Goal: Transaction & Acquisition: Purchase product/service

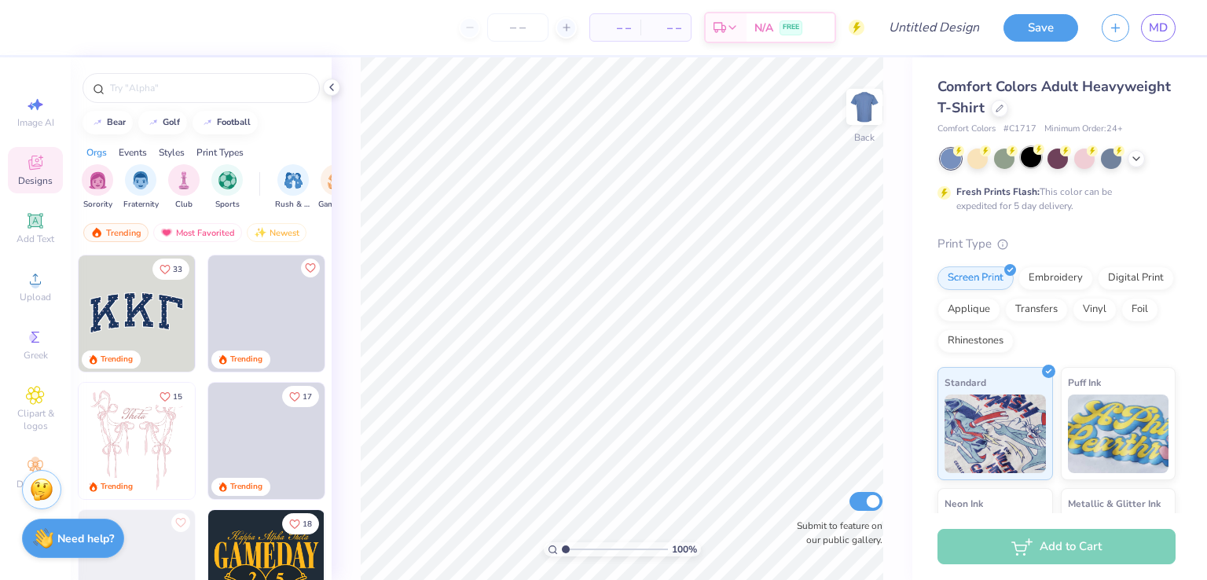
click at [1029, 158] on div at bounding box center [1031, 157] width 20 height 20
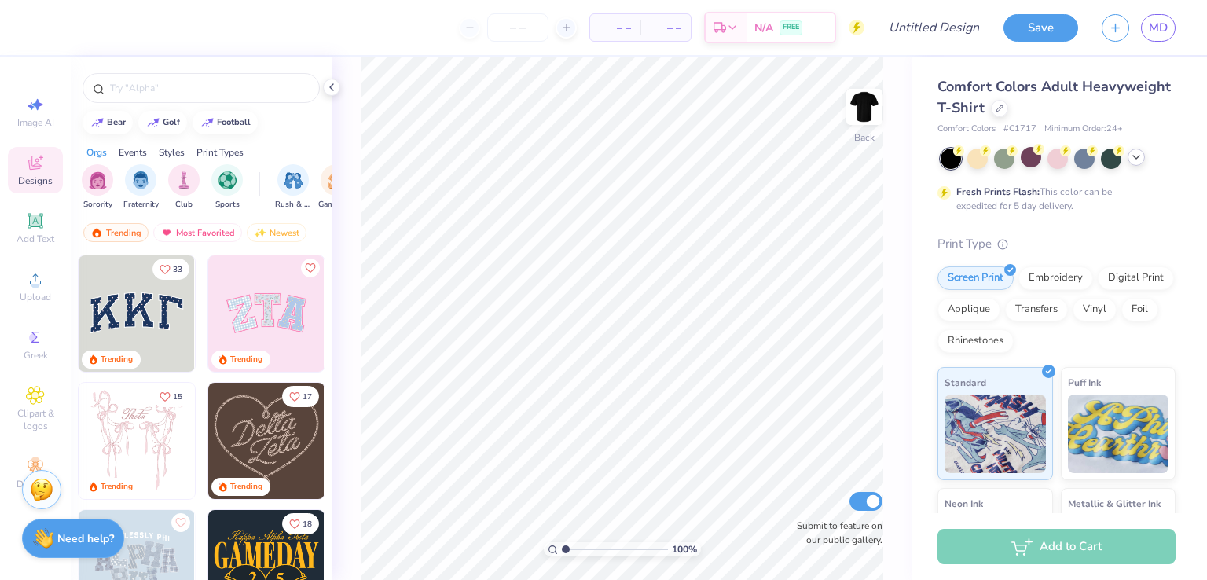
click at [1139, 157] on icon at bounding box center [1136, 157] width 13 height 13
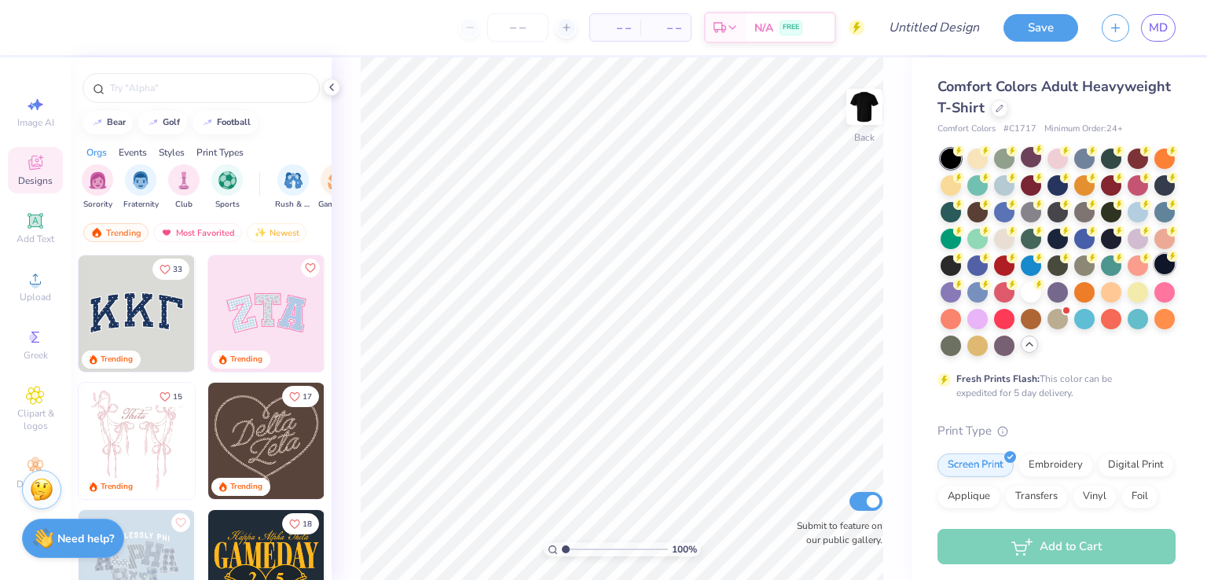
click at [1155, 274] on div at bounding box center [1165, 264] width 20 height 20
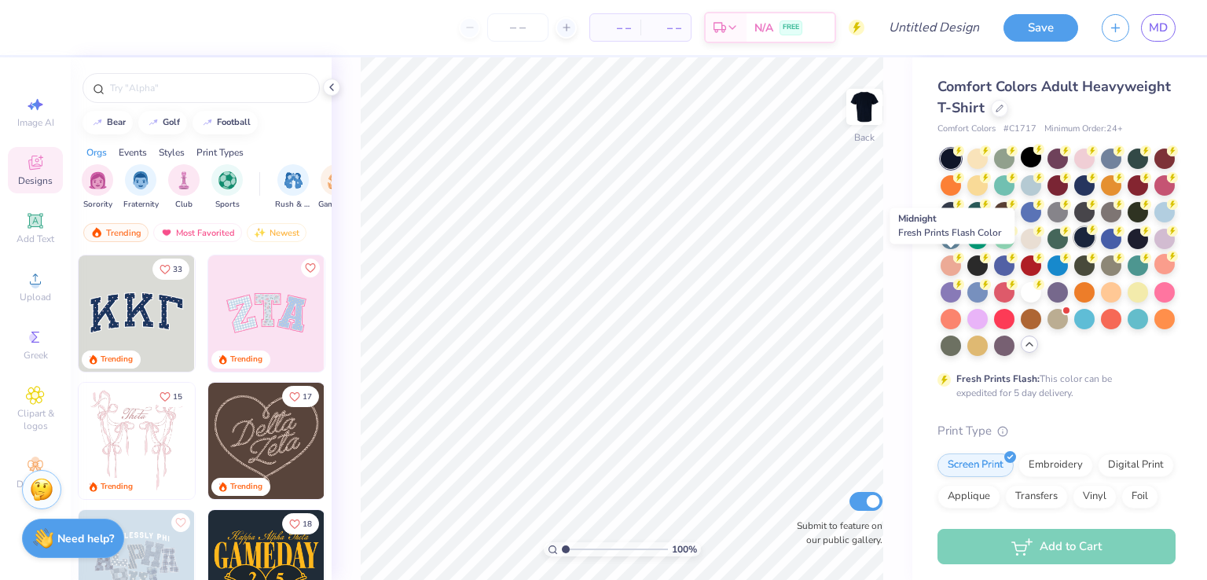
click at [1074, 248] on div at bounding box center [1084, 237] width 20 height 20
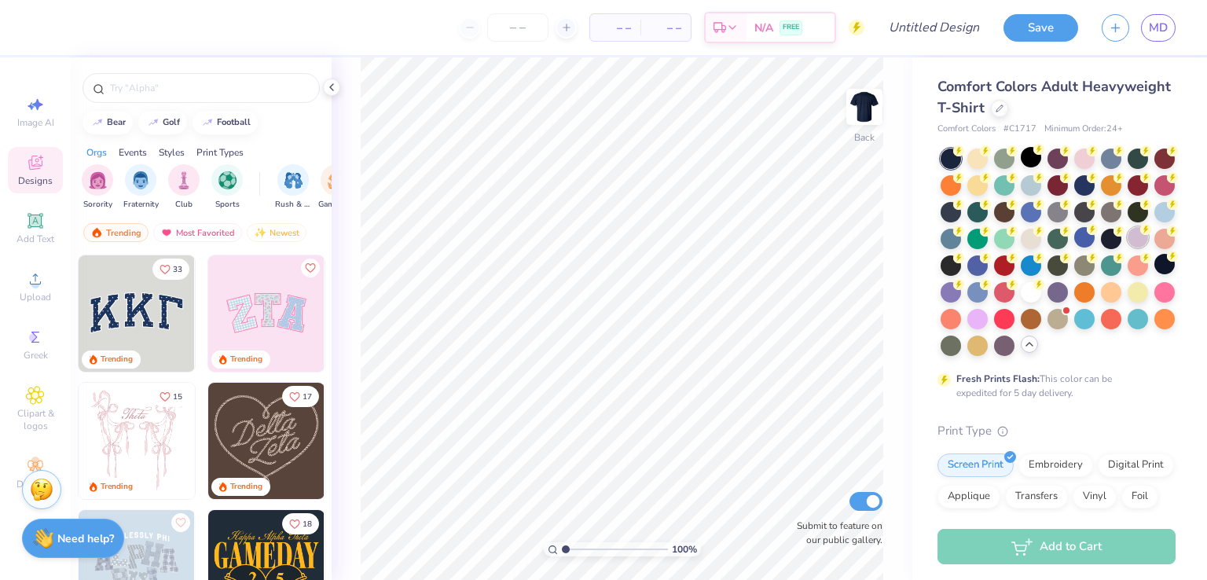
click at [1128, 248] on div at bounding box center [1138, 237] width 20 height 20
click at [1155, 328] on div at bounding box center [1165, 317] width 20 height 20
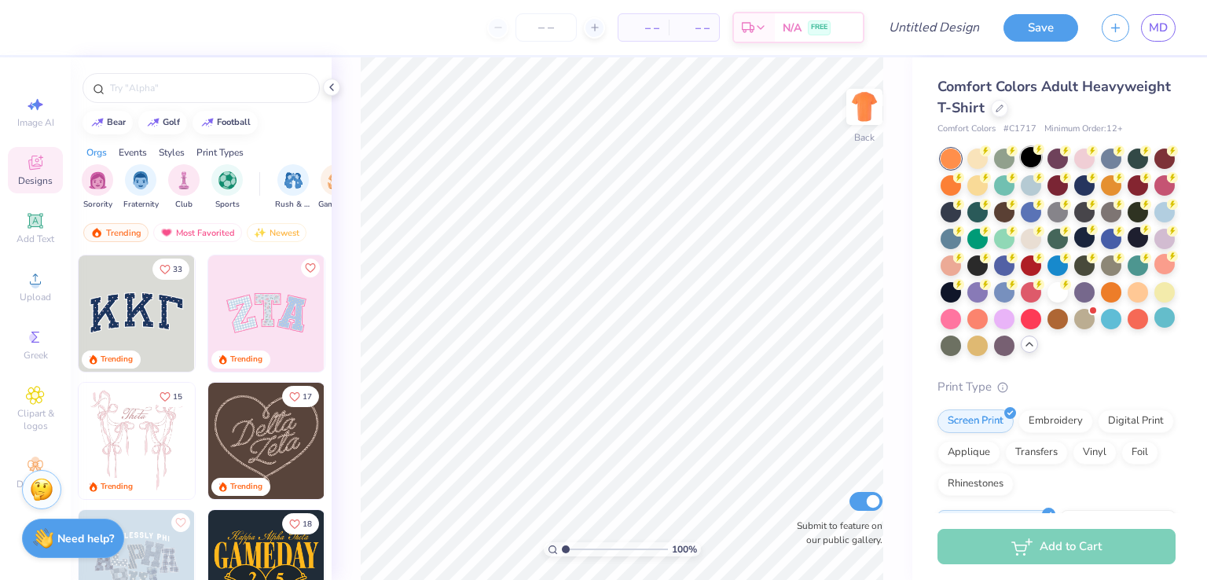
click at [1028, 163] on div at bounding box center [1031, 157] width 20 height 20
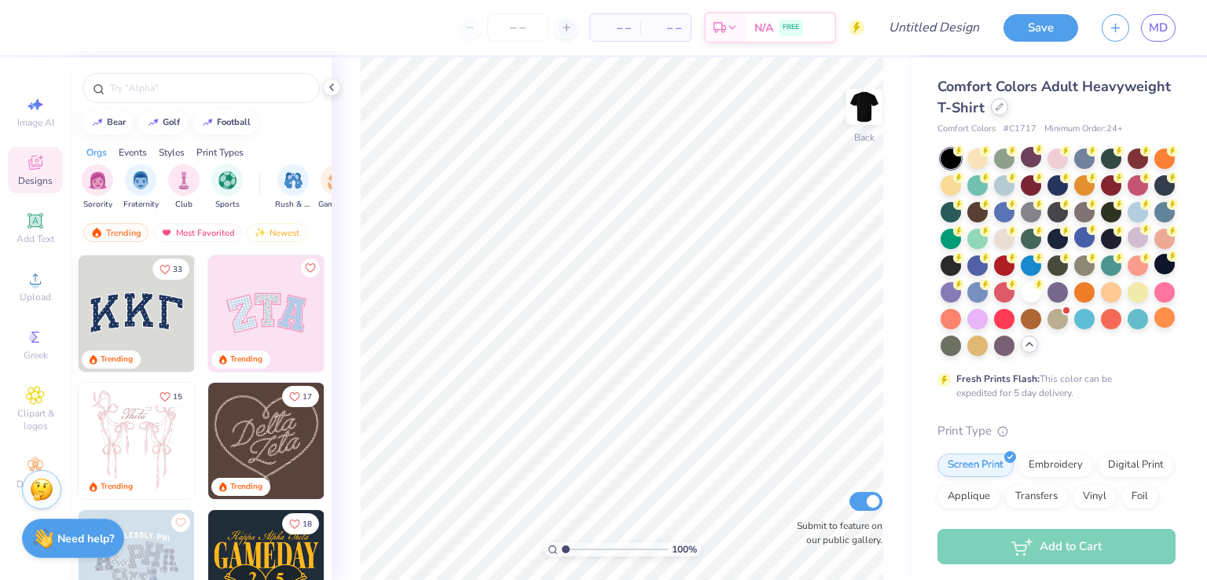
click at [1008, 112] on div at bounding box center [999, 106] width 17 height 17
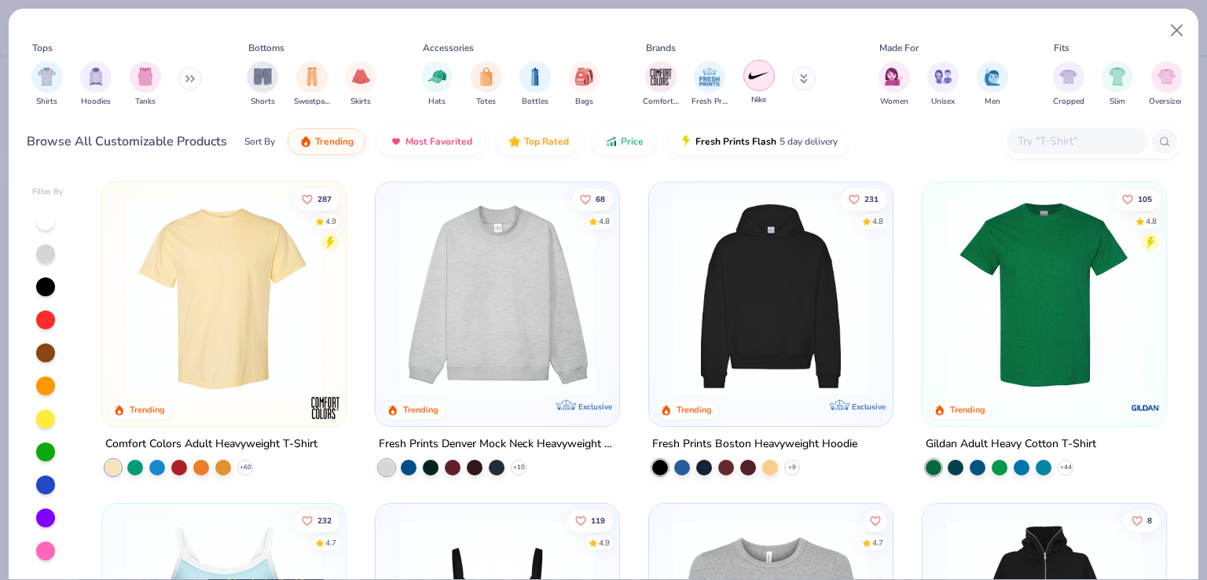
click at [751, 89] on div "filter for Nike" at bounding box center [758, 75] width 31 height 31
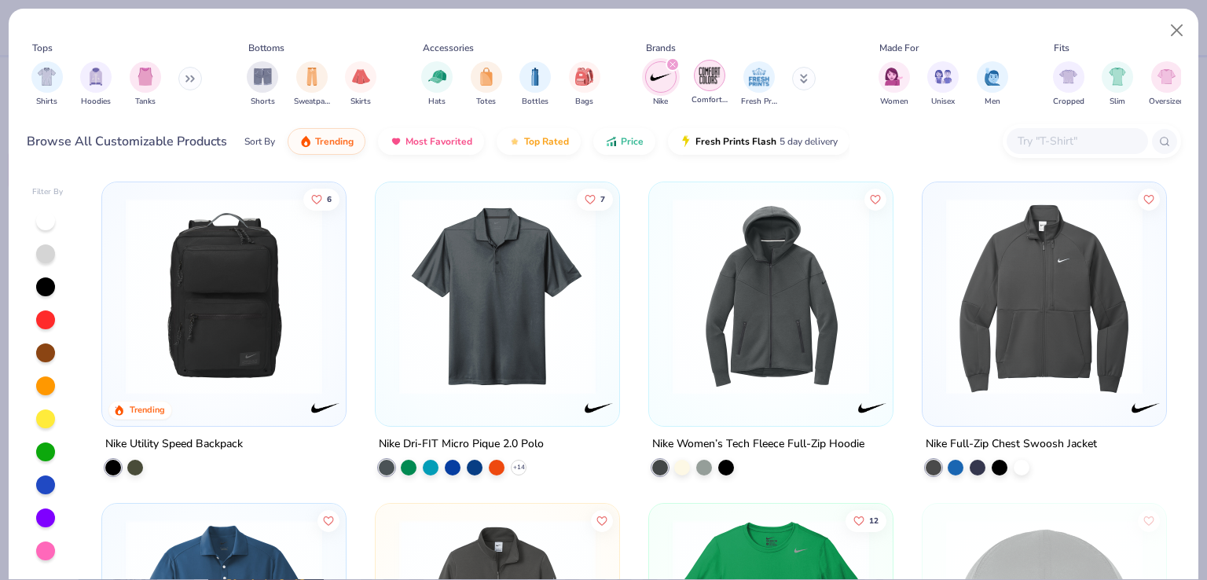
click at [700, 87] on div "filter for Comfort Colors" at bounding box center [709, 75] width 31 height 31
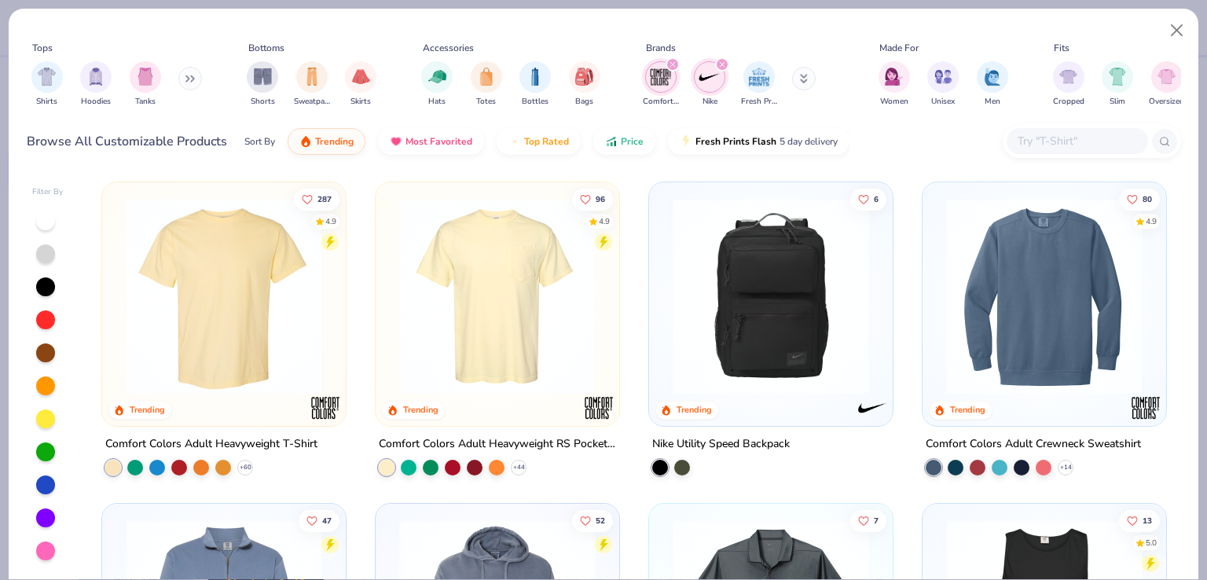
click at [670, 61] on icon "filter for Comfort Colors" at bounding box center [673, 64] width 6 height 6
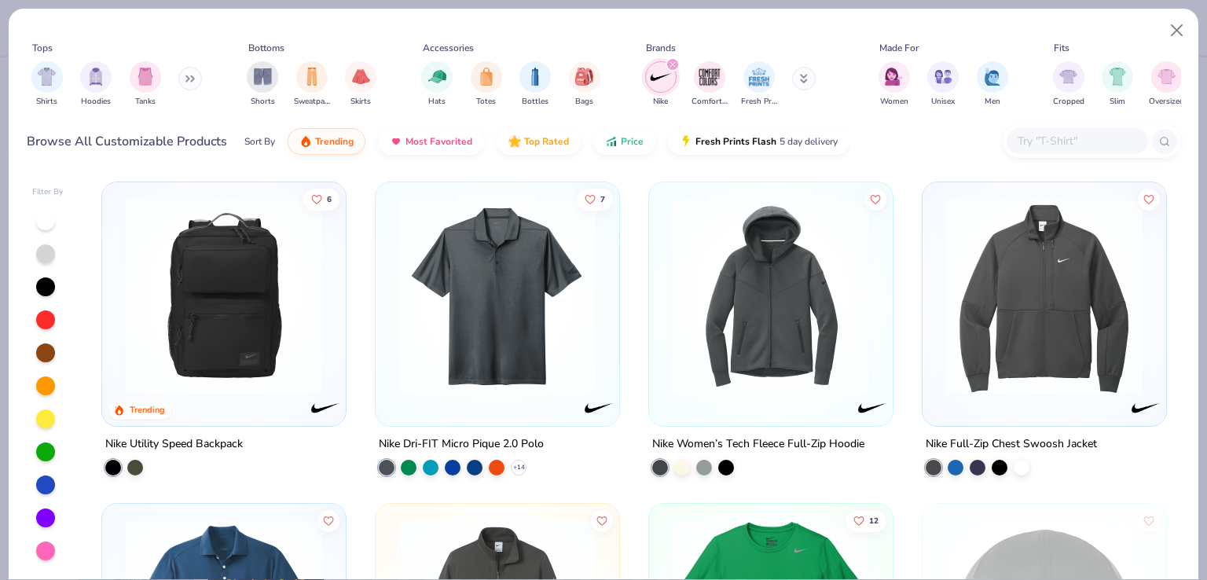
click at [670, 61] on icon "filter for Nike" at bounding box center [673, 64] width 6 height 6
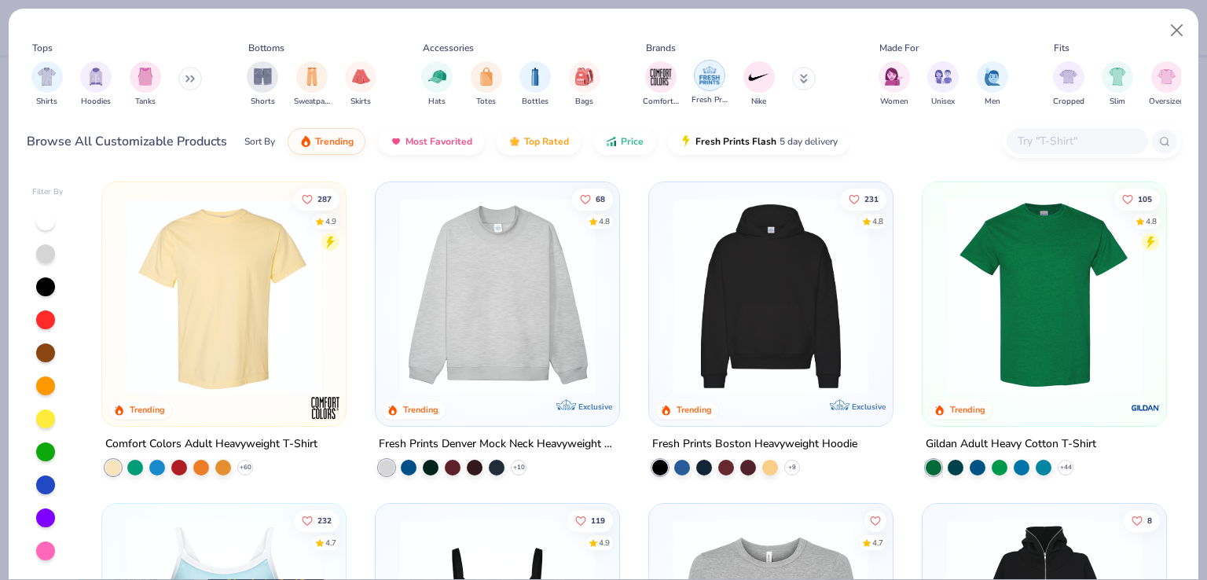
click at [710, 90] on div "filter for Fresh Prints" at bounding box center [709, 75] width 31 height 31
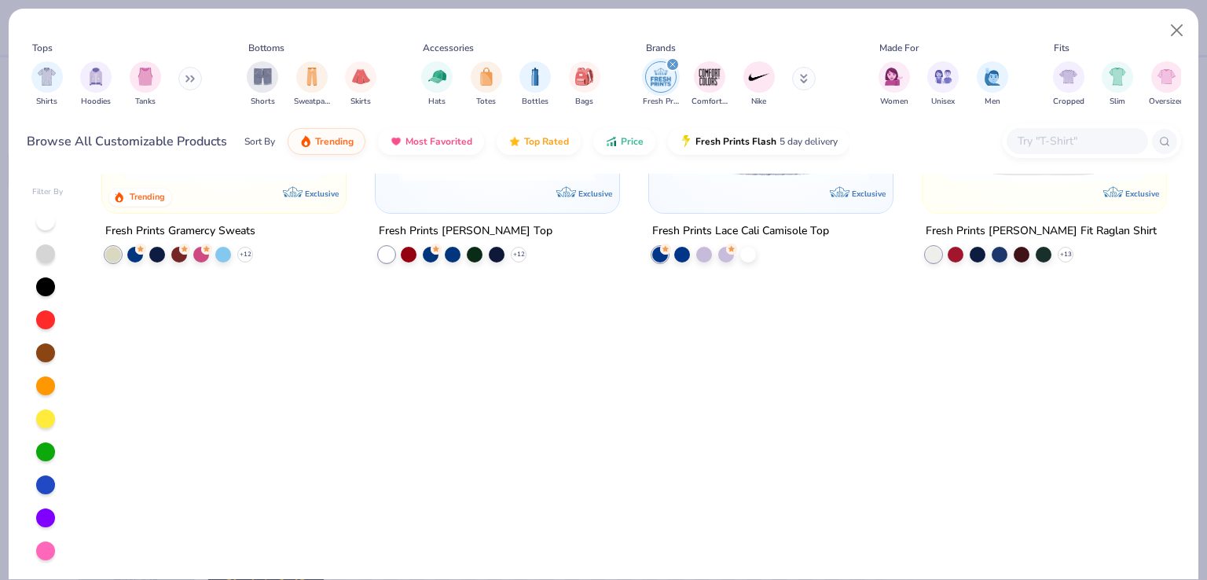
scroll to position [380, 0]
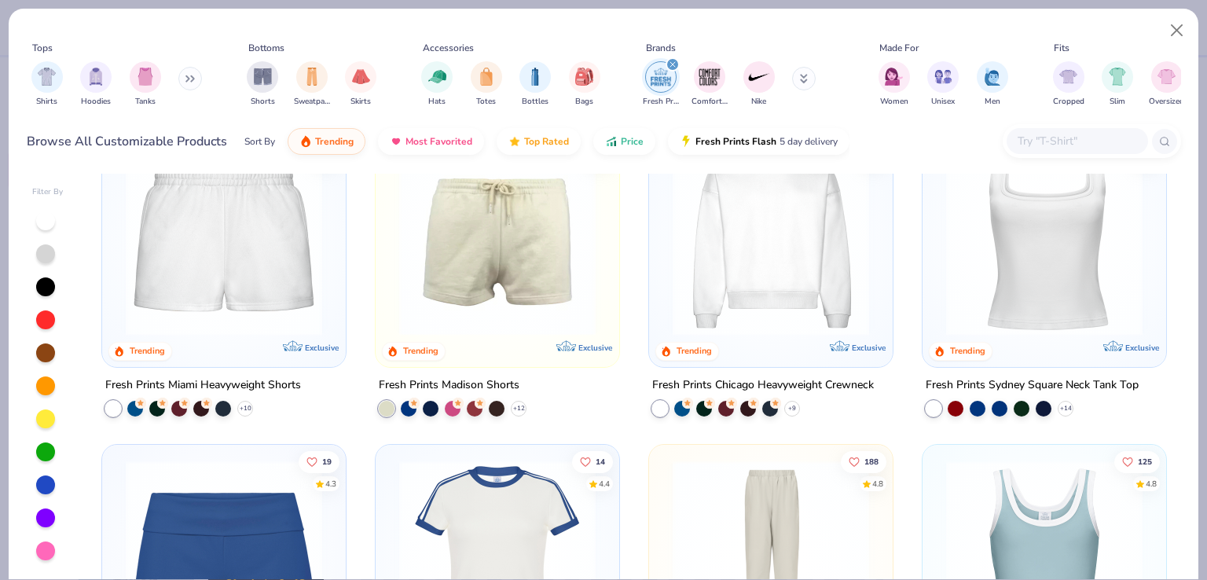
click at [792, 86] on div "Fresh Prints Comfort Colors Nike" at bounding box center [740, 84] width 198 height 58
click at [802, 78] on icon at bounding box center [805, 76] width 6 height 2
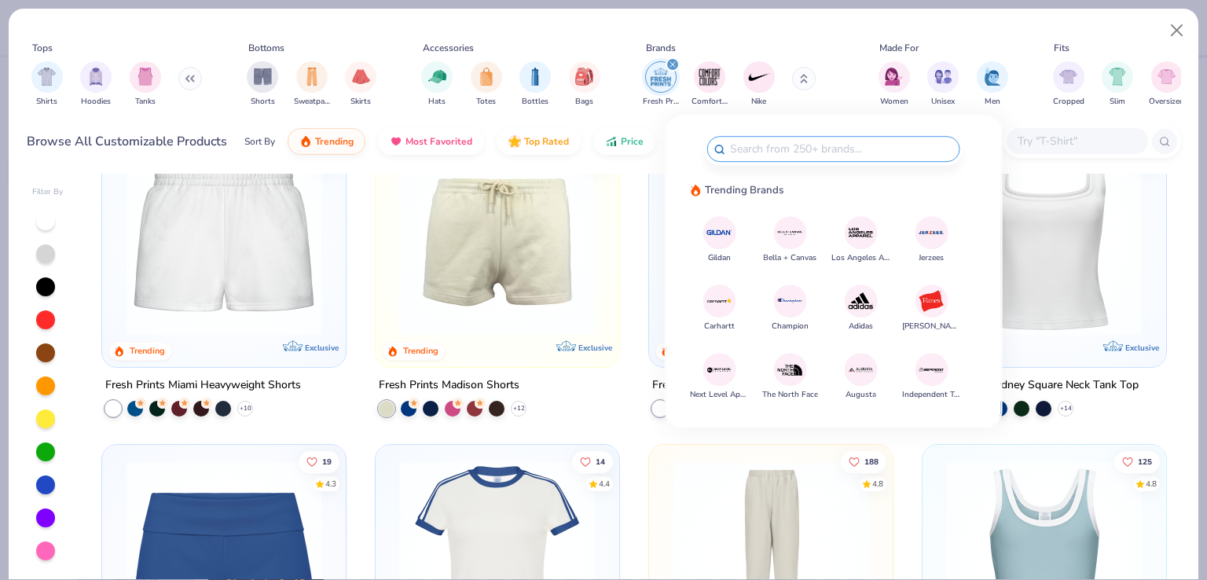
click at [672, 58] on div "filter for Fresh Prints" at bounding box center [673, 64] width 14 height 14
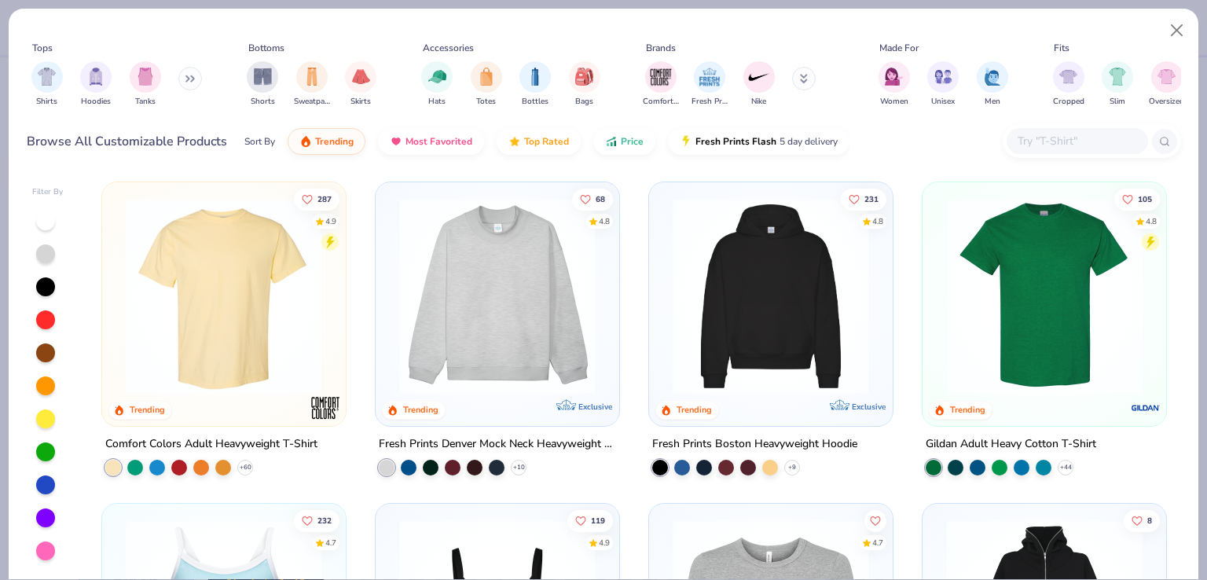
click at [803, 88] on button at bounding box center [804, 79] width 24 height 24
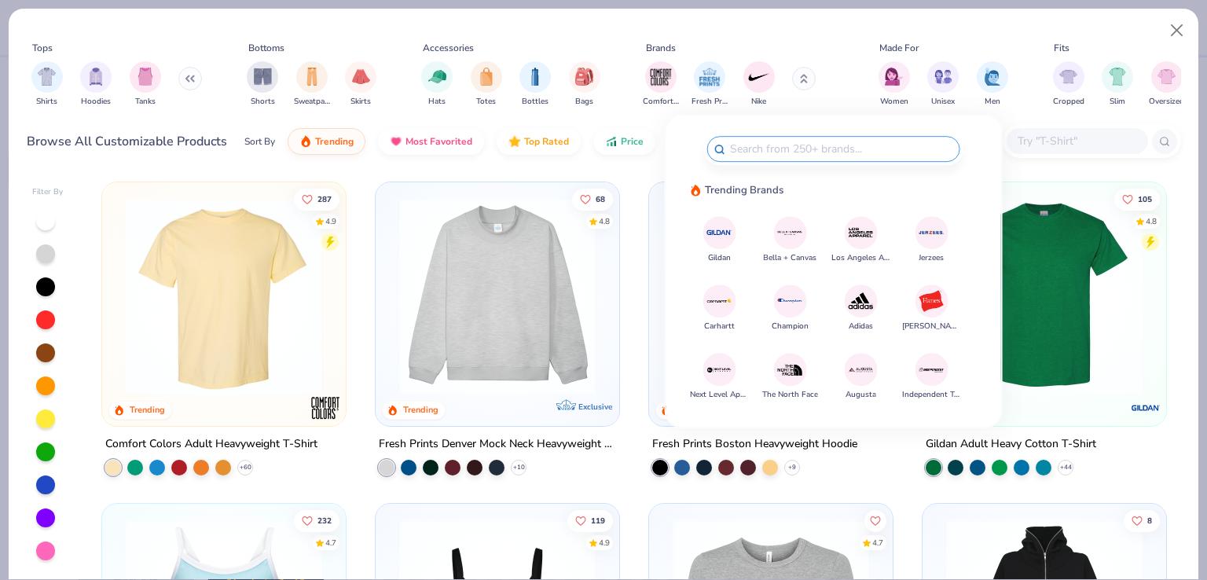
click at [720, 230] on img at bounding box center [720, 232] width 28 height 28
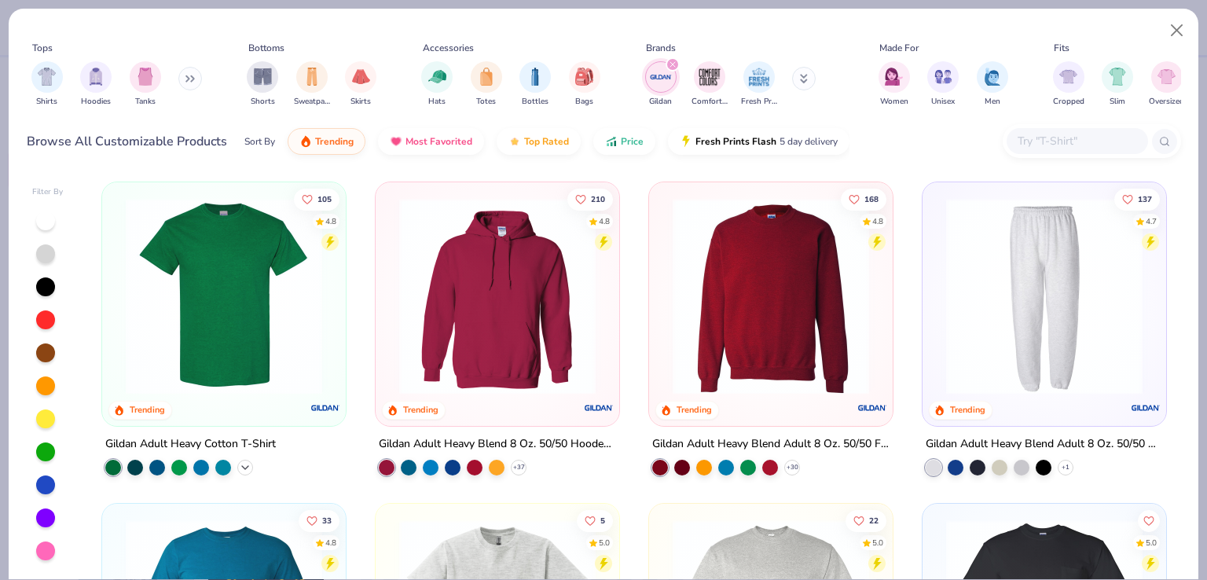
click at [239, 465] on icon at bounding box center [245, 467] width 13 height 13
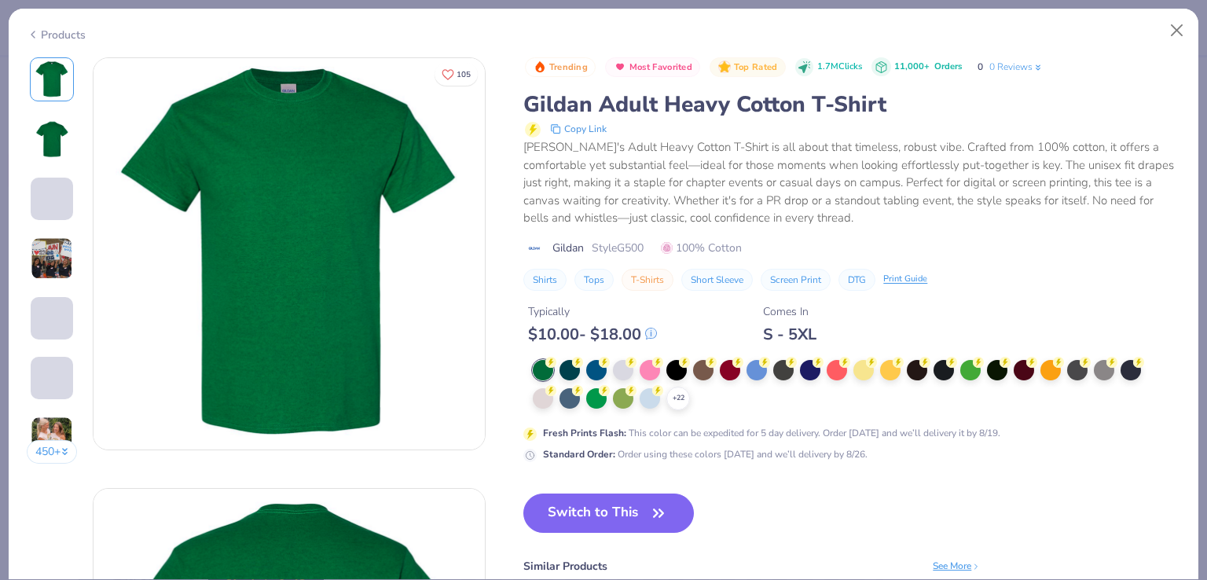
click at [692, 372] on div "+ 22" at bounding box center [842, 385] width 619 height 50
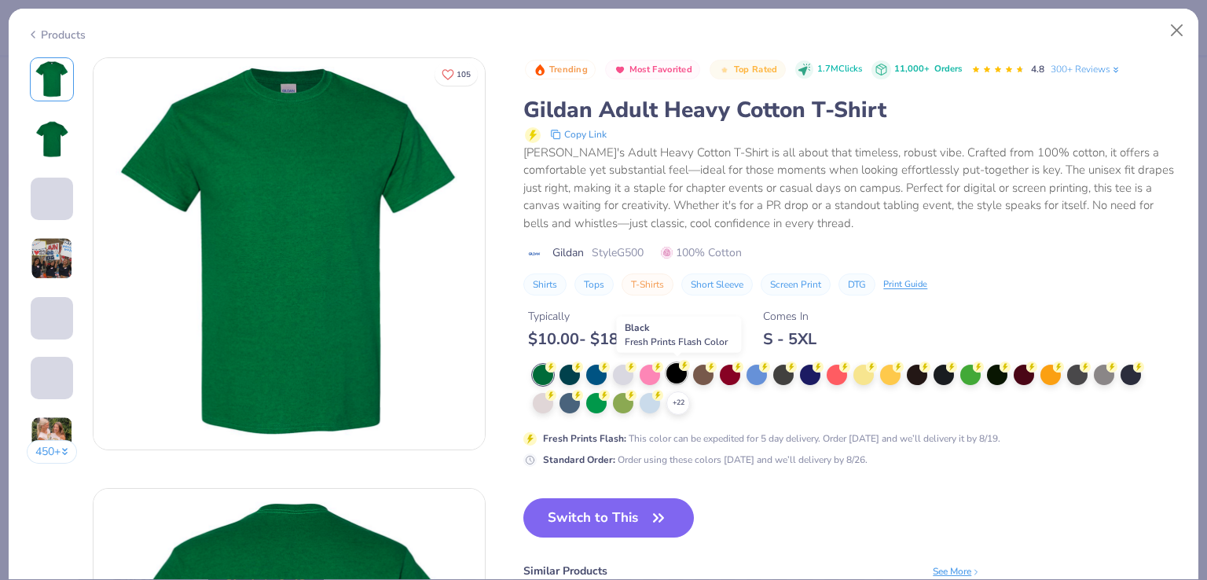
click at [682, 372] on div at bounding box center [676, 373] width 20 height 20
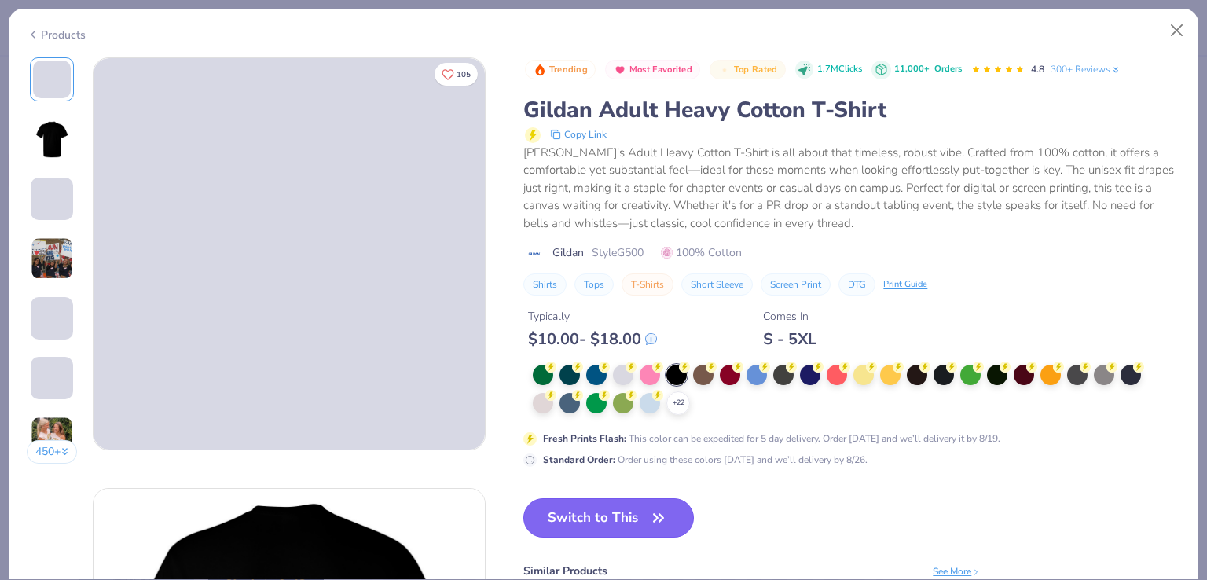
click at [616, 508] on button "Switch to This" at bounding box center [608, 517] width 171 height 39
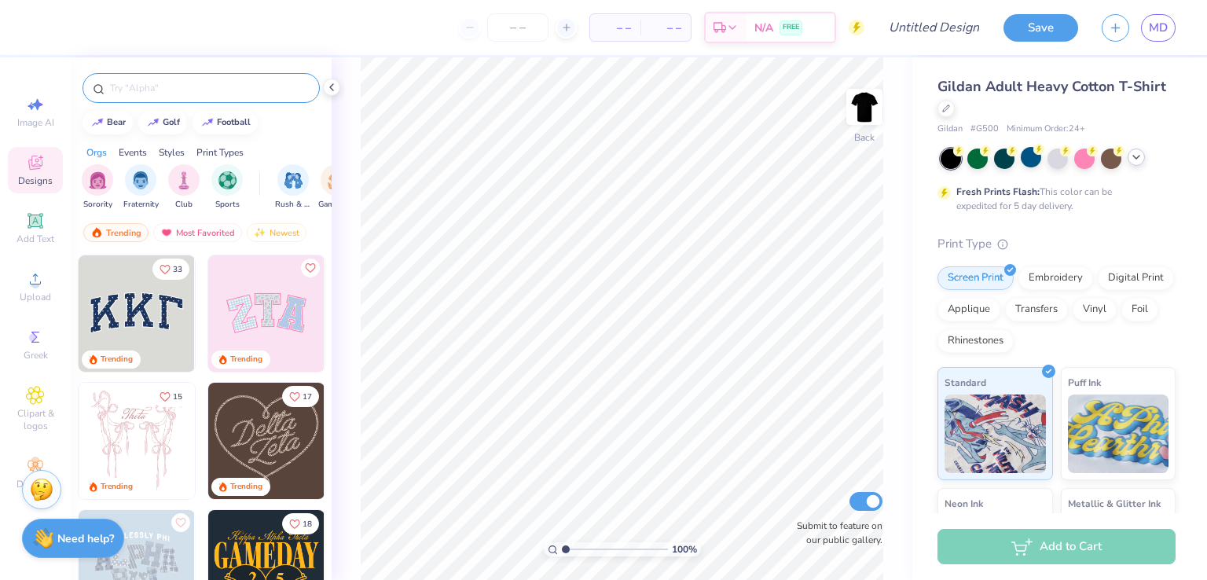
click at [201, 82] on input "text" at bounding box center [208, 88] width 201 height 16
type input "FLAG"
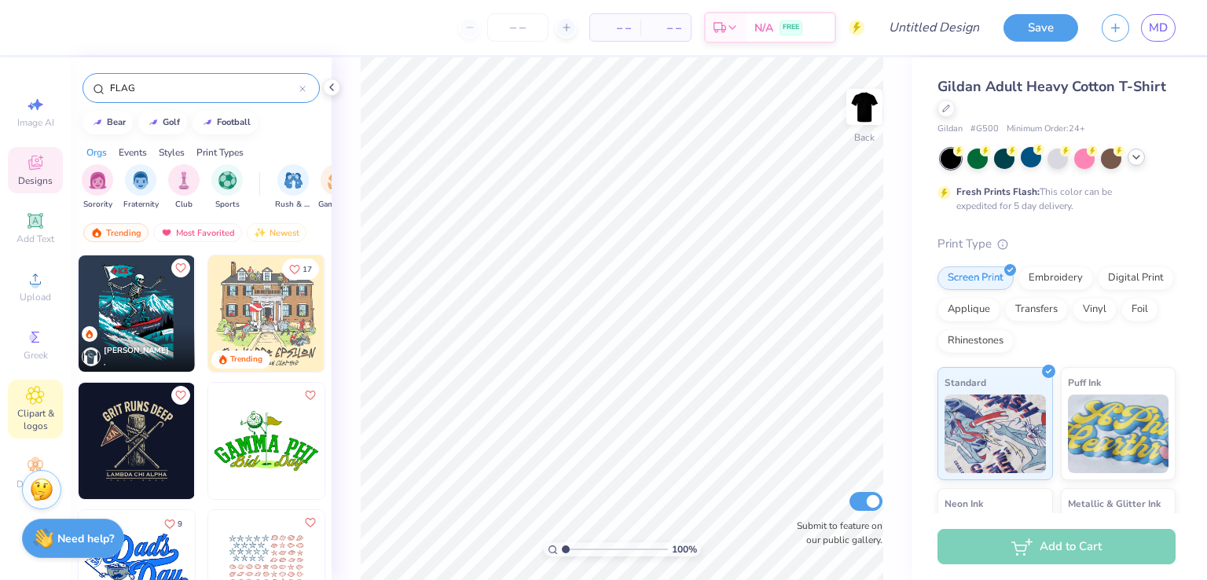
click at [23, 408] on span "Clipart & logos" at bounding box center [35, 419] width 55 height 25
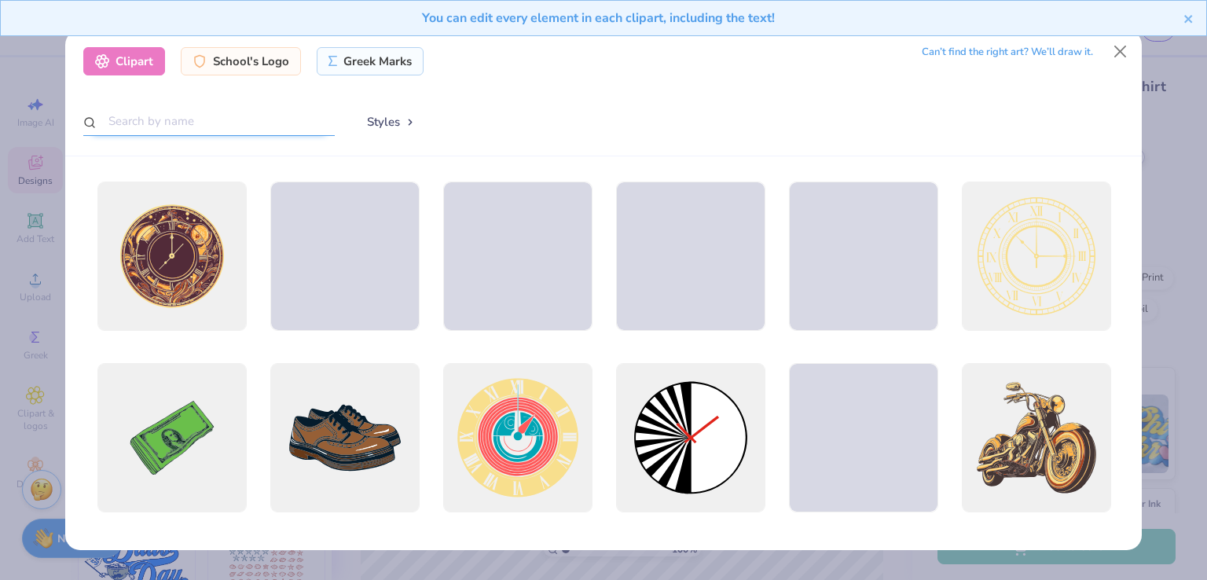
click at [185, 119] on input "text" at bounding box center [208, 121] width 251 height 29
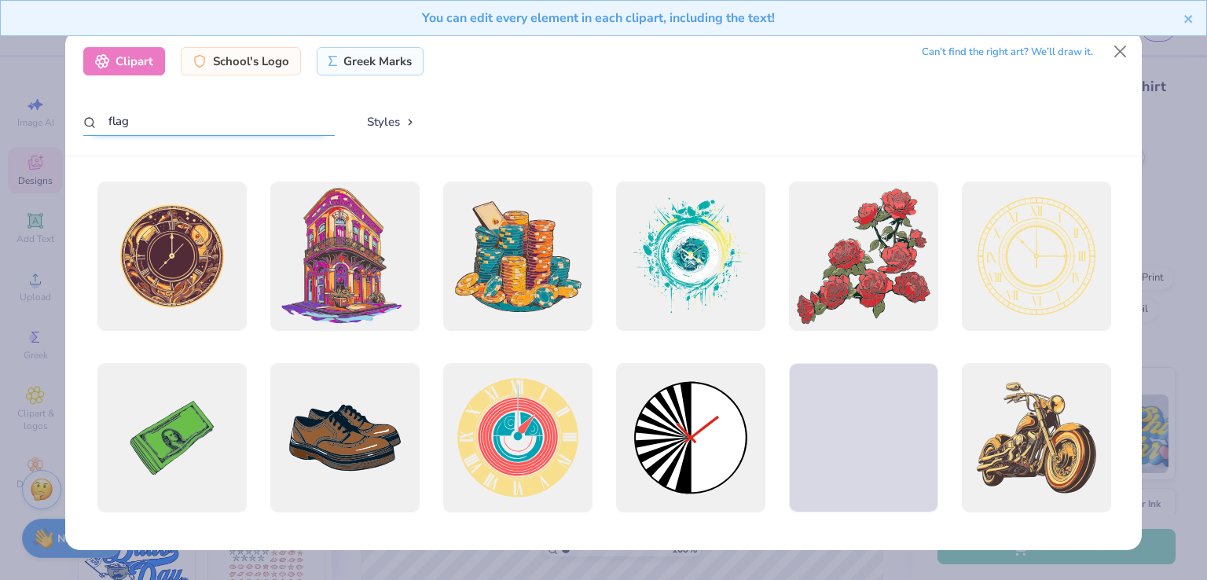
type input "flag"
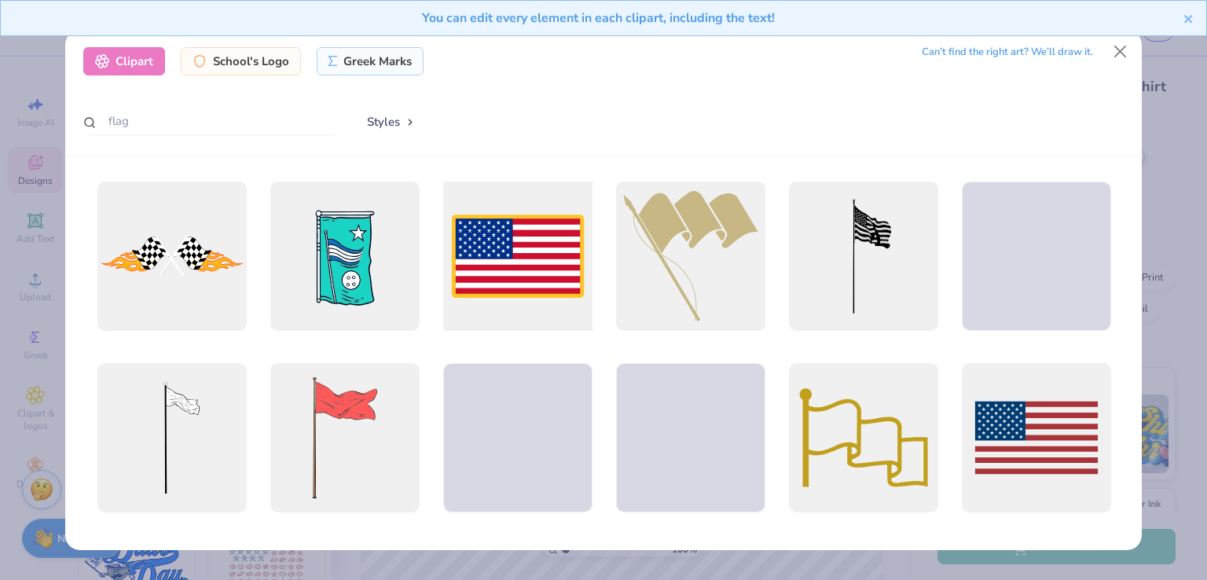
click at [544, 237] on div at bounding box center [517, 256] width 164 height 164
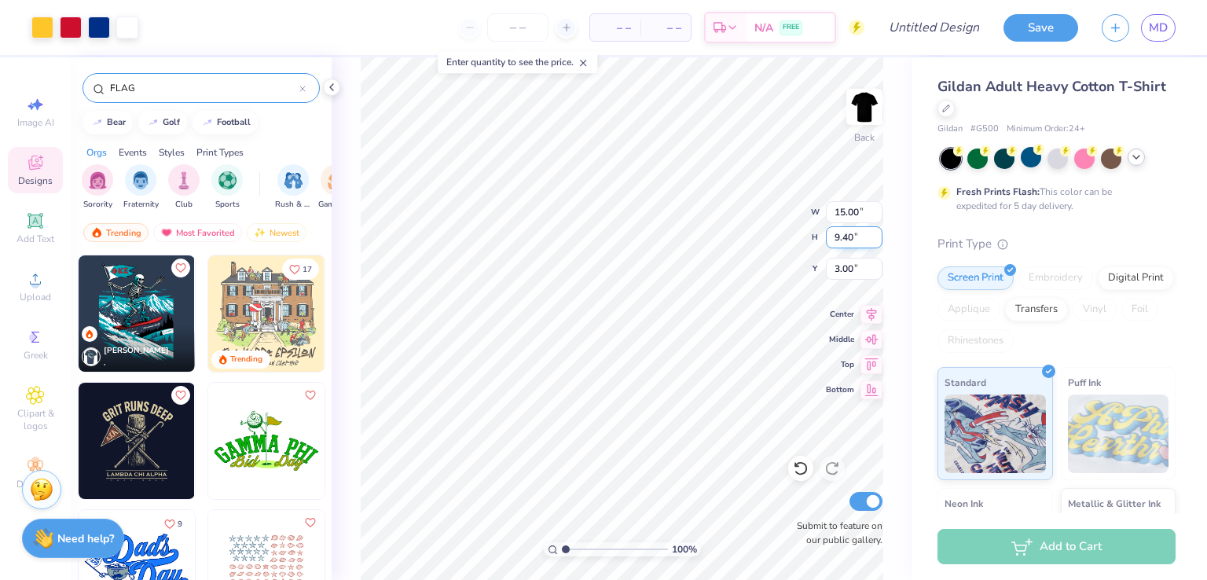
type input "3.48"
type input "2.18"
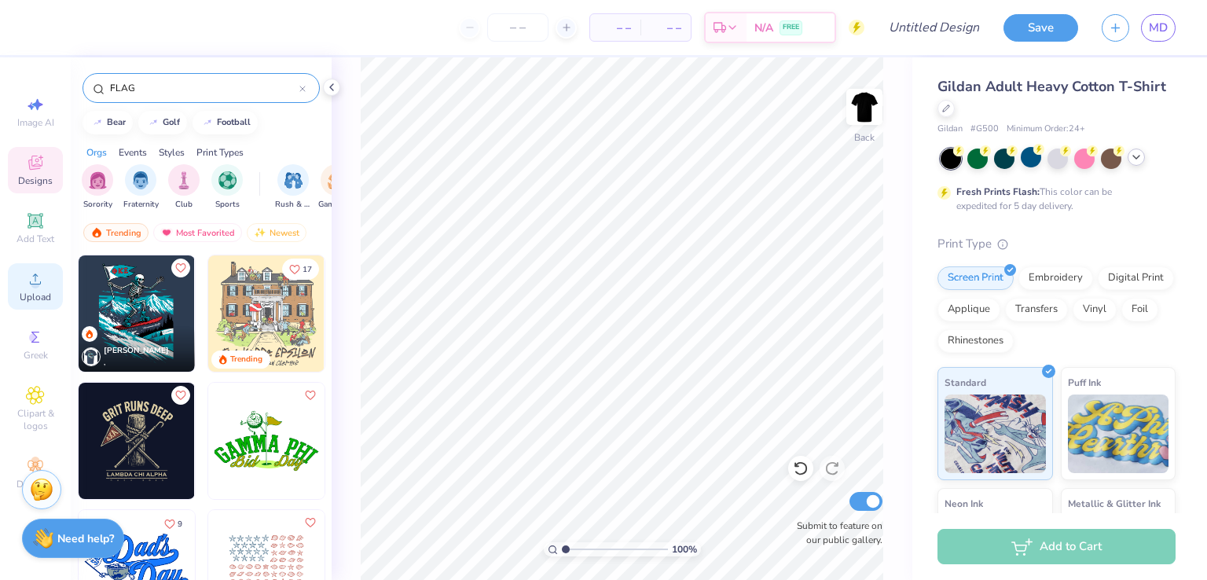
click at [30, 295] on span "Upload" at bounding box center [35, 297] width 31 height 13
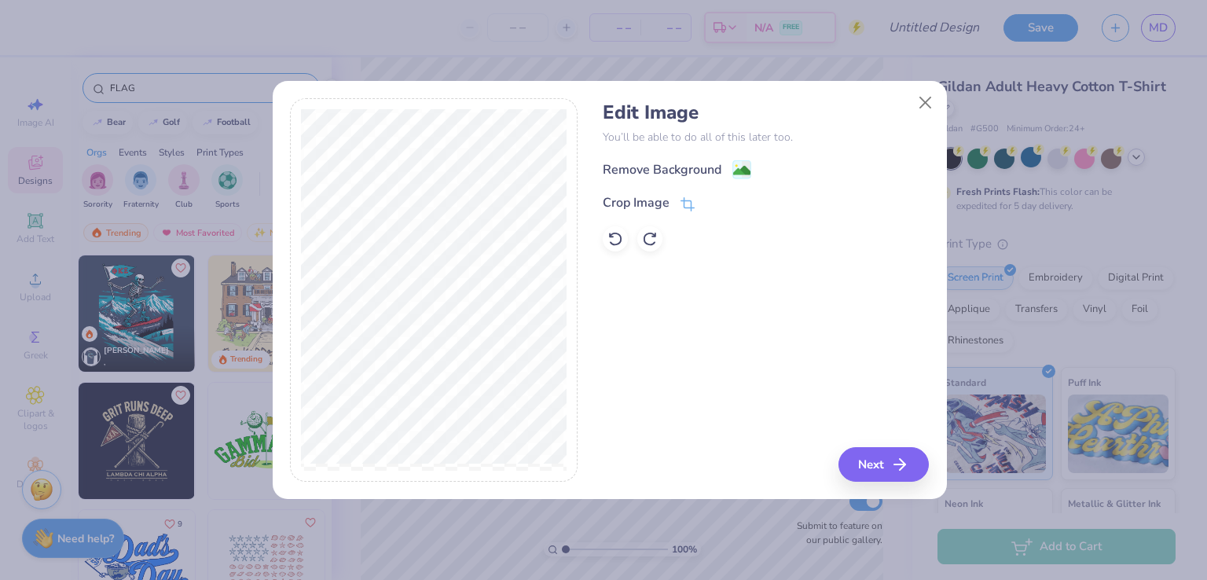
click at [705, 158] on div "Edit Image You’ll be able to do all of this later too. Remove Background Crop I…" at bounding box center [766, 176] width 326 height 150
click at [709, 174] on div "Remove Background" at bounding box center [662, 171] width 119 height 19
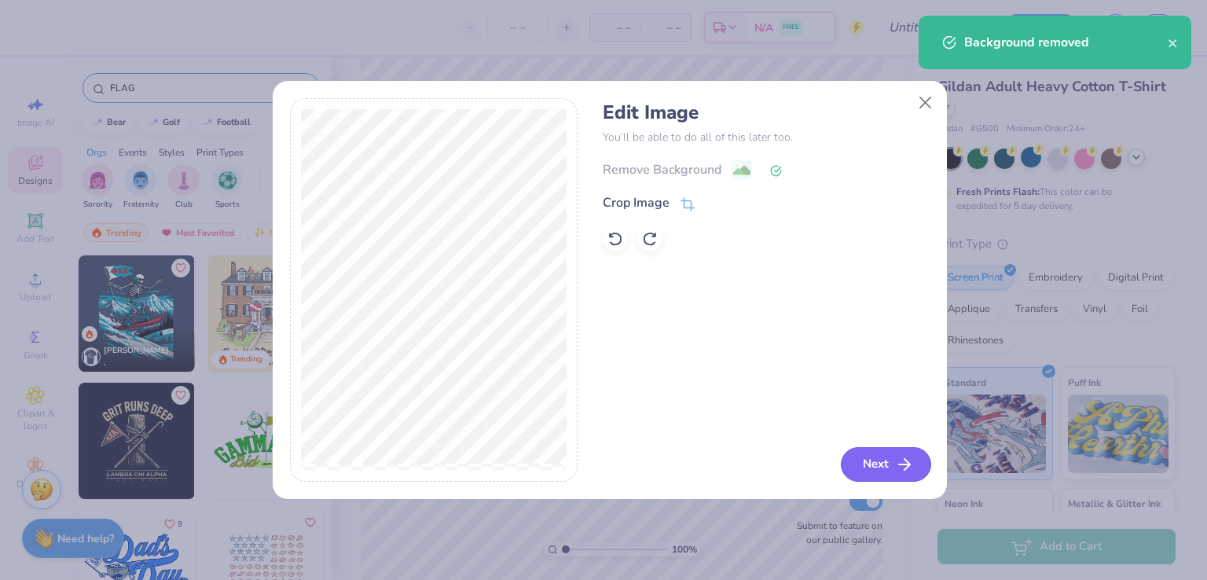
click at [871, 462] on button "Next" at bounding box center [886, 464] width 90 height 35
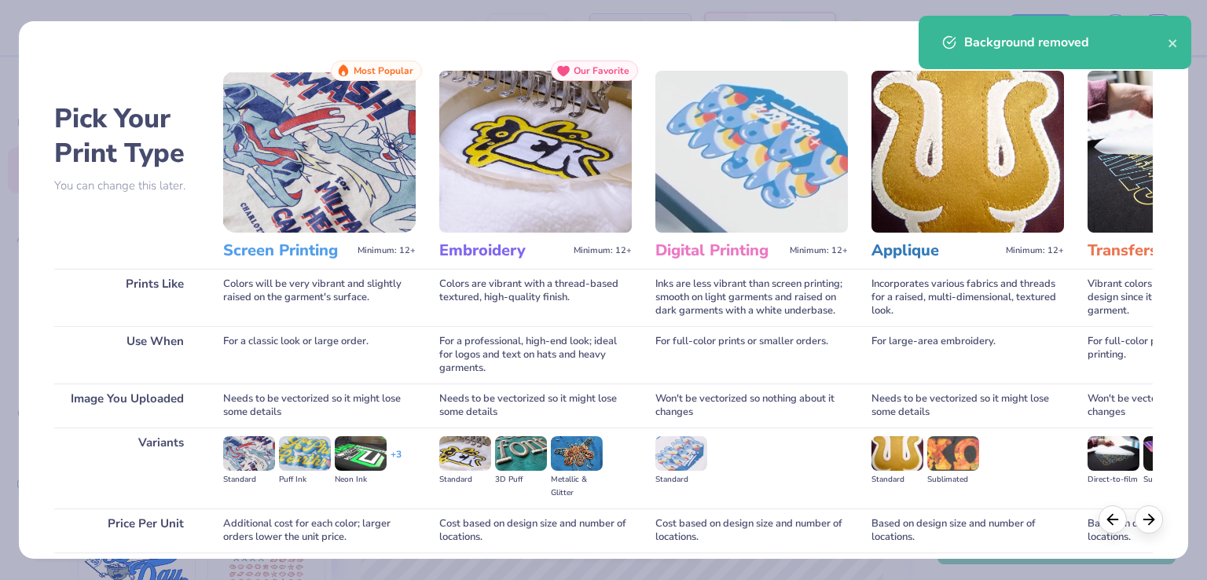
scroll to position [125, 0]
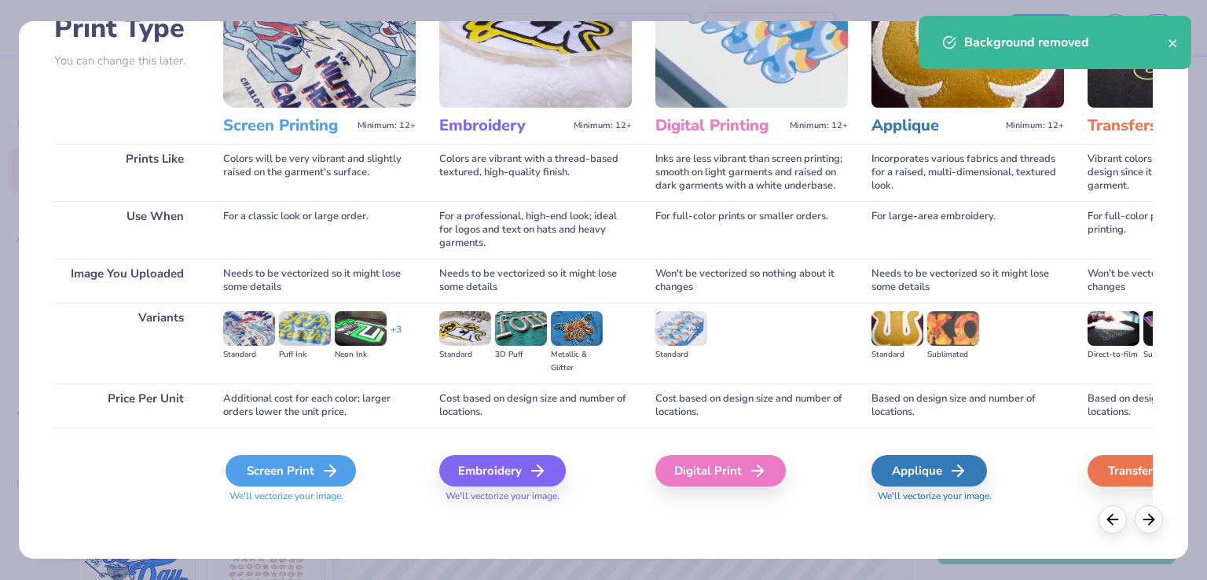
click at [288, 463] on div "Screen Print" at bounding box center [291, 470] width 130 height 31
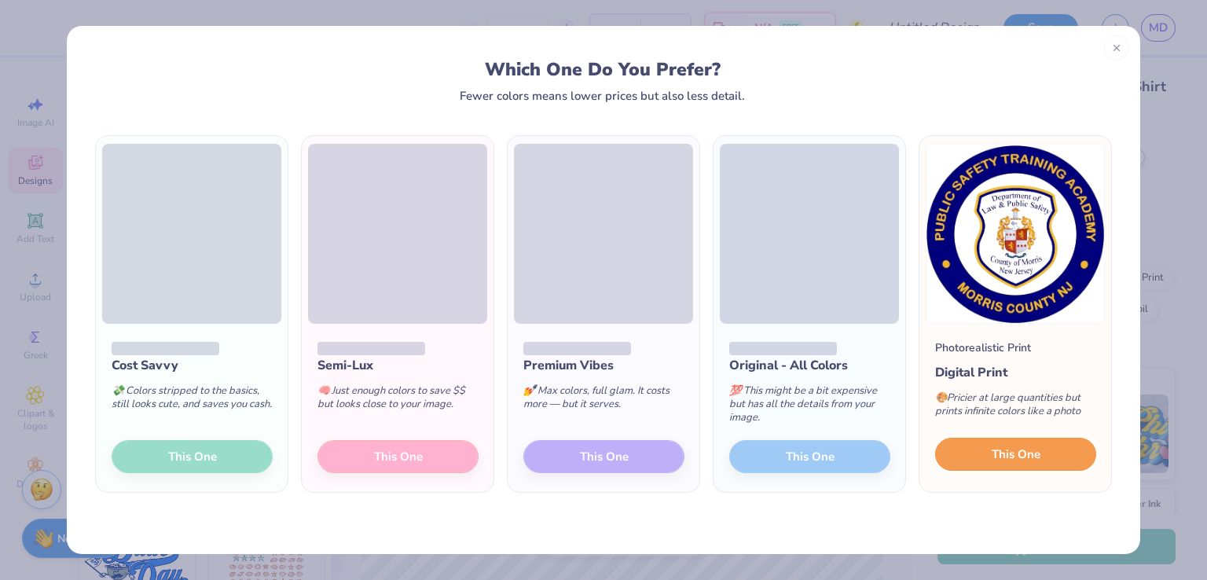
click at [989, 448] on button "This One" at bounding box center [1015, 454] width 161 height 33
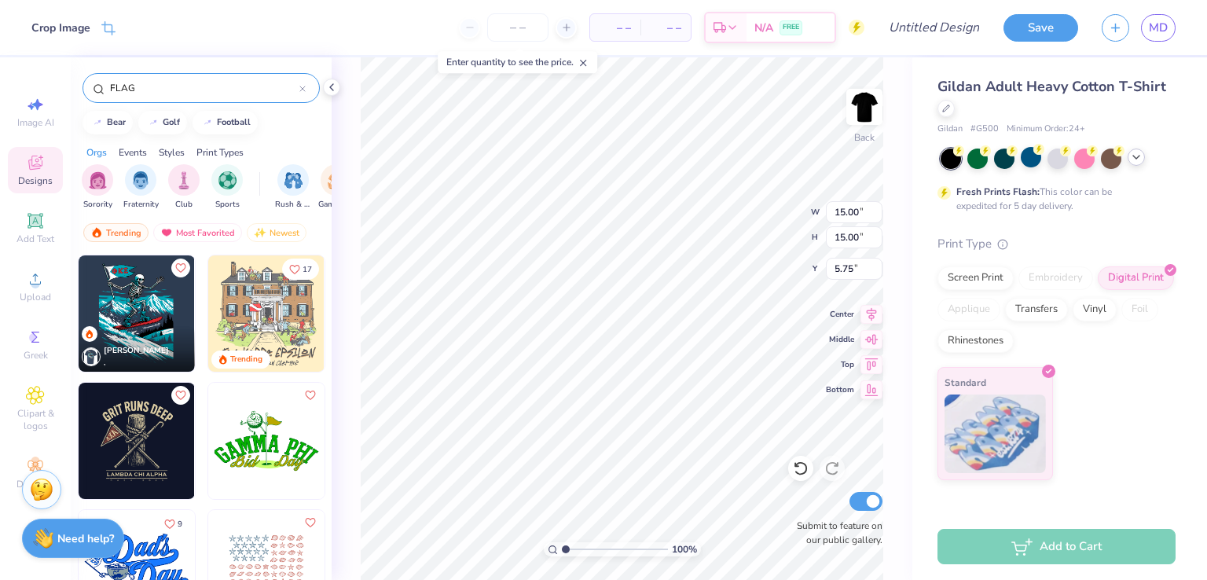
type input "3.14"
type input "3.00"
click at [805, 474] on icon at bounding box center [801, 469] width 16 height 16
click at [803, 474] on icon at bounding box center [800, 469] width 13 height 14
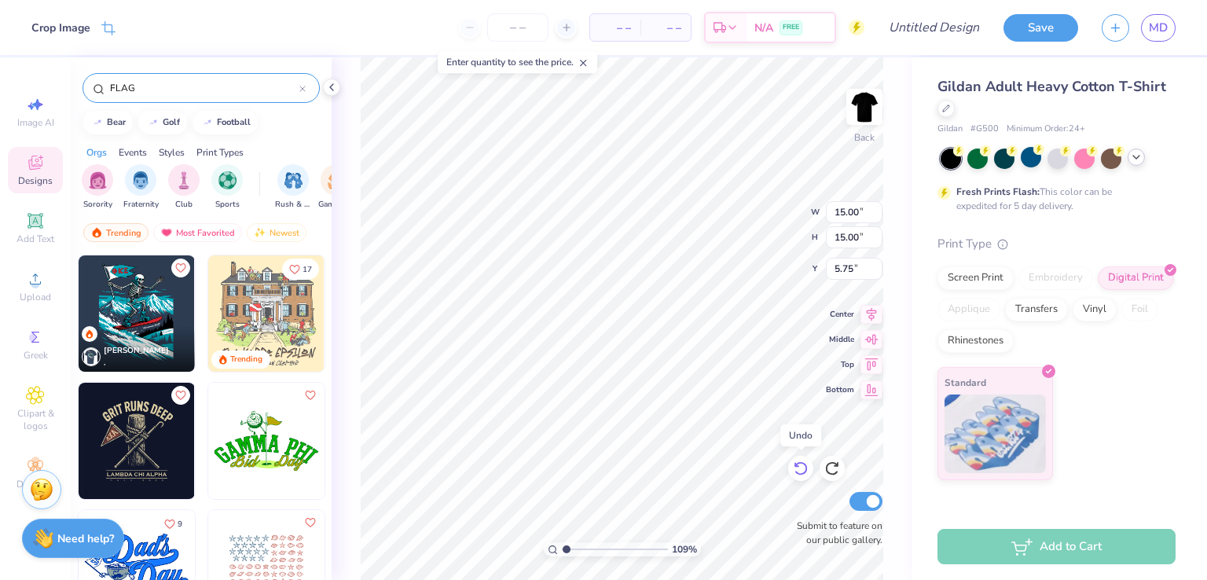
click at [803, 474] on icon at bounding box center [800, 469] width 13 height 14
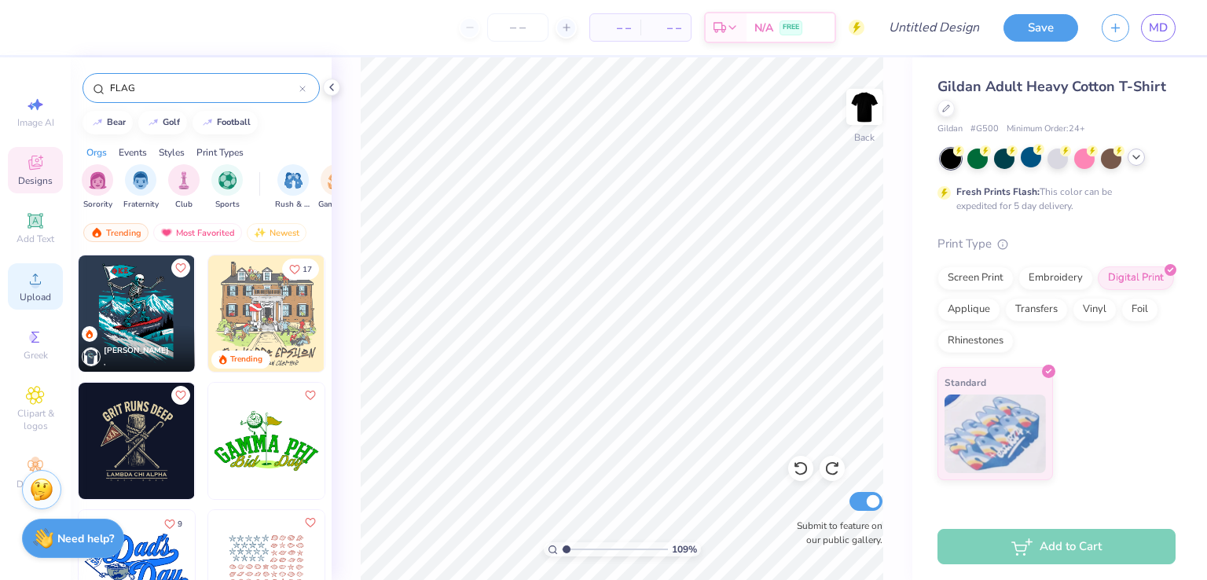
click at [28, 274] on icon at bounding box center [35, 279] width 19 height 19
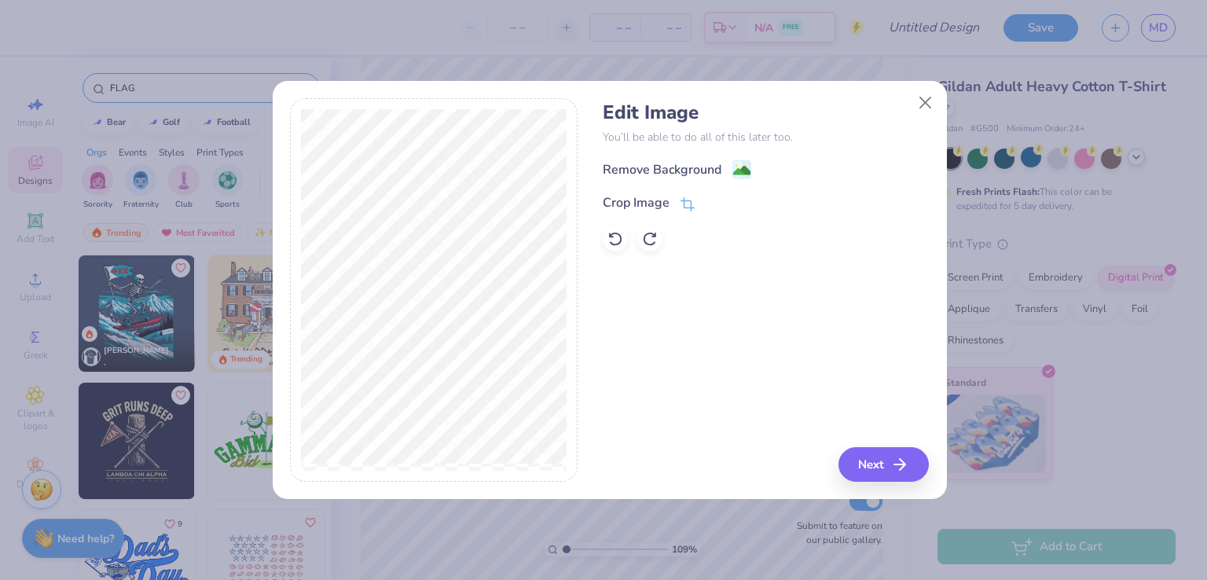
click at [687, 213] on div "Remove Background Crop Image" at bounding box center [766, 206] width 326 height 92
click at [672, 202] on div "Crop Image" at bounding box center [649, 204] width 92 height 19
click at [736, 203] on line at bounding box center [736, 202] width 5 height 5
click at [732, 167] on icon at bounding box center [741, 171] width 19 height 19
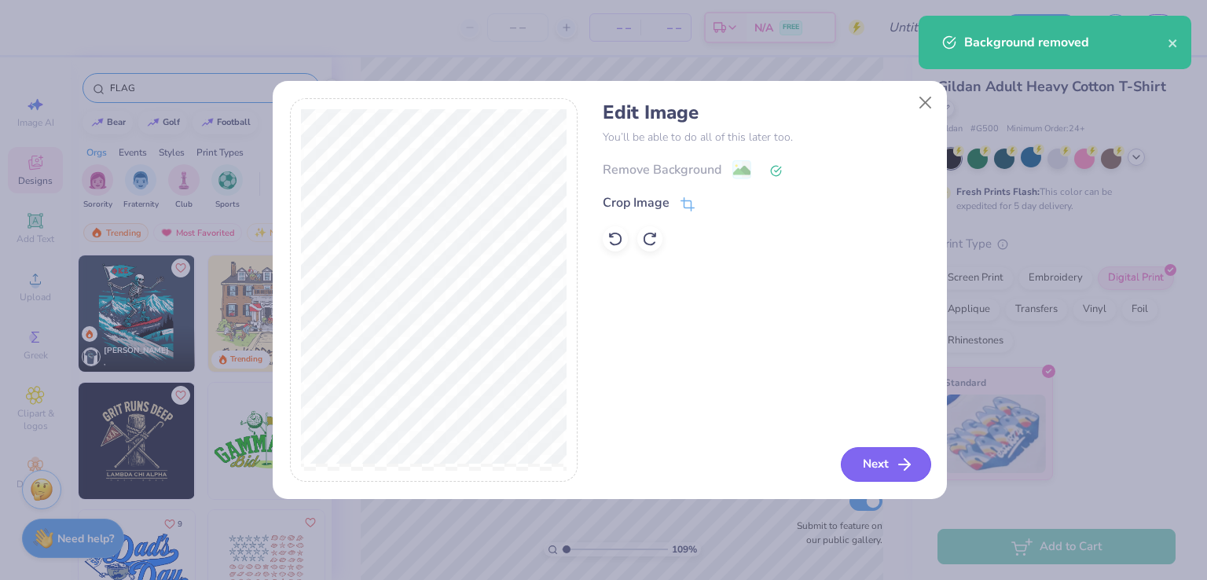
click at [898, 466] on icon "button" at bounding box center [904, 464] width 19 height 19
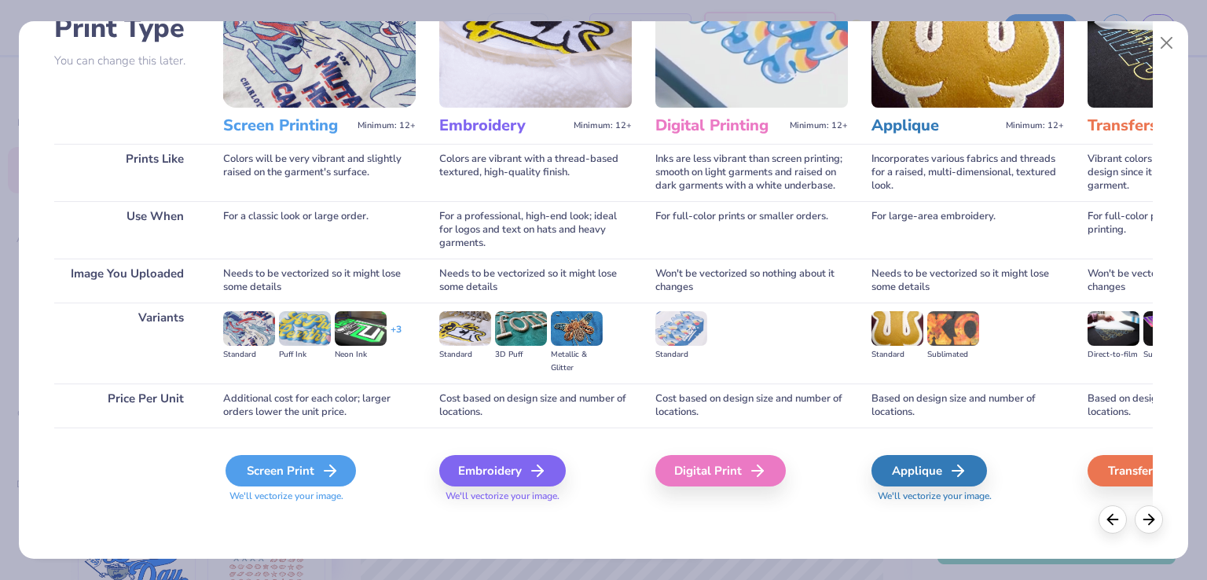
click at [273, 479] on div "Screen Print" at bounding box center [291, 470] width 130 height 31
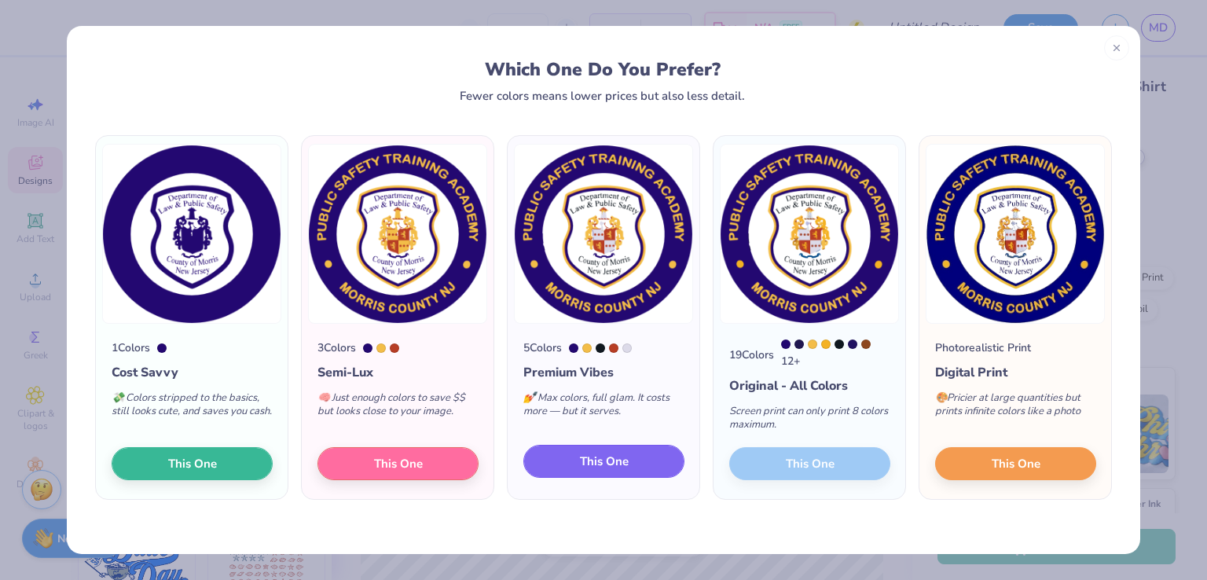
click at [578, 461] on button "This One" at bounding box center [603, 461] width 161 height 33
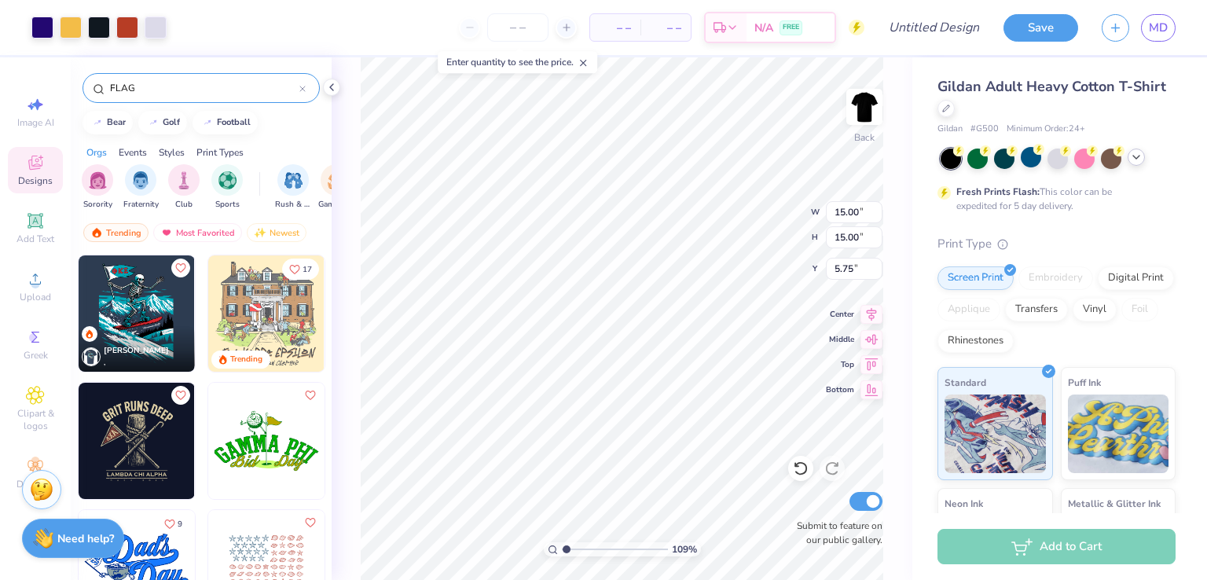
type input "1.08547132656946"
type input "3.60"
type input "1.08547132656946"
type input "3.00"
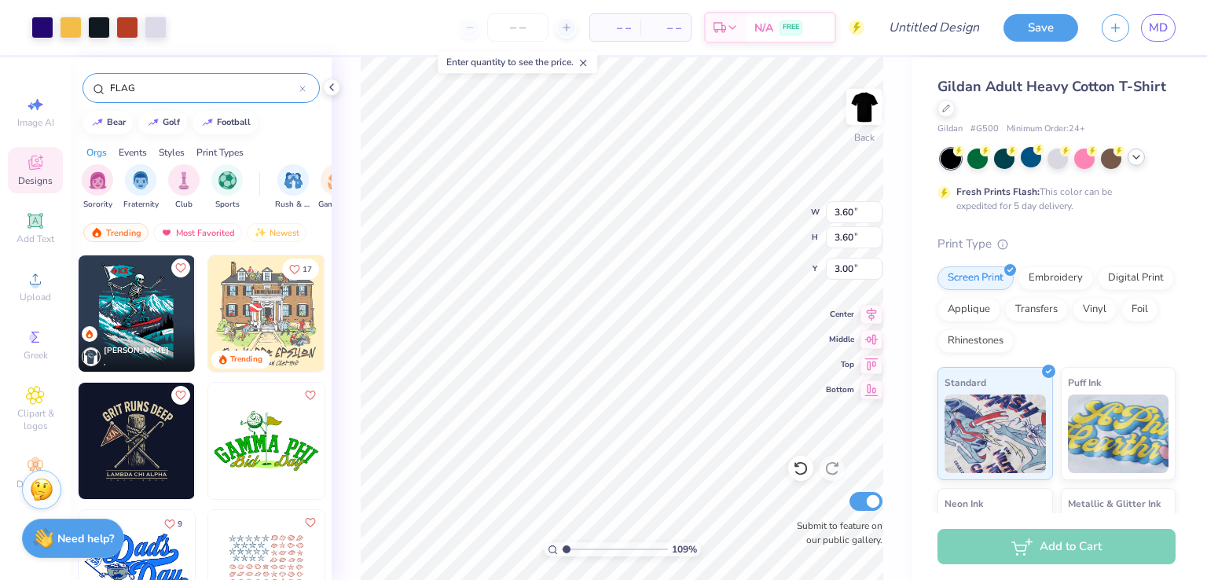
type input "1.08547132656946"
type input "3.36"
click at [39, 218] on icon at bounding box center [35, 221] width 12 height 12
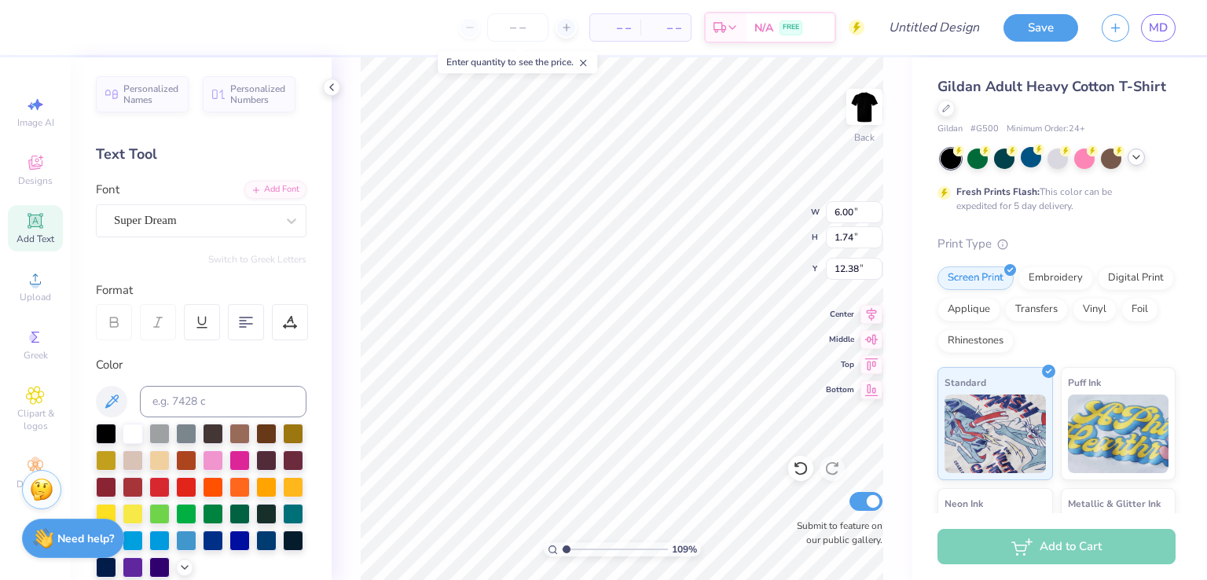
scroll to position [13, 2]
type input "1.08547132656946"
type textarea "cTEXT"
type input "1.08547132656946"
type textarea "clTEXT"
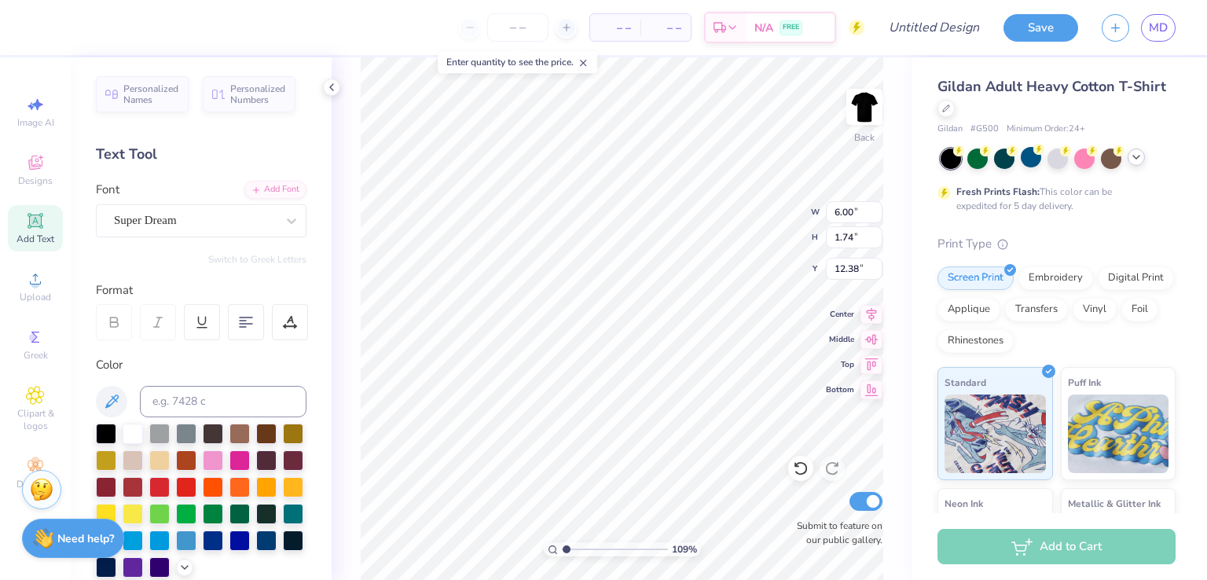
type input "1.08547132656946"
type textarea "claTEXT"
type input "1.08547132656946"
type textarea "clasTEXT"
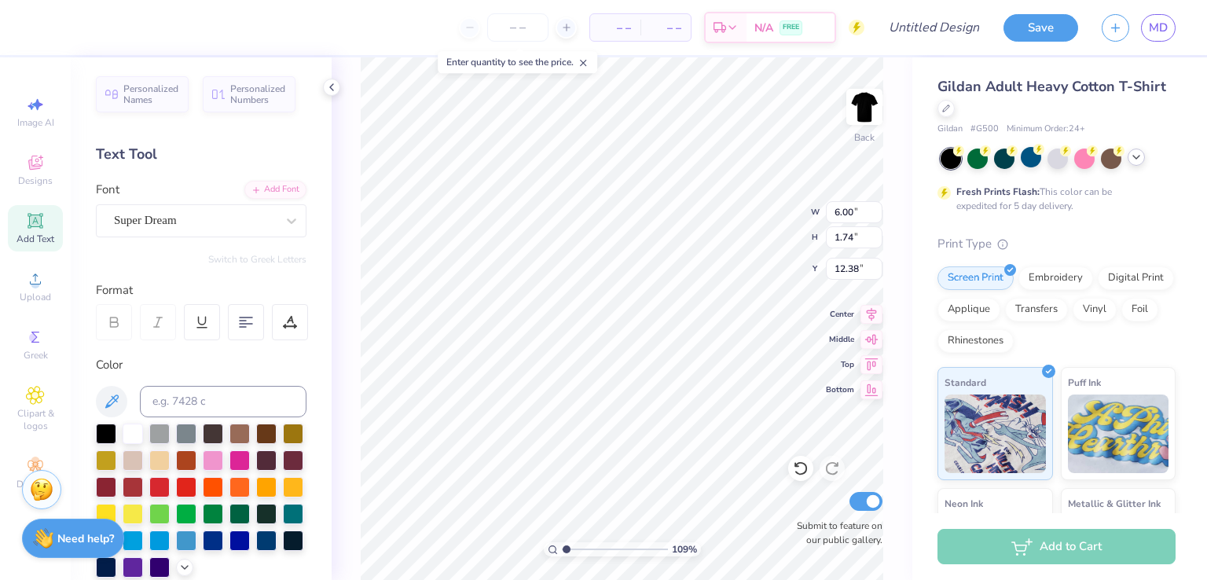
type input "1.08547132656946"
type textarea "clacsTEXT"
type input "1.08547132656946"
type textarea "c"
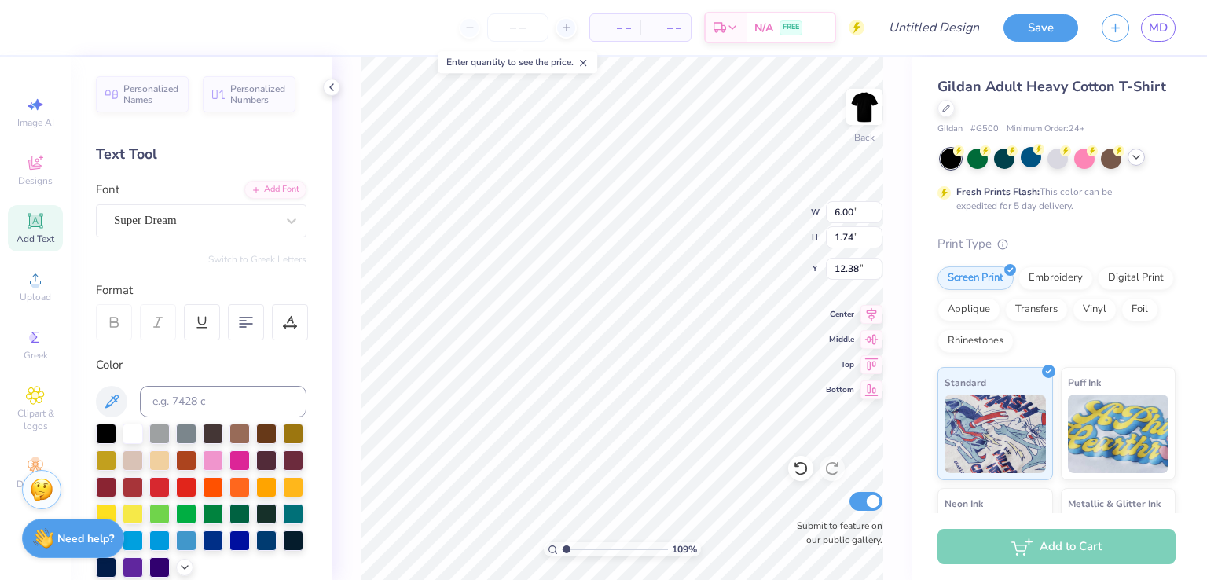
type input "1.08547132656946"
type textarea "cl"
type input "1.08547132656946"
type textarea "cla"
type input "1.08547132656946"
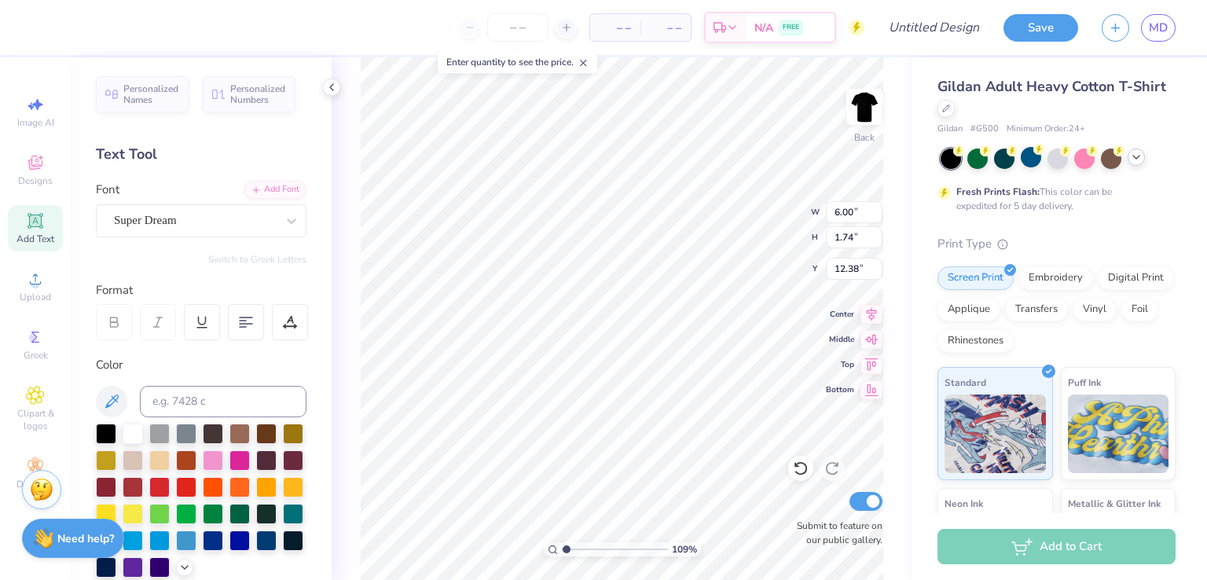
type textarea "clas"
type input "1.08547132656946"
type textarea "class"
type input "1.08547132656946"
type textarea "clas"
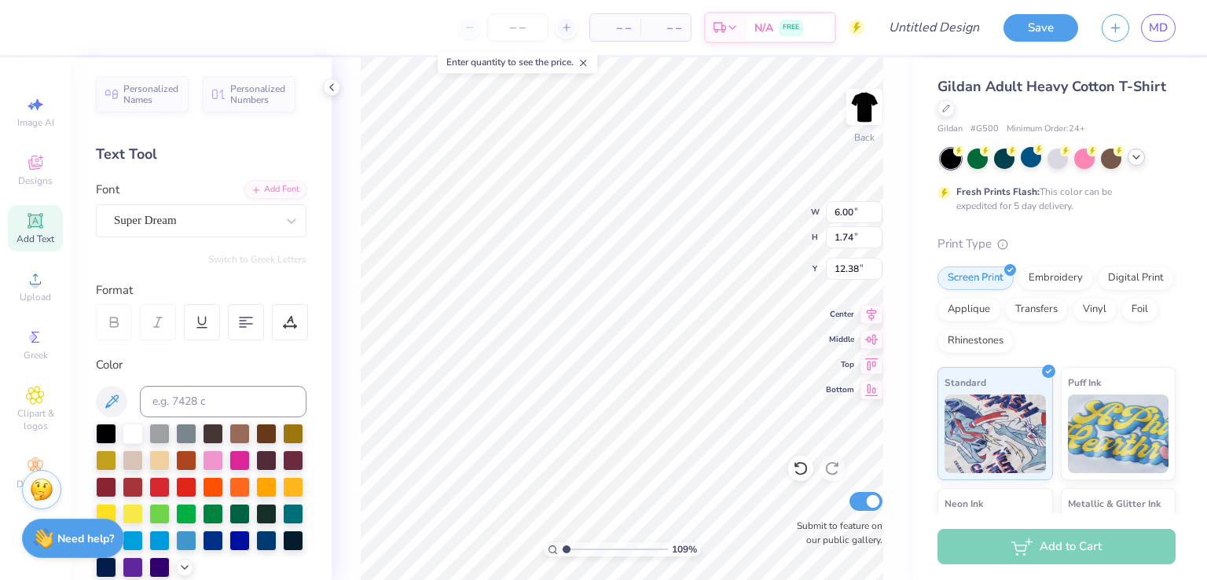
type input "1.08547132656946"
type textarea "cla"
type input "1.08547132656946"
type textarea "cl"
type input "1.08547132656946"
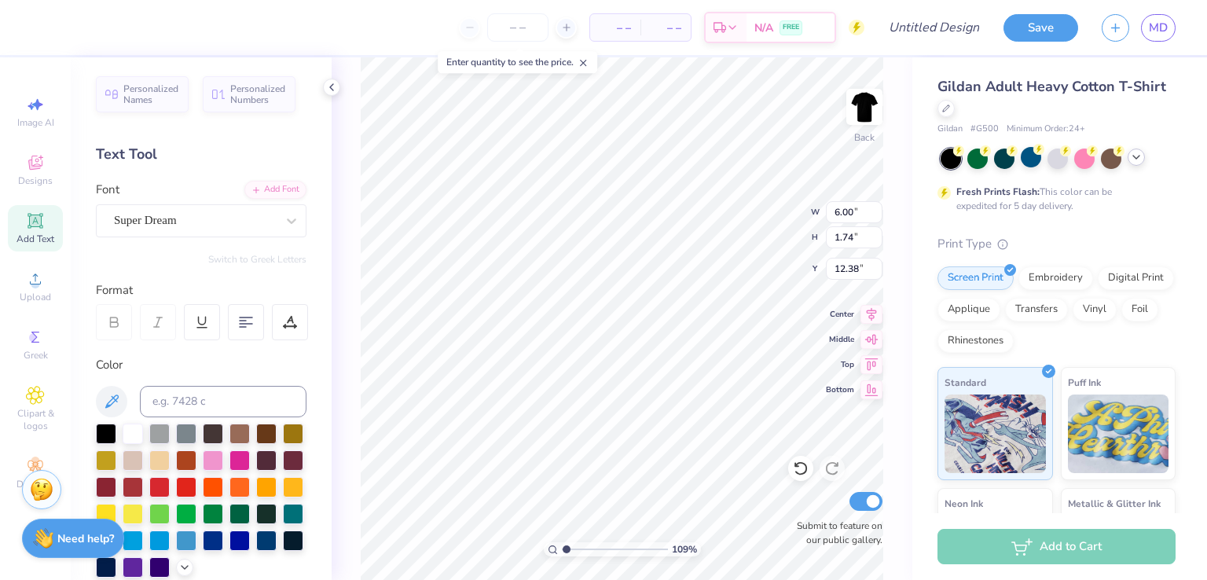
type textarea "c"
type input "1.08547132656946"
type textarea "C"
type input "1.08547132656946"
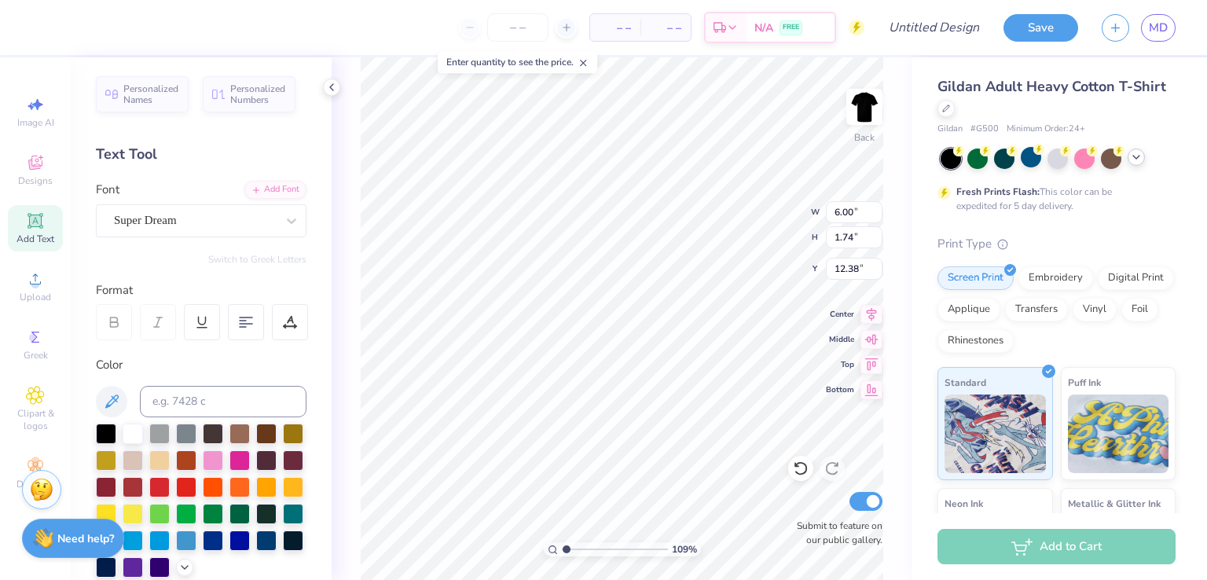
type textarea "CL"
type input "1.08547132656946"
type textarea "CLA"
type input "1.08547132656946"
type textarea "CLAS"
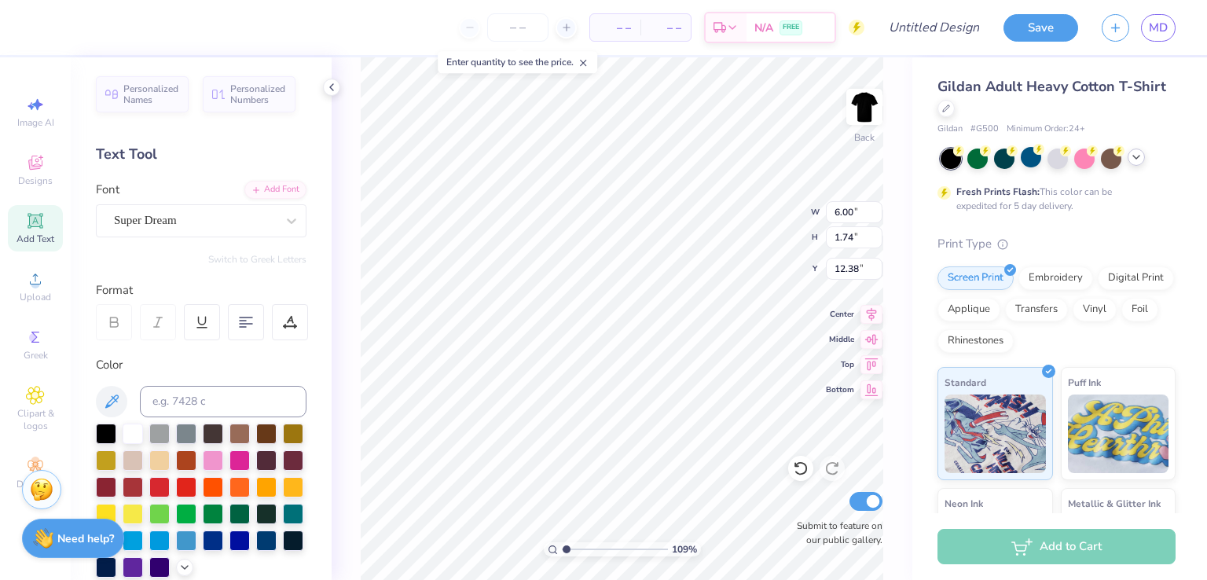
type input "1.08547132656946"
type textarea "CLASS"
type input "1.08547132656946"
type textarea "CLASS"
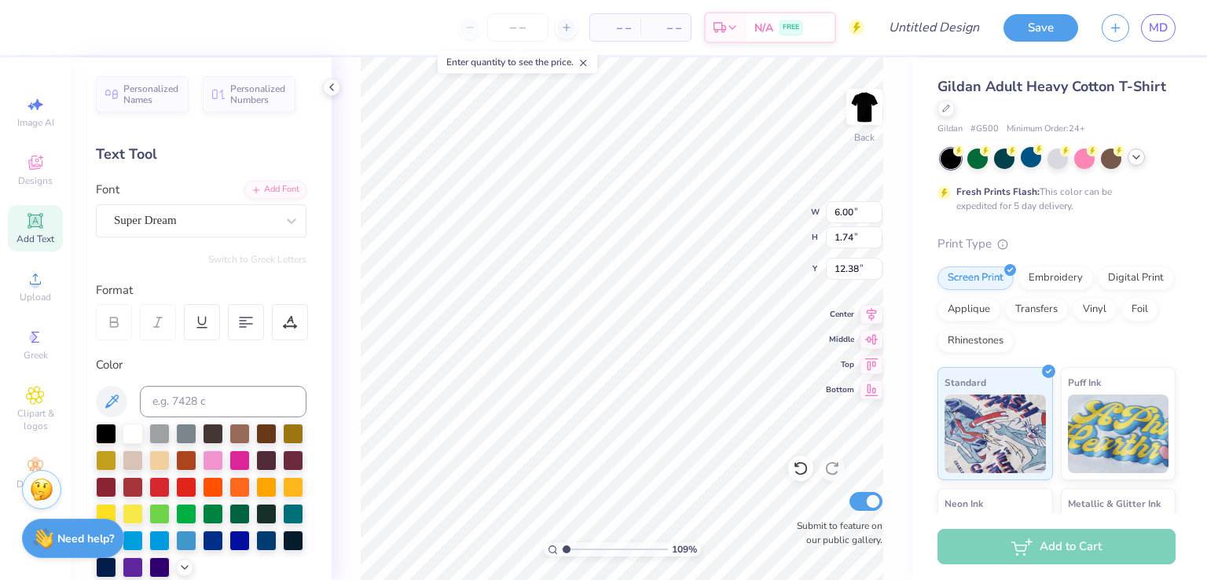
type input "1.08547132656946"
type textarea "CLASS 2"
type input "1.08547132656946"
type textarea "CLASS 25"
type input "1.08547132656946"
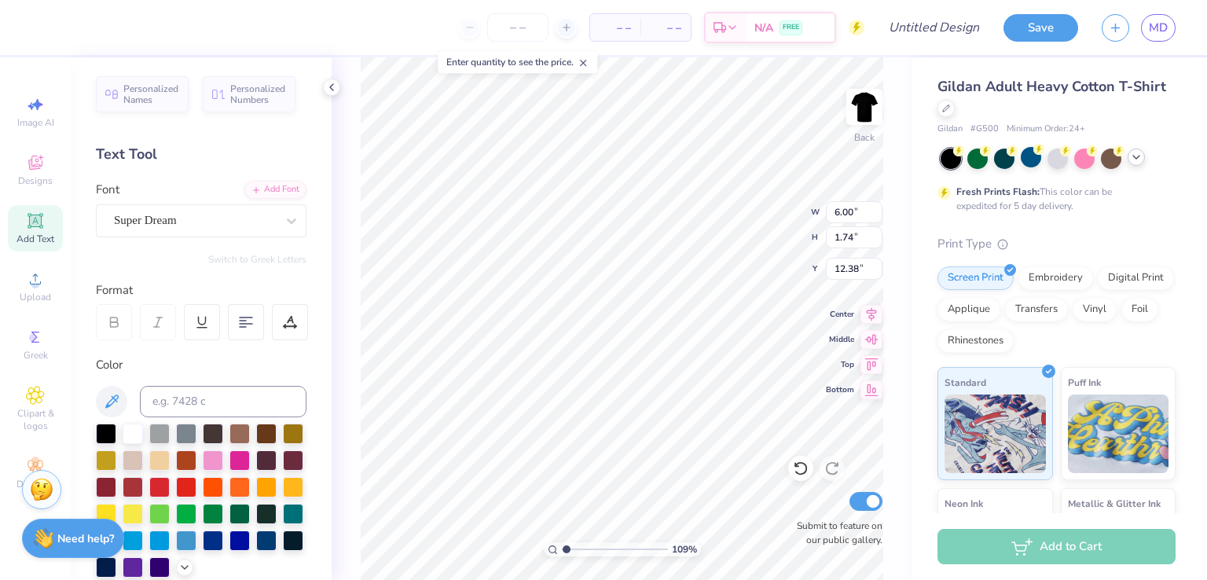
type textarea "CLASS 251"
type input "1.08547132656946"
type textarea "CLASS 2511"
type input "1.08547132656946"
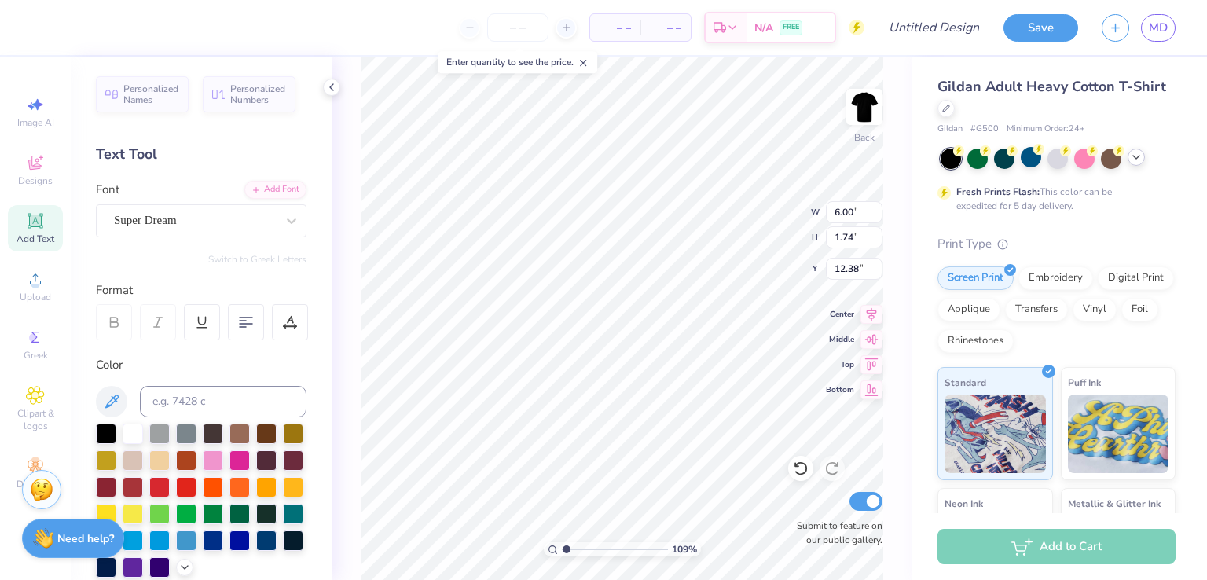
type textarea "CLASS 2511="
type input "1.08547132656946"
type textarea "CLASS 2511=-"
type input "1.08547132656946"
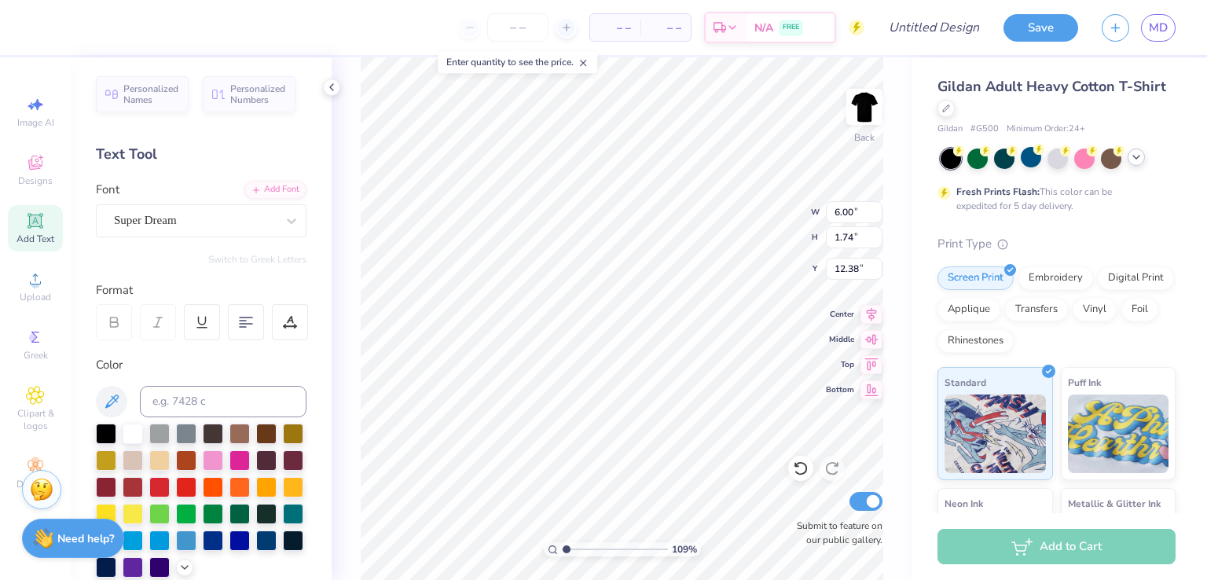
type textarea "CLASS 2511="
type input "1.08547132656946"
type textarea "CLASS 2511"
type input "1.08547132656946"
type textarea "CLASS 2511="
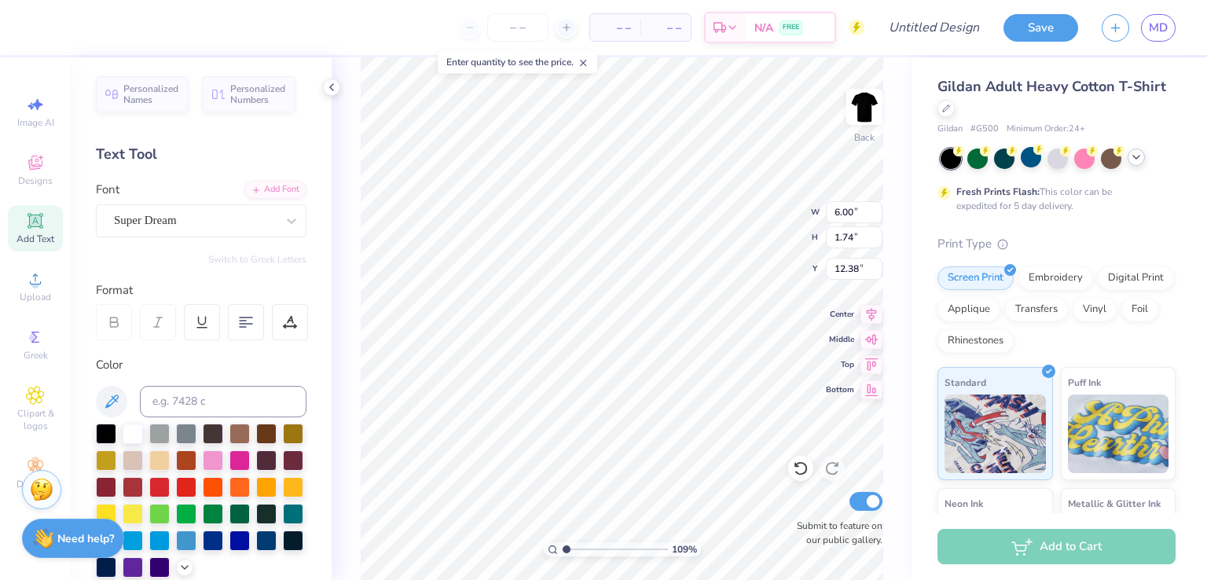
type input "1.08547132656946"
type textarea "CLASS 2511"
type input "1.08547132656946"
type textarea "CLASS 25110"
type input "1.08547132656946"
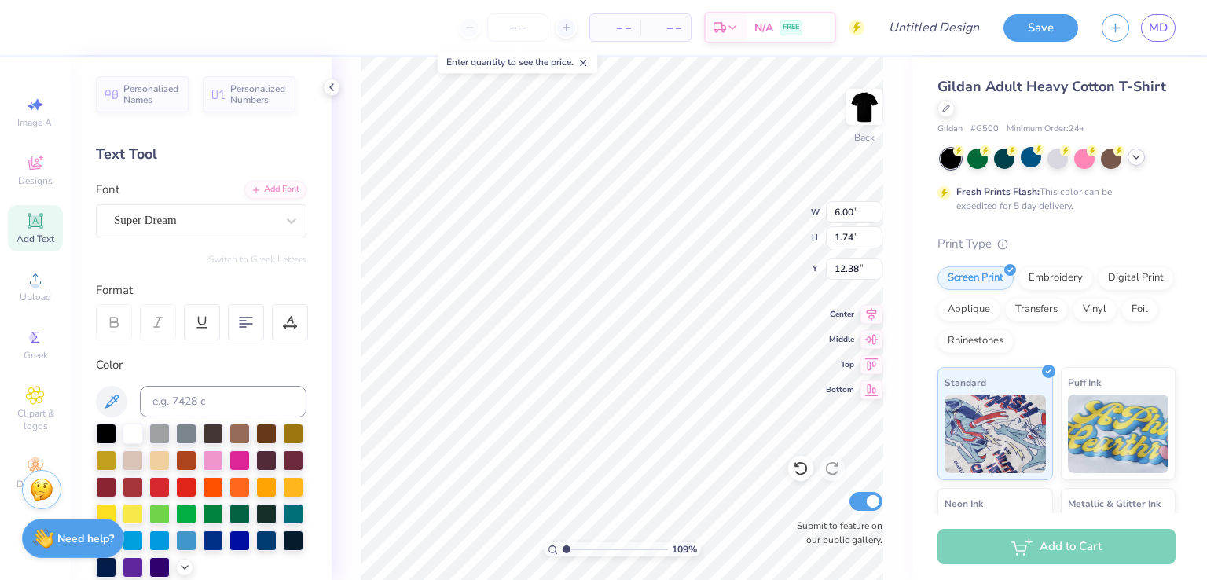
type textarea "CLASS 2511"
type input "1.08547132656946"
type textarea "CLASS 2511-"
type input "1.08547132656946"
type textarea "CLASS 2511-2"
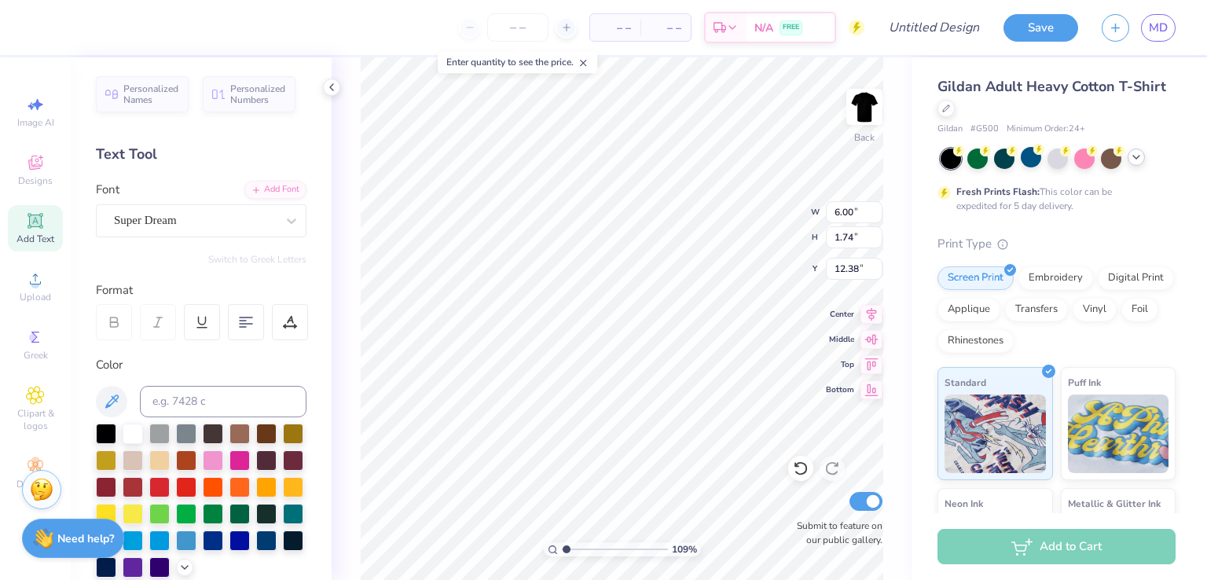
type input "1.08547132656946"
type textarea "CLASS 2511-25"
type input "1.08547132656946"
type textarea "CLASS 2511-251"
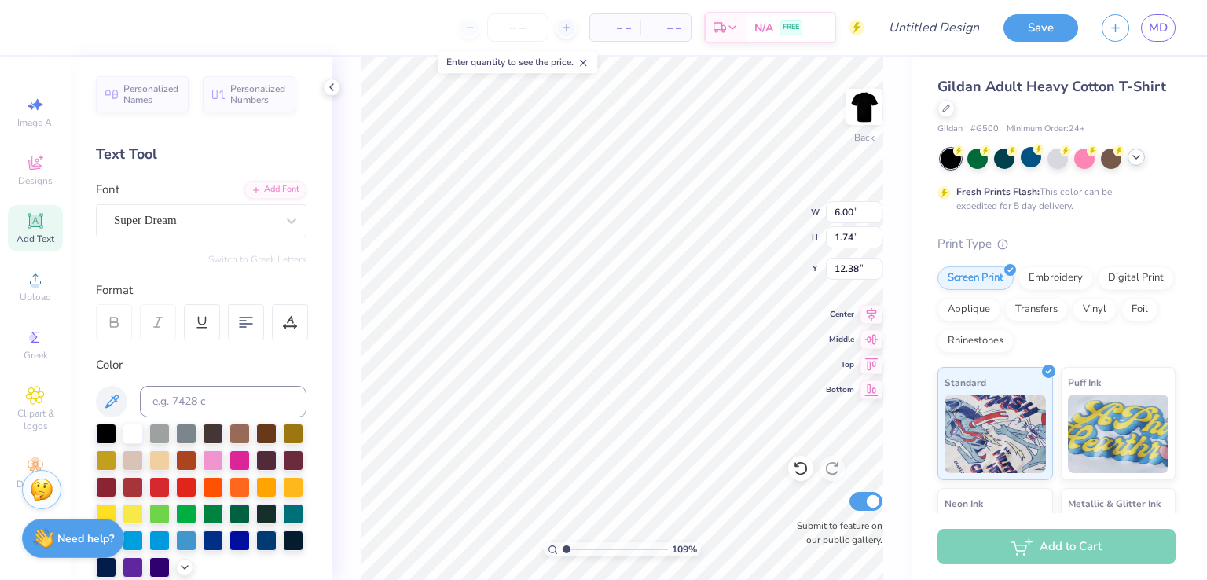
type input "1.08547132656946"
type textarea "CLASS 2511-2512"
click at [154, 221] on div "Super Dream" at bounding box center [194, 220] width 165 height 24
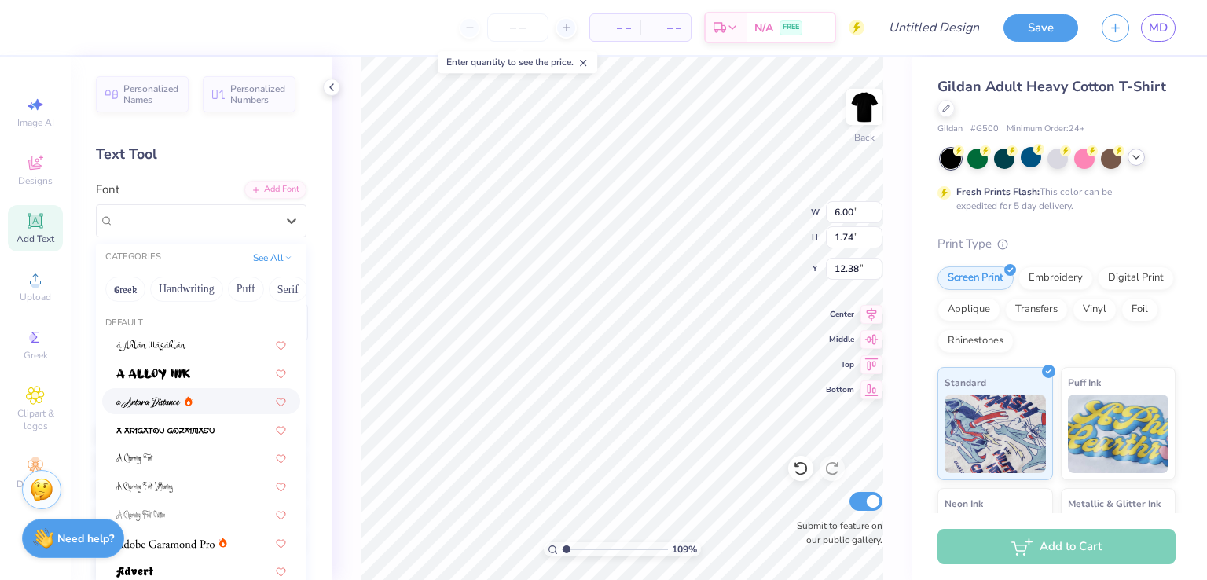
click at [123, 406] on img at bounding box center [148, 402] width 64 height 11
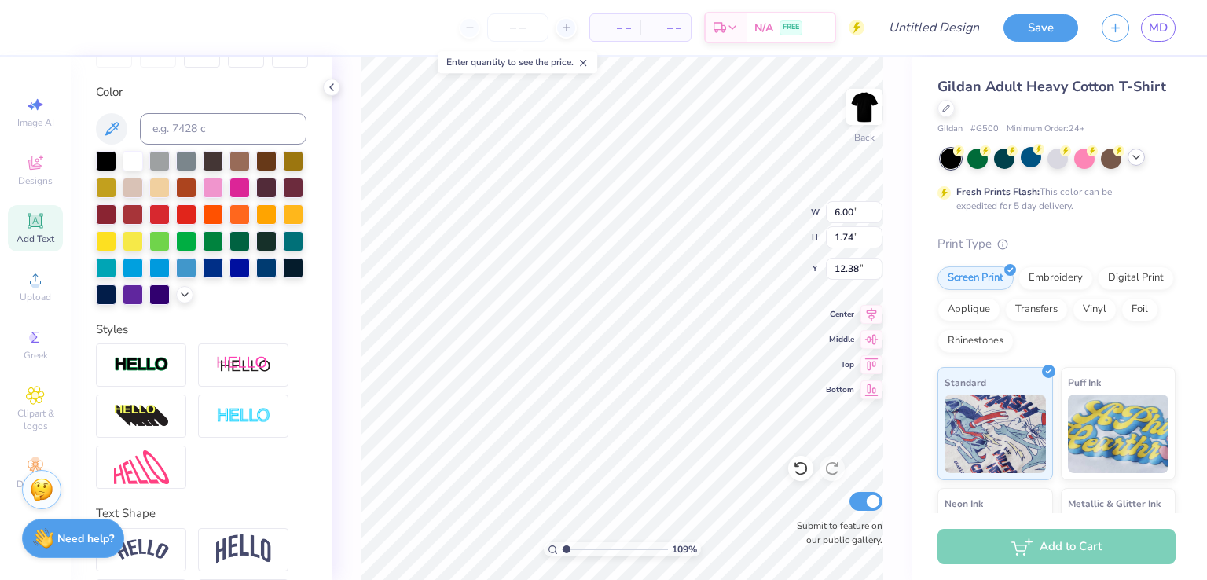
scroll to position [359, 0]
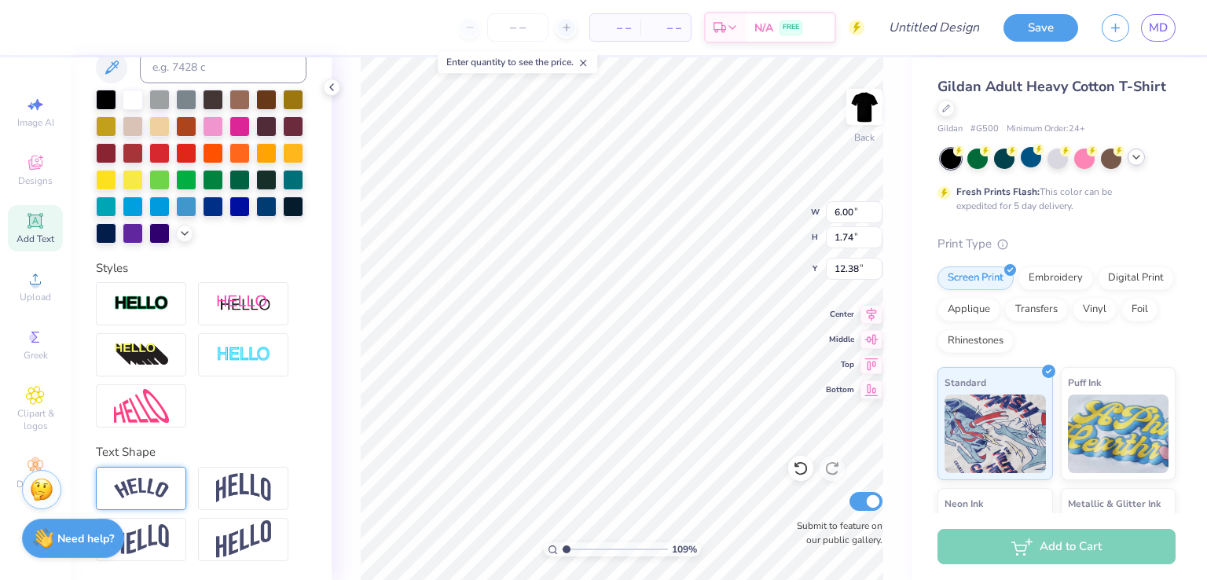
click at [138, 505] on div at bounding box center [141, 488] width 90 height 43
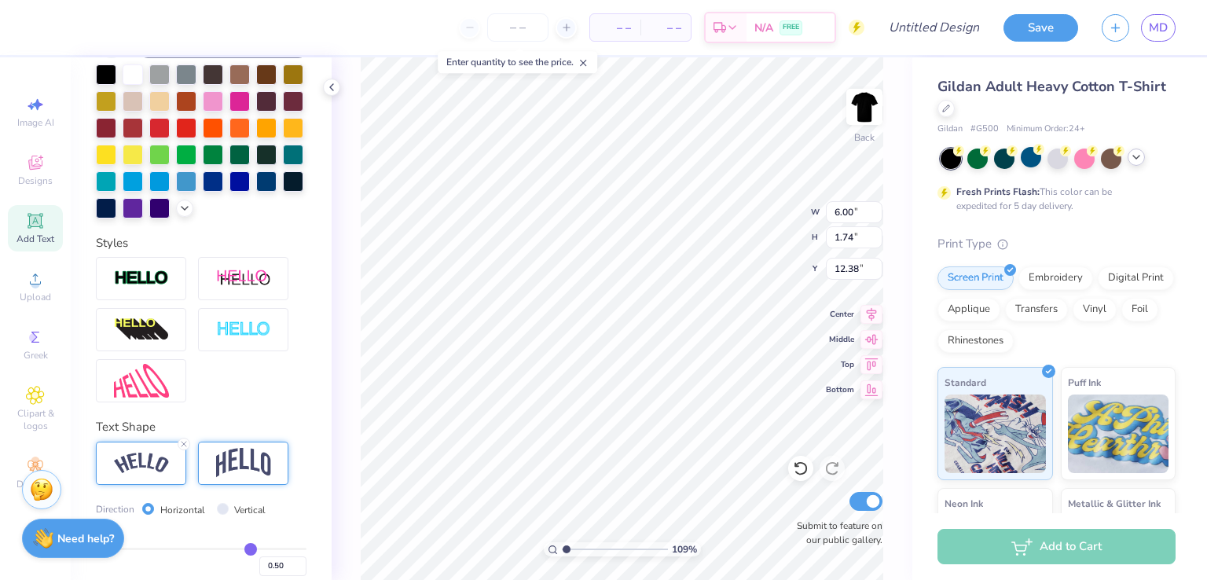
click at [272, 485] on div at bounding box center [243, 463] width 90 height 43
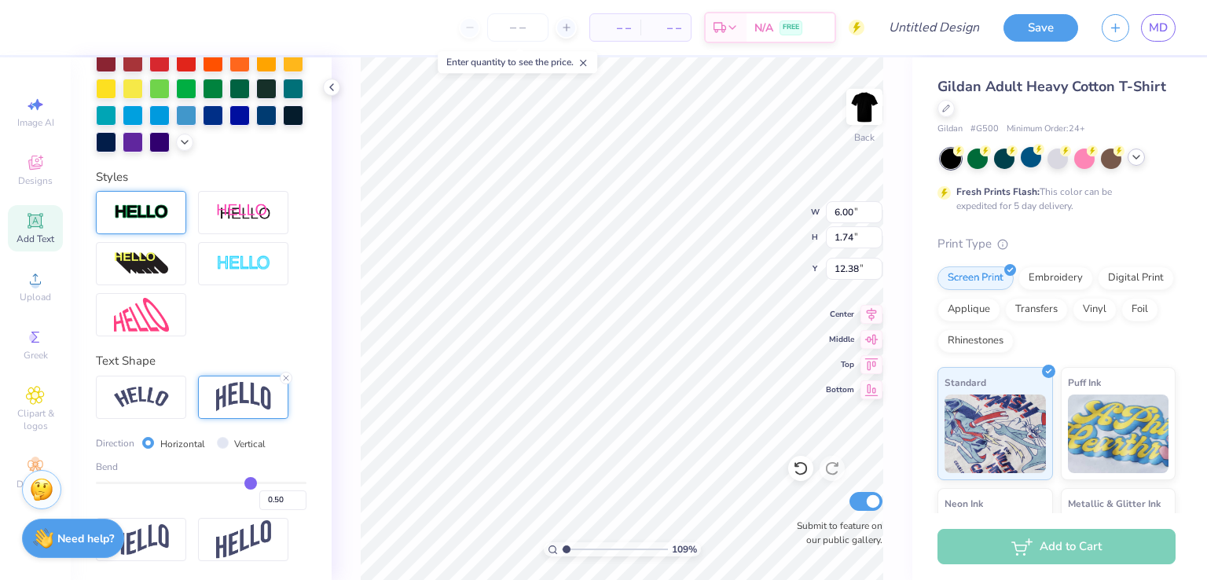
scroll to position [0, 0]
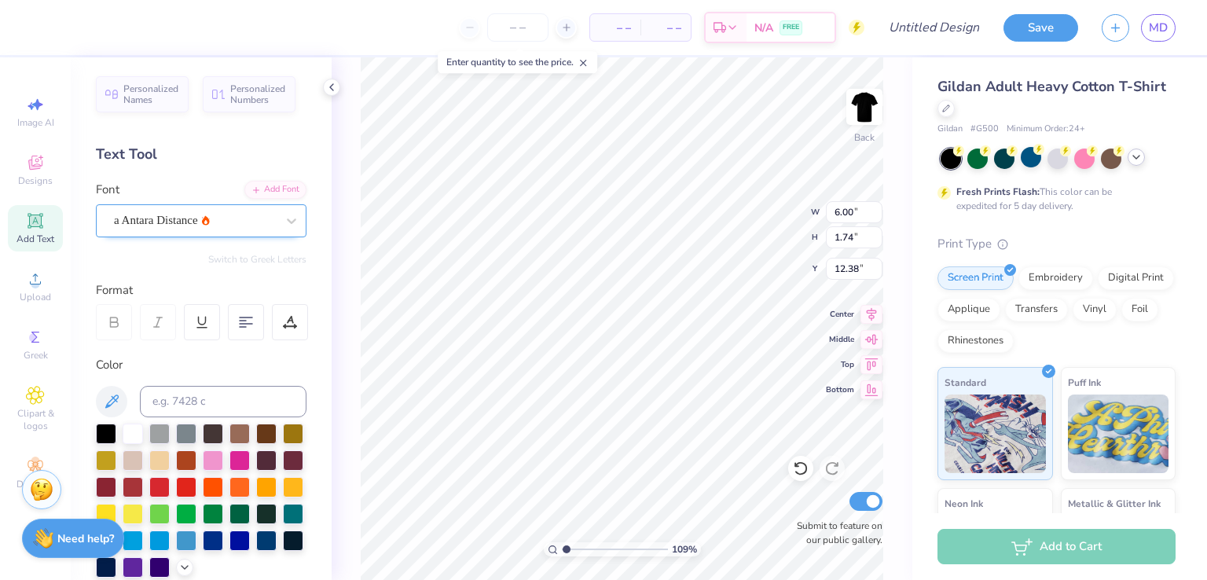
click at [158, 208] on div "a Antara Distance" at bounding box center [194, 220] width 165 height 24
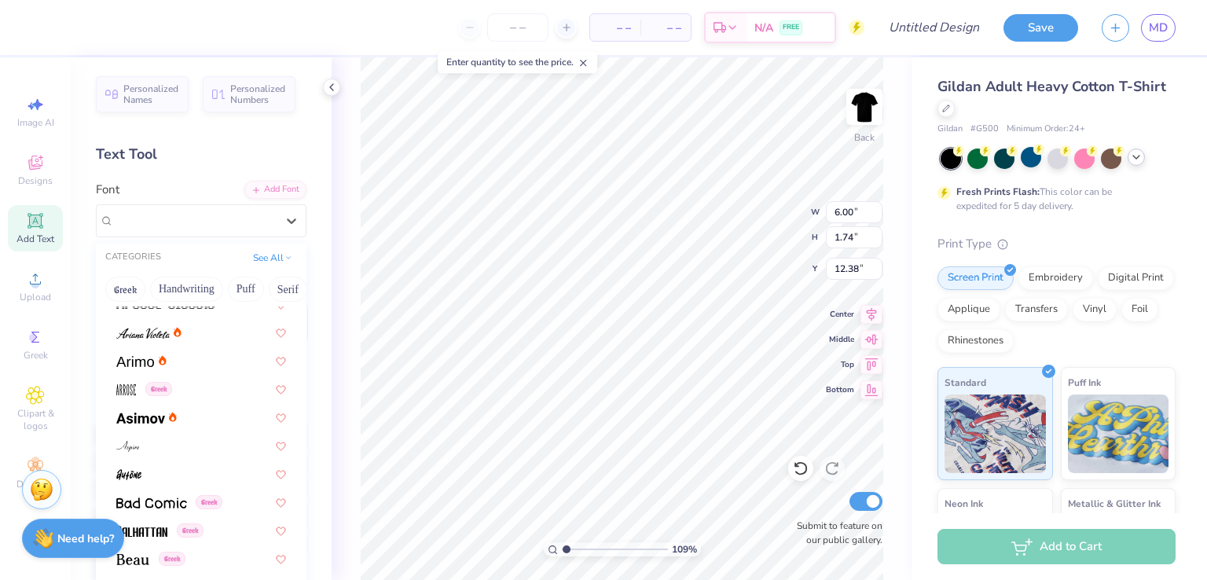
scroll to position [493, 0]
click at [180, 509] on span at bounding box center [151, 502] width 71 height 17
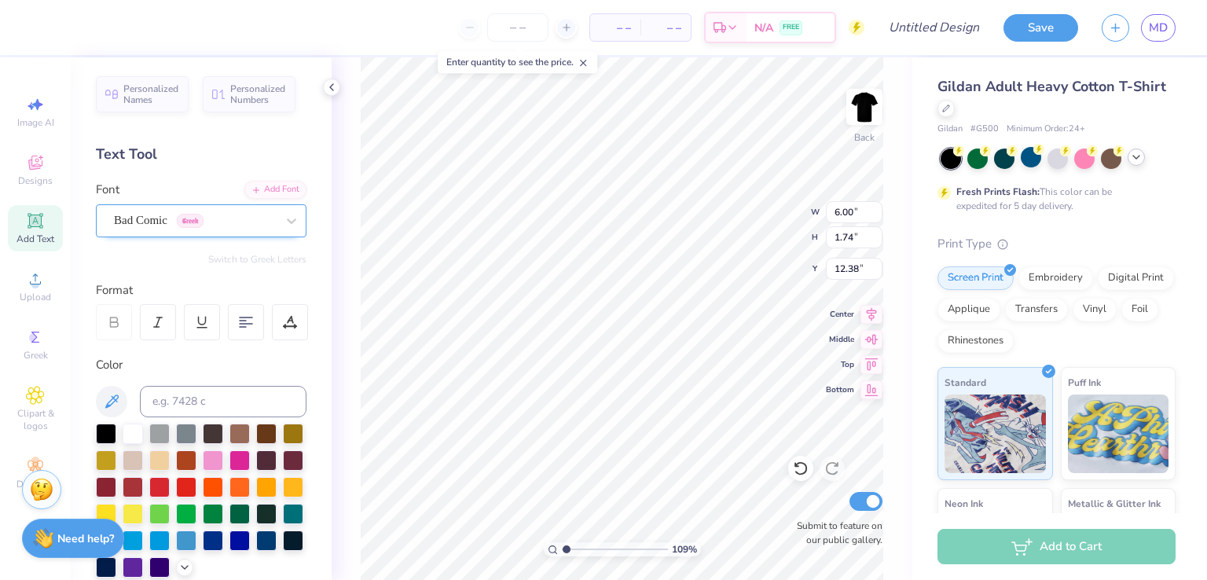
click at [264, 212] on div "Bad Comic Greek" at bounding box center [194, 220] width 165 height 24
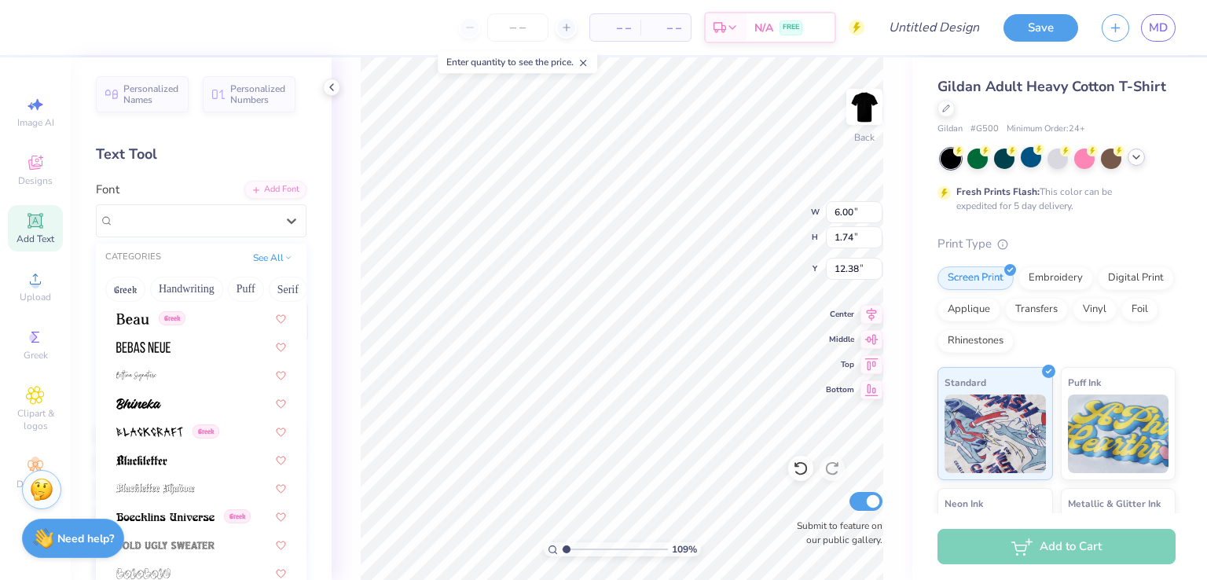
scroll to position [737, 0]
click at [292, 285] on button "Serif" at bounding box center [288, 289] width 39 height 25
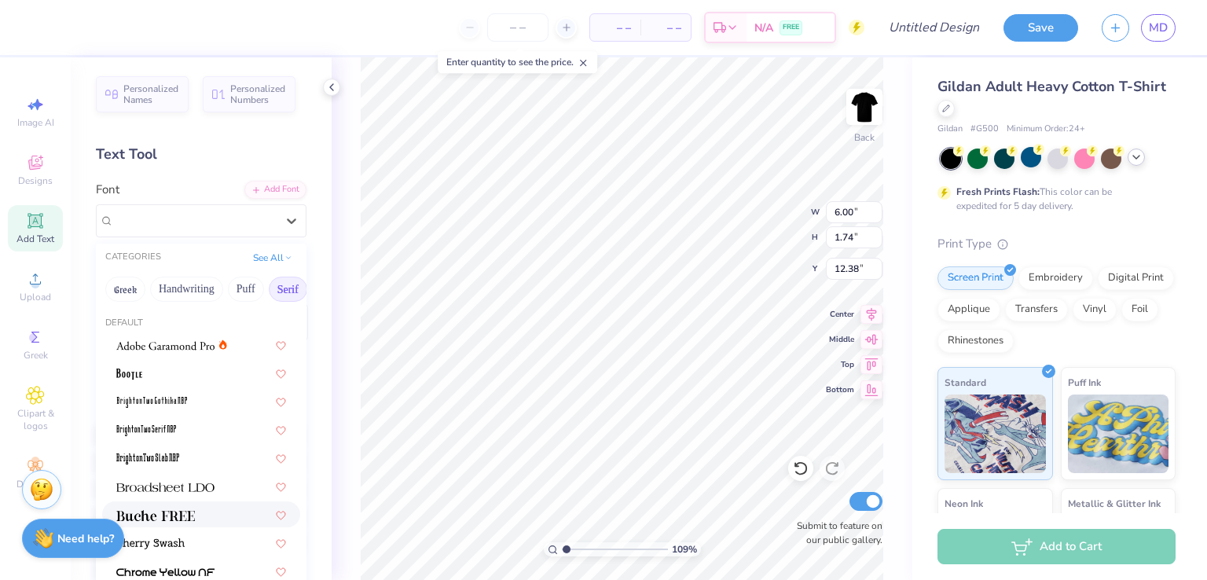
click at [192, 510] on img at bounding box center [155, 515] width 79 height 11
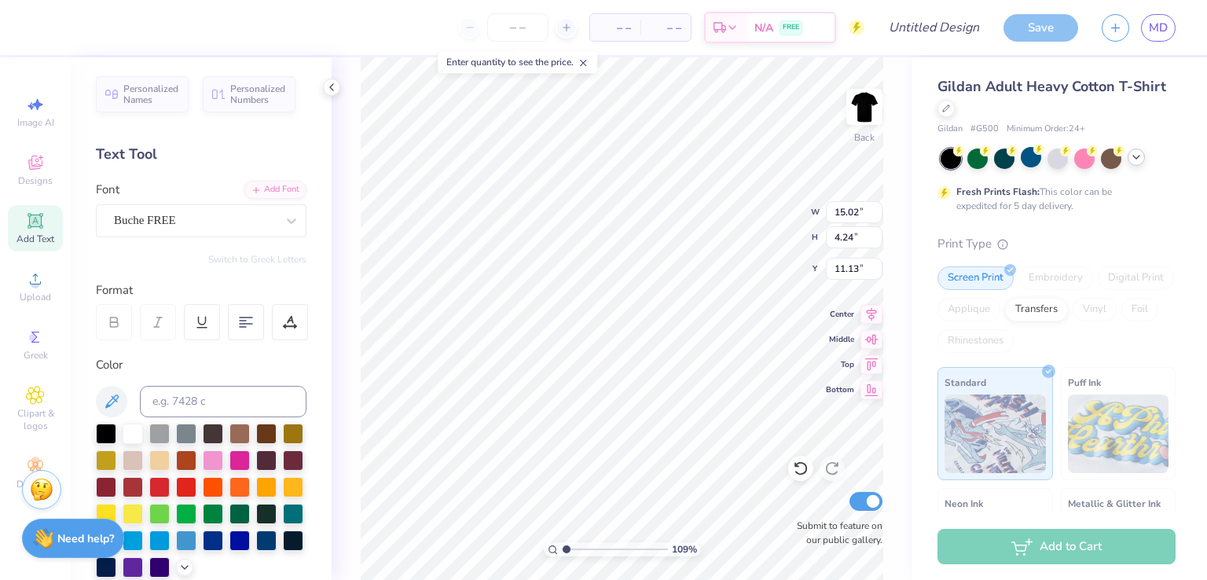
scroll to position [13, 6]
type input "1.08547132656946"
type textarea "CLASS 25112512"
click at [193, 215] on div "Buche FREE" at bounding box center [194, 220] width 165 height 24
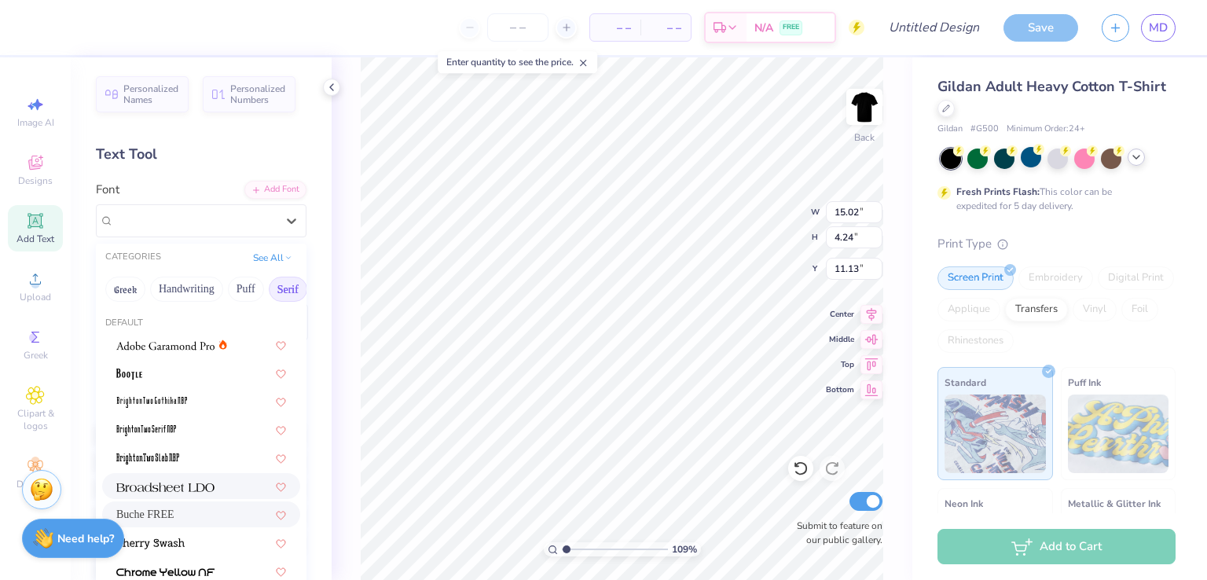
click at [181, 492] on img at bounding box center [165, 487] width 98 height 11
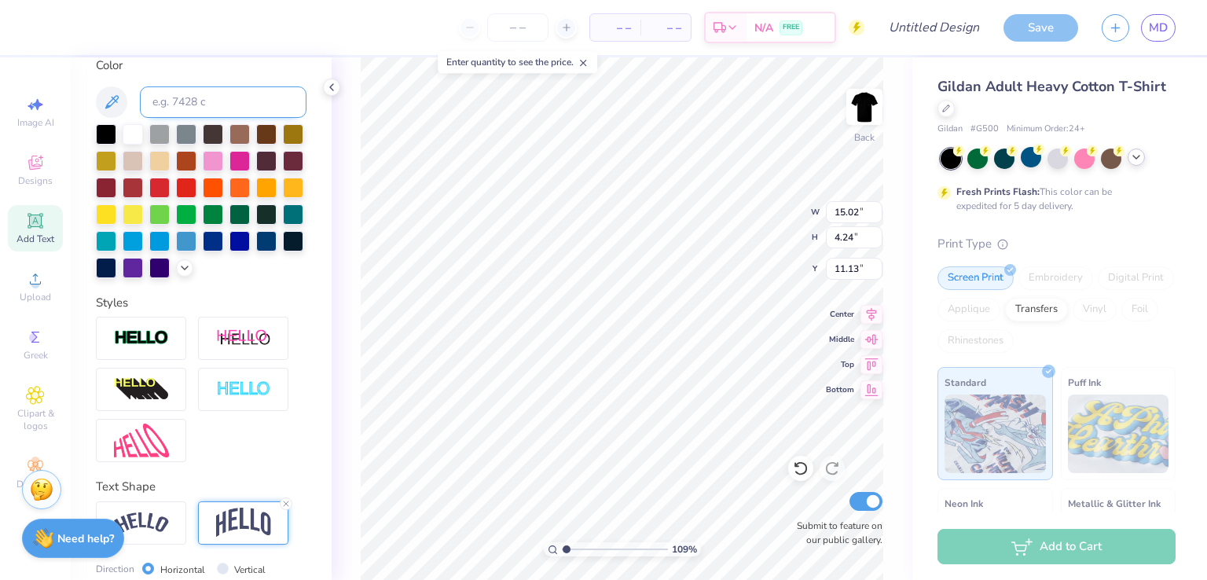
scroll to position [0, 0]
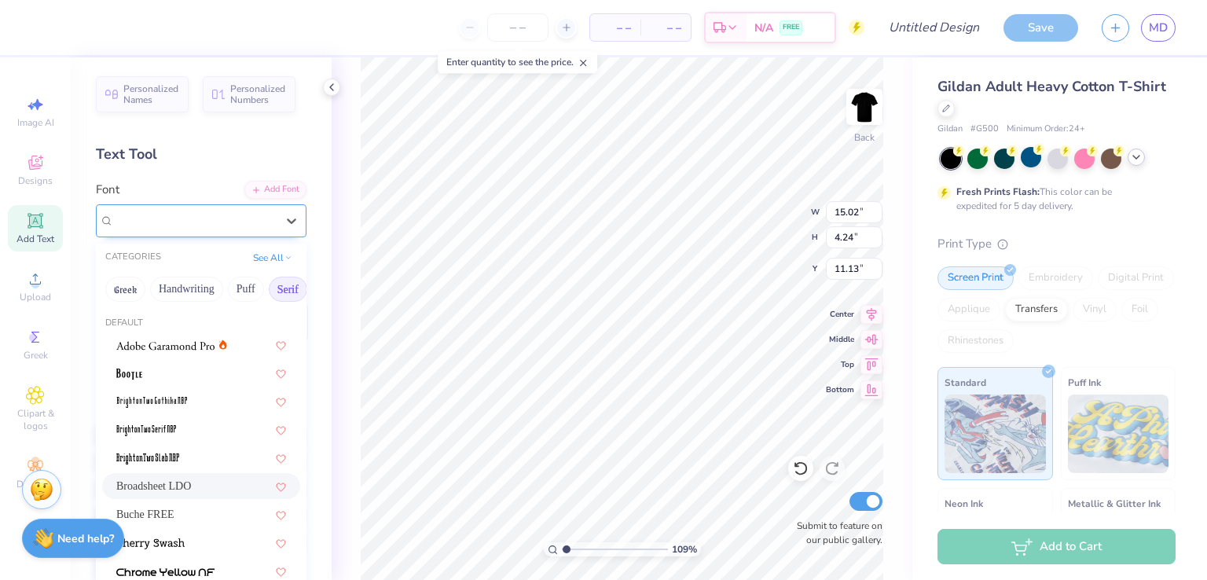
click at [220, 233] on div "Broadsheet LDO" at bounding box center [201, 220] width 211 height 33
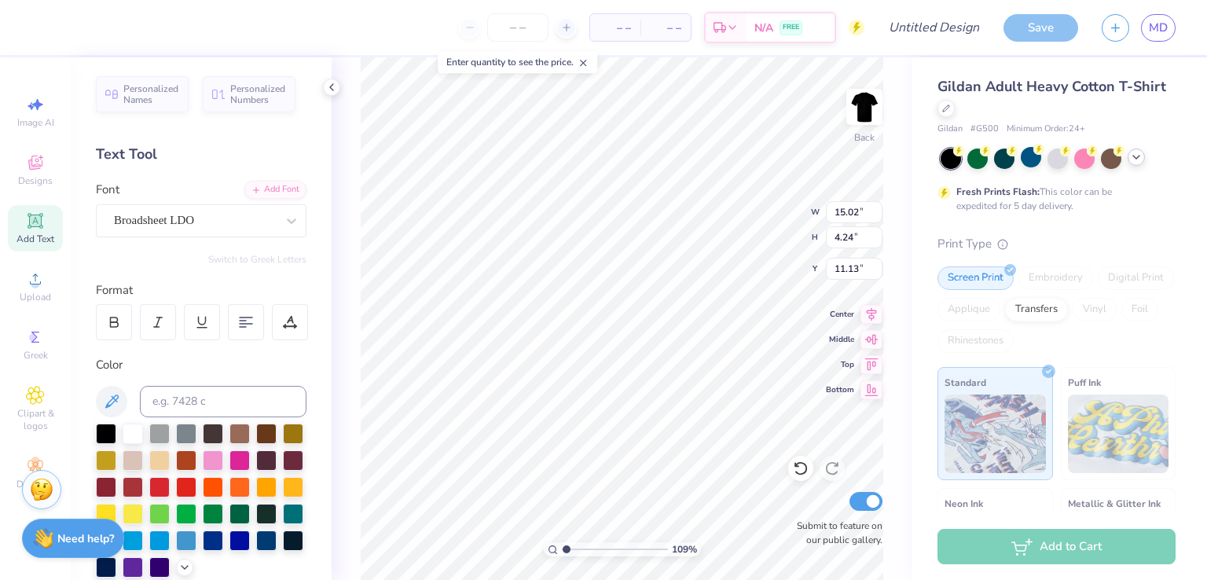
click at [308, 249] on div "Personalized Names Personalized Numbers Text Tool Add Font Font Broadsheet LDO …" at bounding box center [201, 318] width 261 height 523
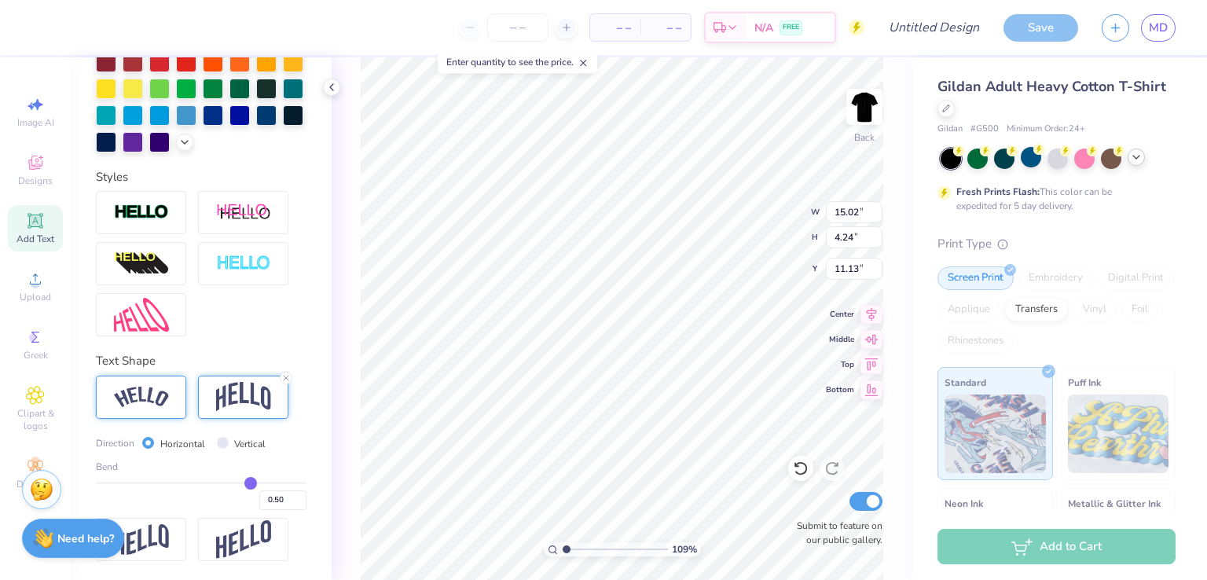
click at [162, 385] on div at bounding box center [141, 397] width 90 height 43
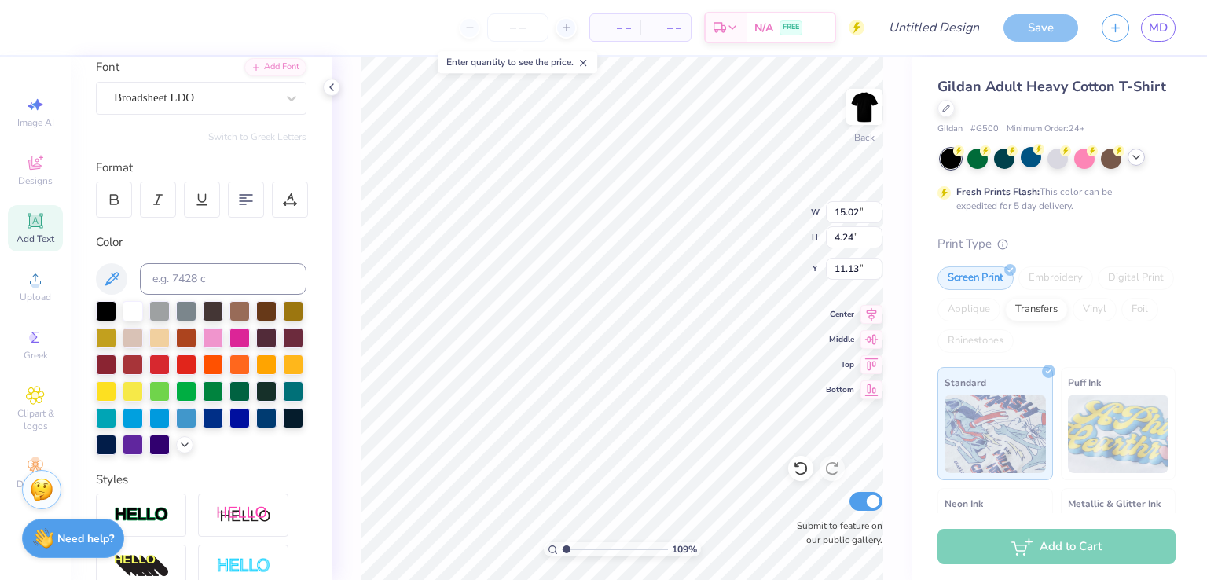
scroll to position [0, 0]
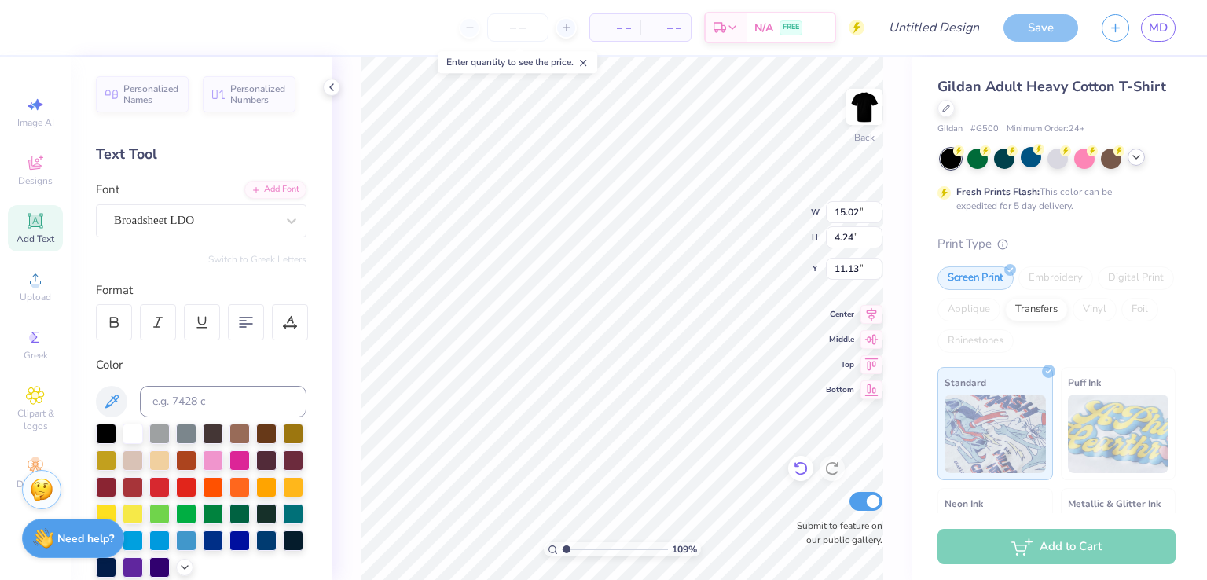
click at [795, 467] on icon at bounding box center [801, 469] width 16 height 16
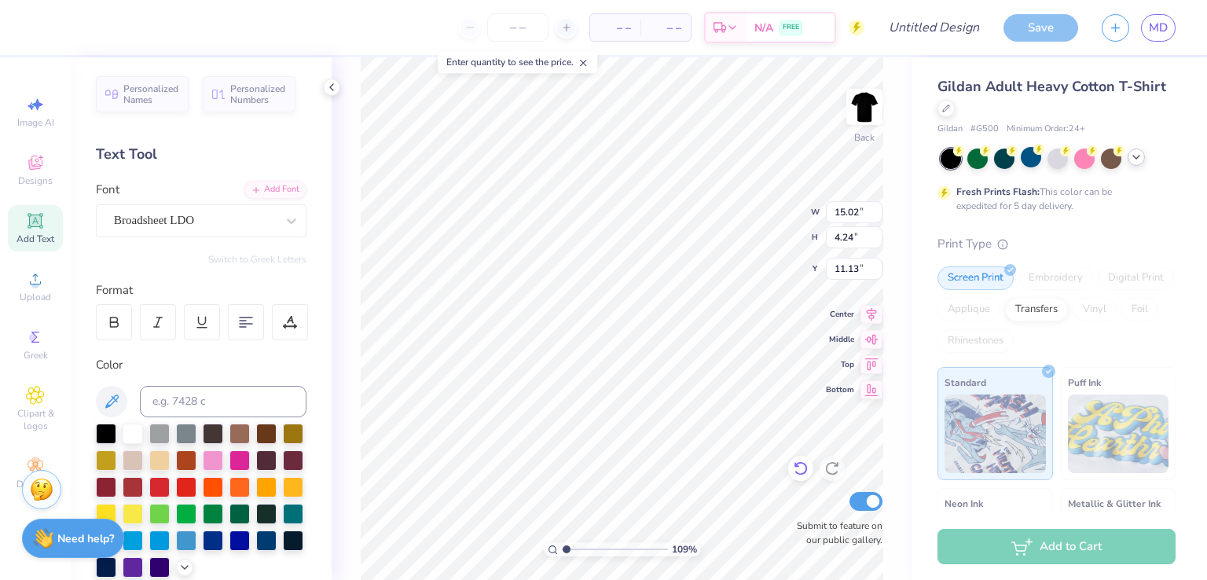
type input "1.08547132656946"
type input "6.00"
type input "1.74"
type input "12.38"
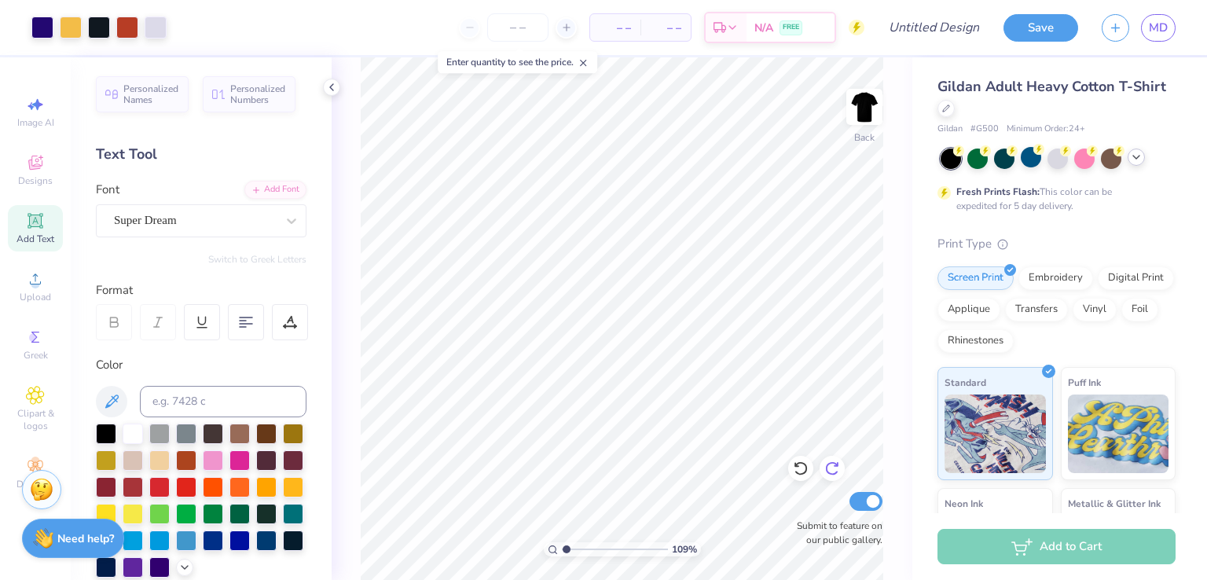
click at [828, 370] on div "109 % Back Submit to feature on our public gallery." at bounding box center [622, 318] width 581 height 523
click at [830, 473] on icon at bounding box center [831, 469] width 13 height 14
click at [830, 472] on icon at bounding box center [832, 469] width 16 height 16
click at [833, 463] on icon at bounding box center [831, 469] width 13 height 14
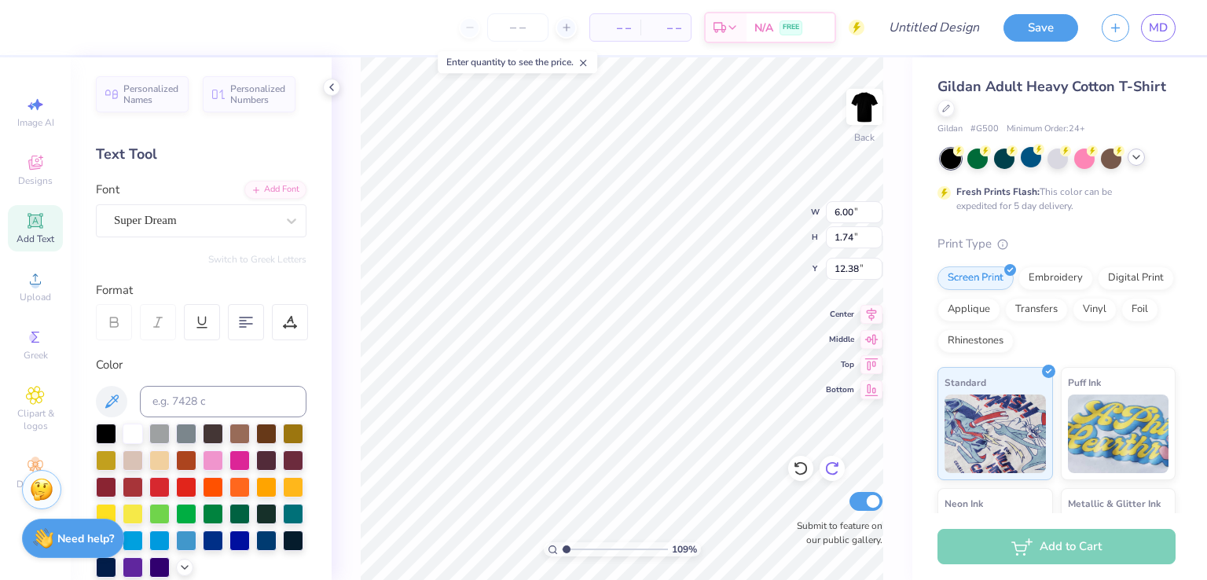
type input "1.08547132656946"
type input "15.02"
type input "4.24"
type input "11.13"
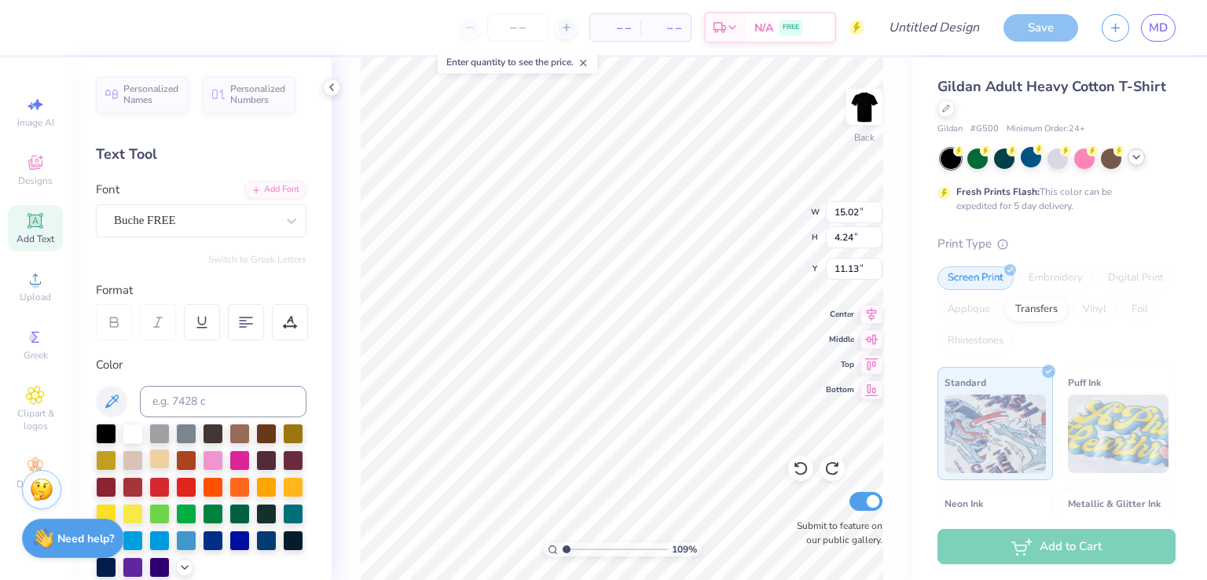
scroll to position [450, 0]
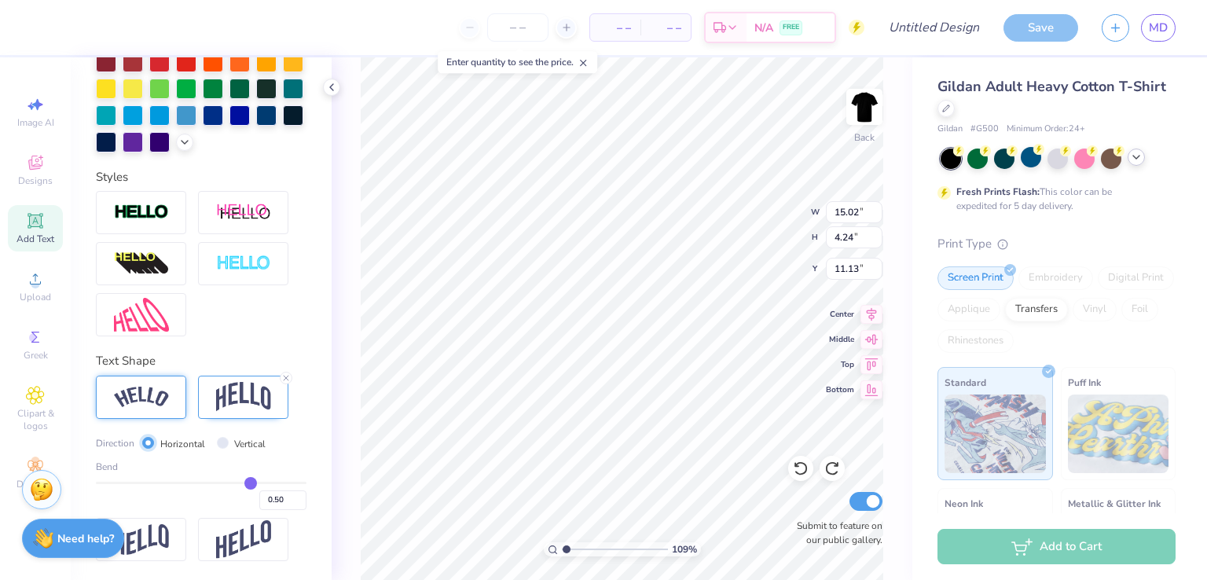
click at [145, 441] on input "Horizontal" at bounding box center [148, 443] width 12 height 12
type input "-0.22"
click at [174, 483] on input "range" at bounding box center [201, 483] width 211 height 2
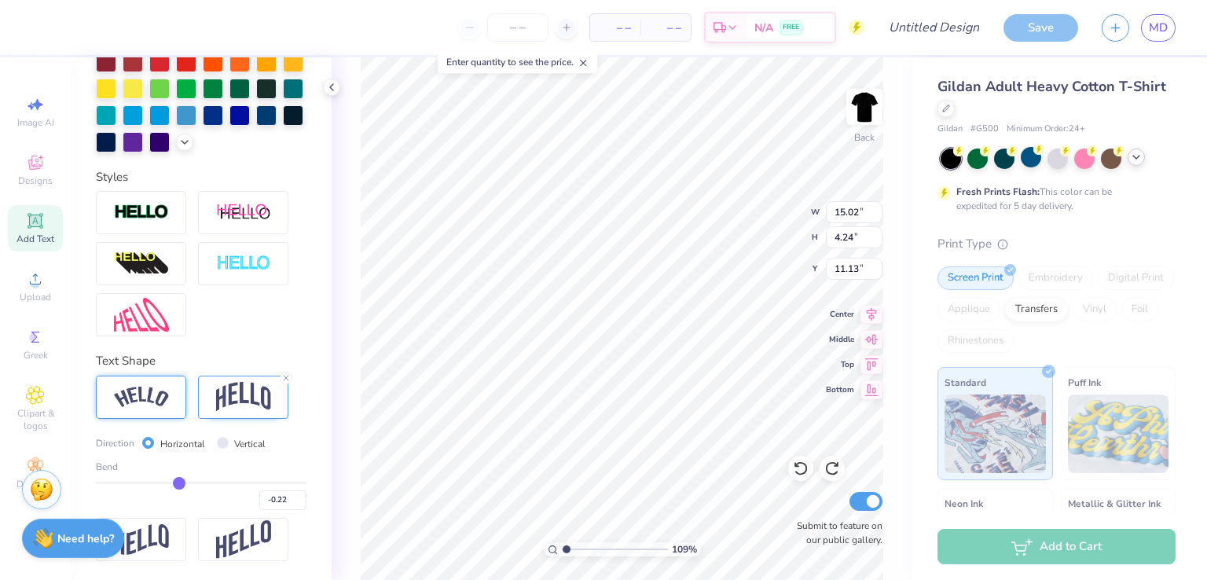
type input "1.08547132656946"
type input "-1"
type input "1.08547132656946"
type input "-1.00"
type input "1.08547132656946"
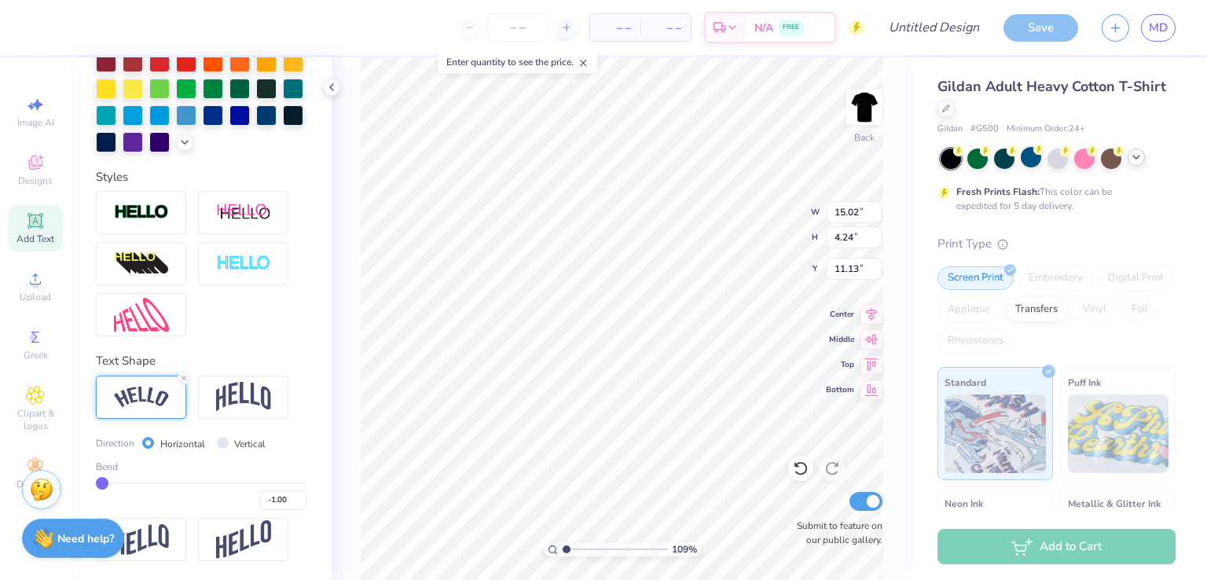
type input "1.67"
type input "12.41"
drag, startPoint x: 174, startPoint y: 483, endPoint x: 0, endPoint y: 489, distance: 174.6
type input "-1"
click at [96, 484] on input "range" at bounding box center [201, 483] width 211 height 2
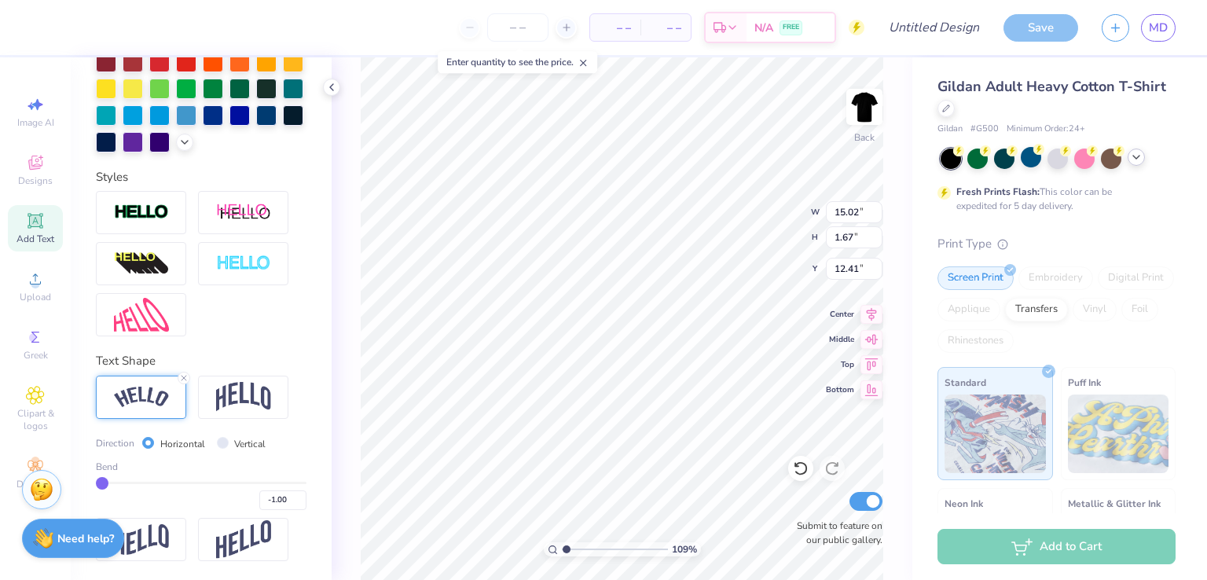
type input "1.08547132656946"
type input "7.53"
type input "9.48"
click at [148, 395] on img at bounding box center [141, 397] width 55 height 21
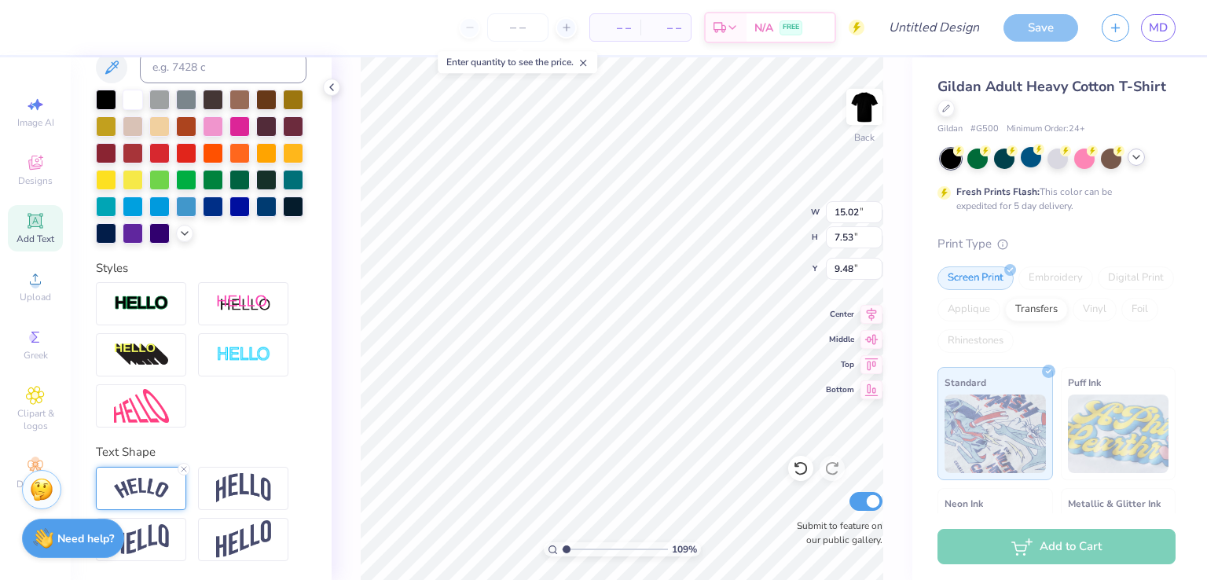
scroll to position [360, 0]
click at [183, 464] on icon at bounding box center [183, 468] width 9 height 9
type input "1.08547132656946"
type input "12.78"
type input "1.17"
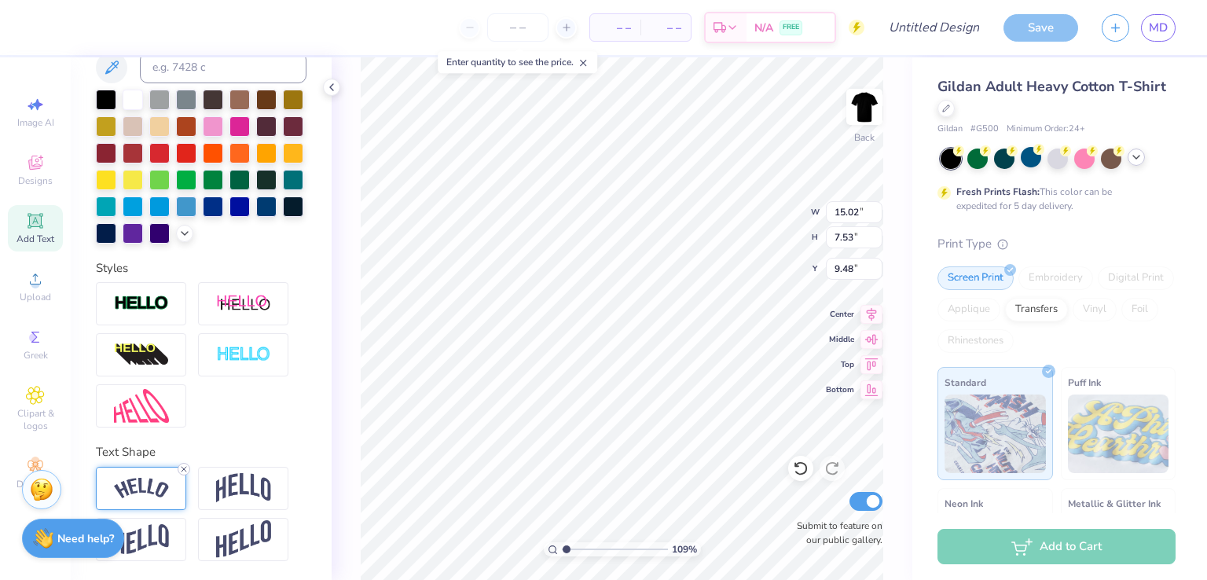
type input "12.66"
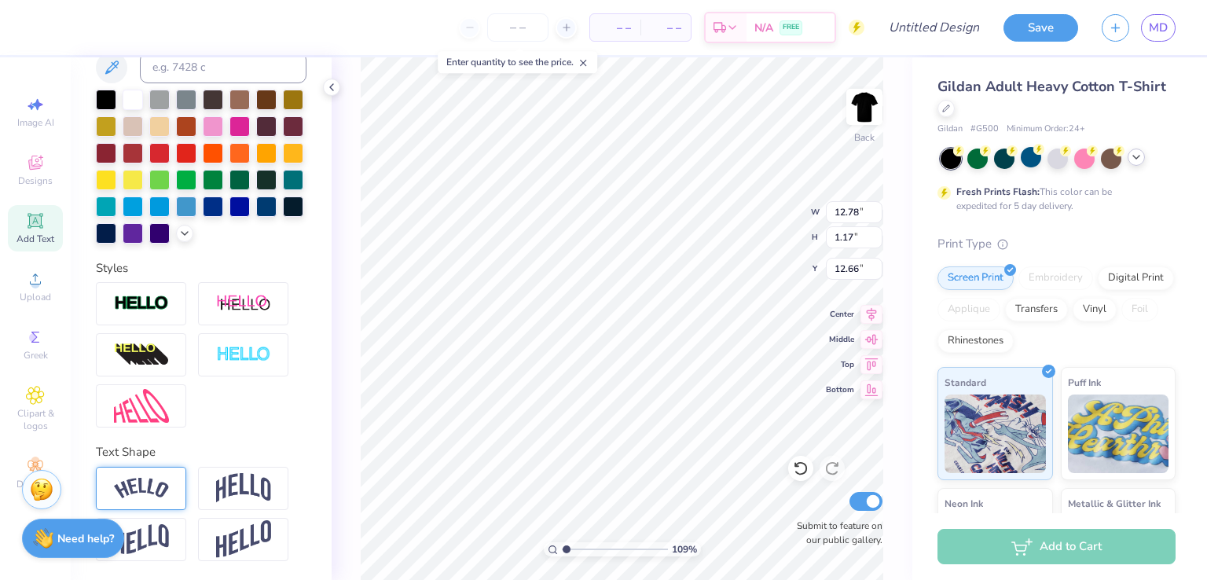
type input "1.08547132656946"
type textarea "CLASS 25112512"
type input "1.08547132656946"
type textarea "CLASS 25112512"
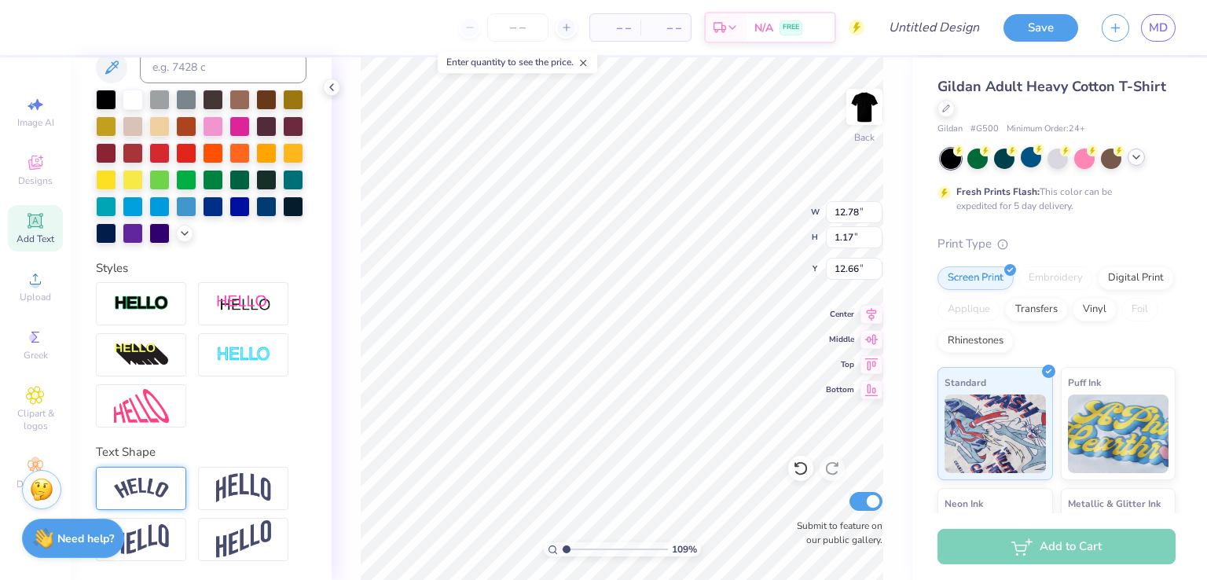
type input "1.08547132656946"
type textarea "CLASS 2511251"
type input "1.08547132656946"
type textarea "CLASS 251125"
type input "1.08547132656946"
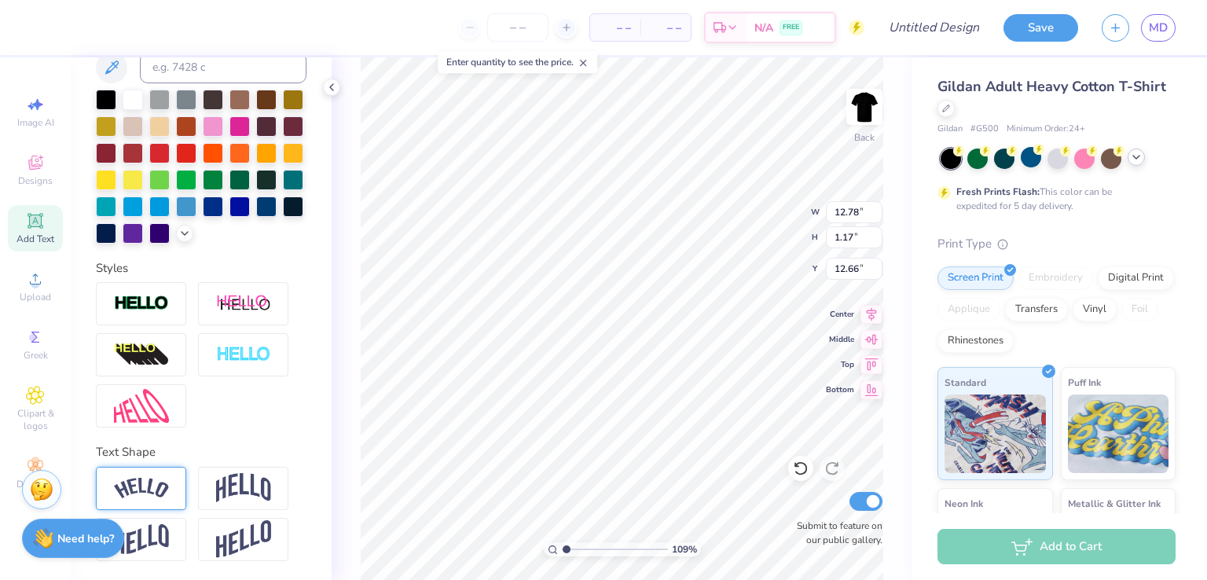
type textarea "CLASS 25112"
type input "1.08547132656946"
type textarea "CLASS 2511"
type input "1.08547132656946"
type textarea "CLASS 251"
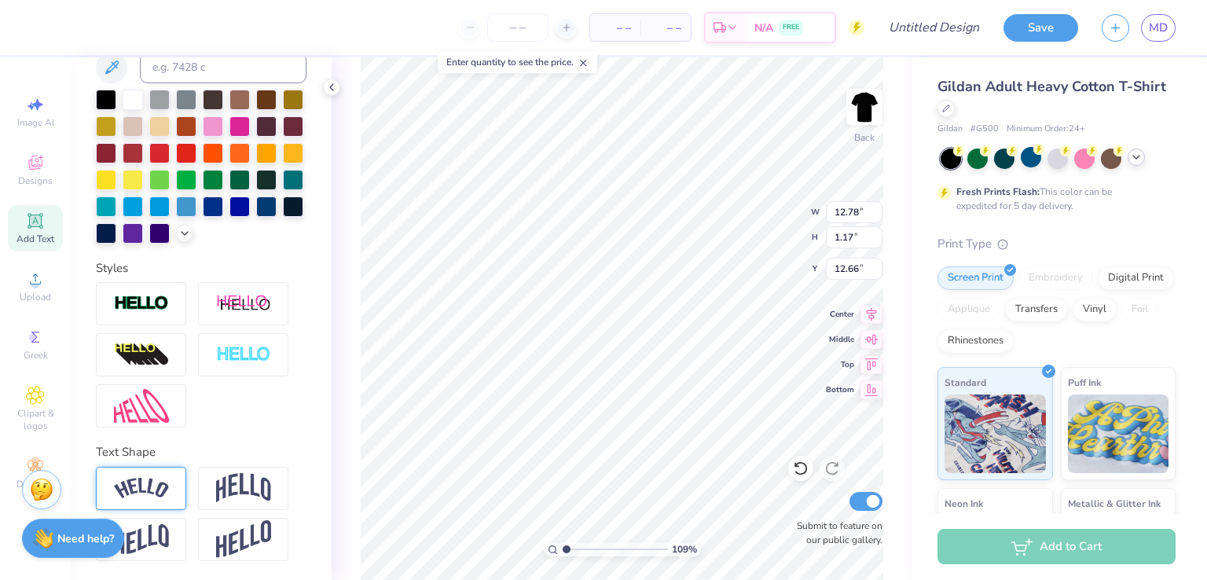
scroll to position [13, 6]
type input "1.08547132656946"
type textarea "CLASS 2511"
type input "1.08547132656946"
type textarea "CLASS 2511"
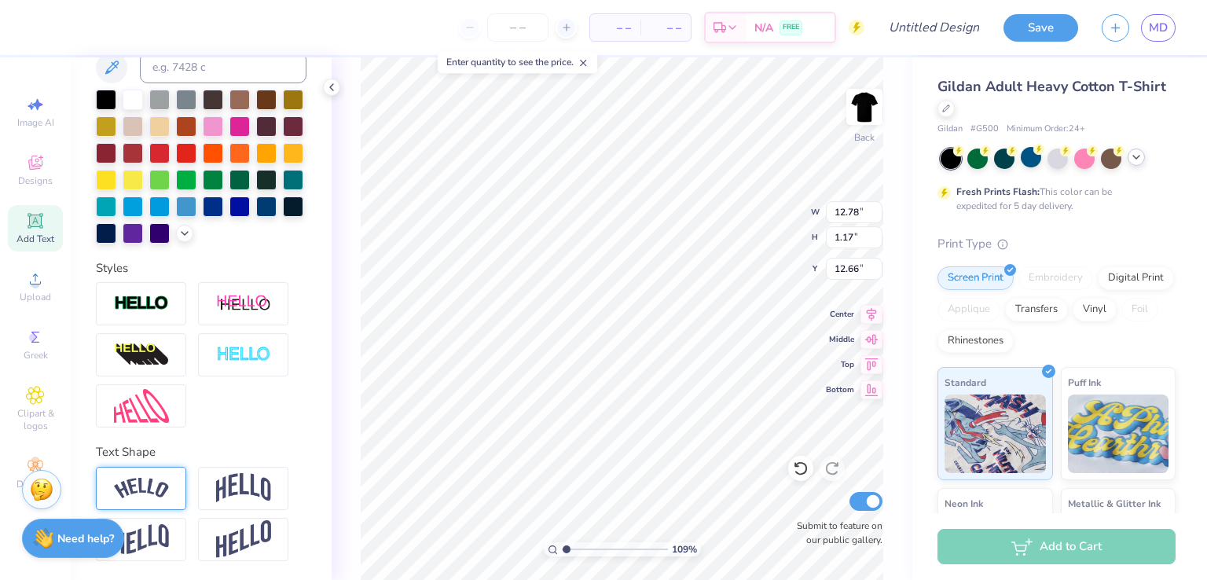
type input "1.08547132656946"
type textarea "CLASS 2511"
type input "1.08547132656946"
type textarea "CLASS 2511"
type input "1.08547132656946"
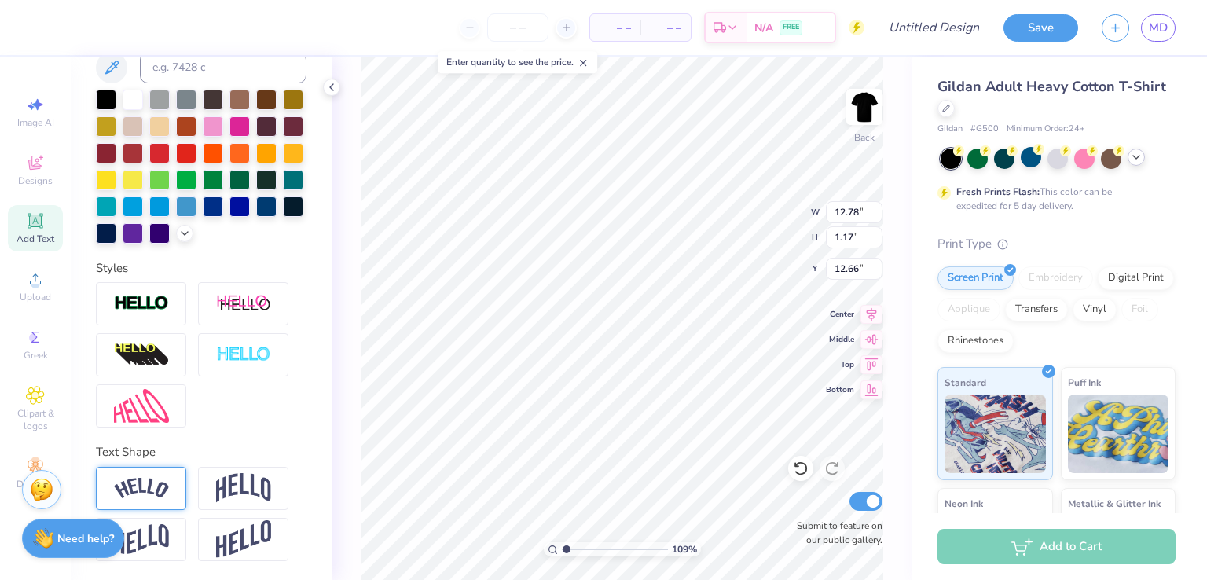
type textarea "CLASS 2511"
type input "1.08547132656946"
type textarea "CLASS 2511"
type input "1.08547132656946"
type textarea "CLASS 2511"
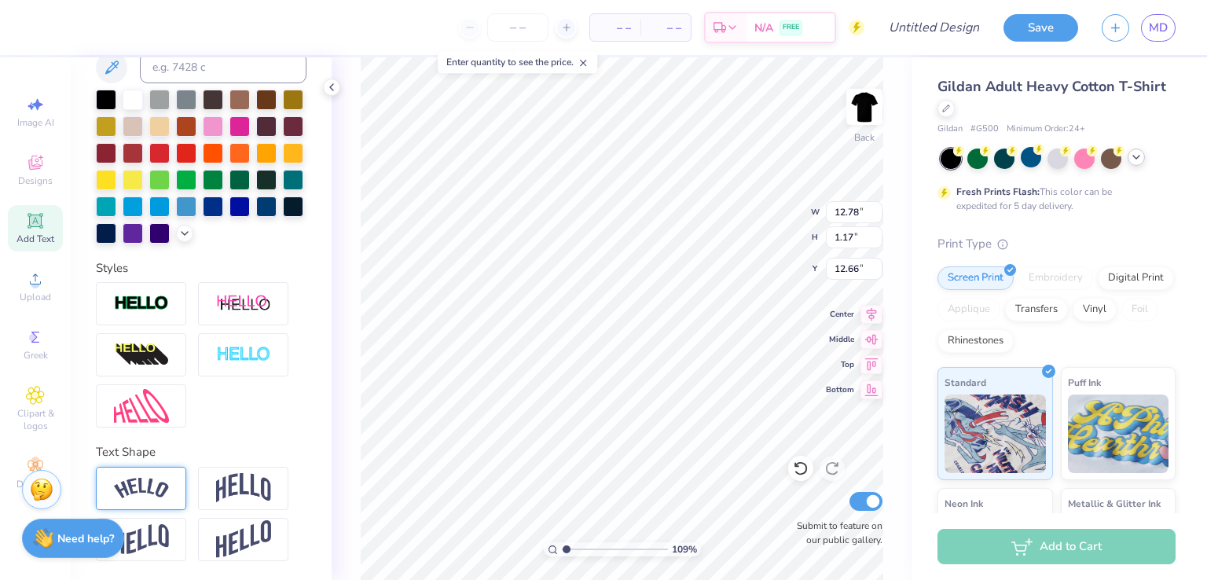
type input "1.08547132656946"
type textarea "CLASS 2511"
type input "1.08547132656946"
type textarea "CLASS 2511"
type input "1.08547132656946"
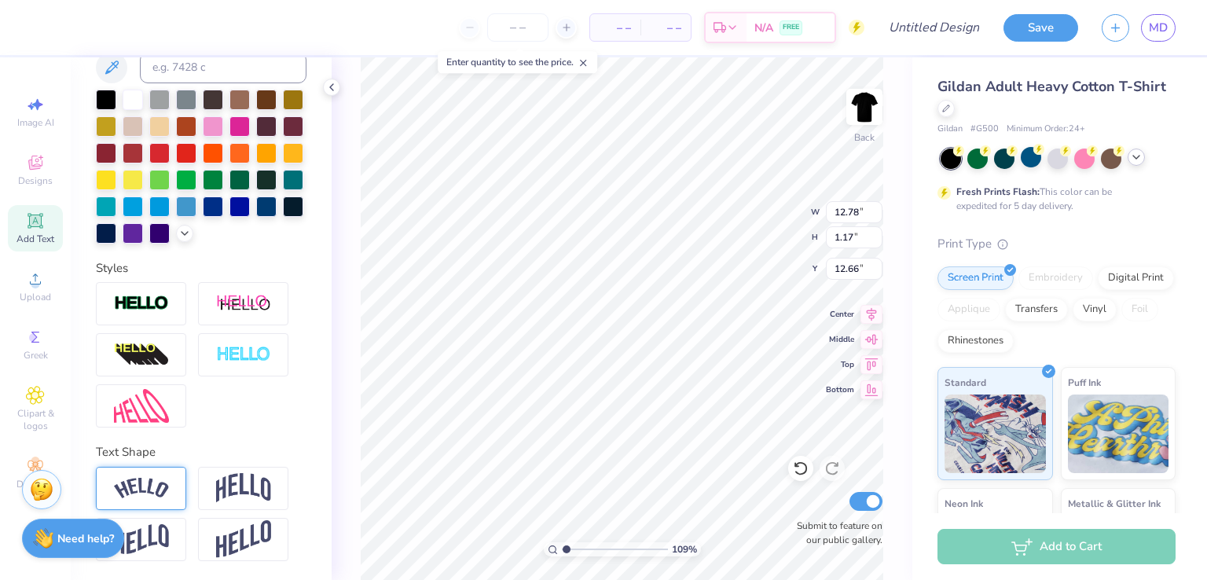
type textarea "CLASS 251"
type input "1.08547132656946"
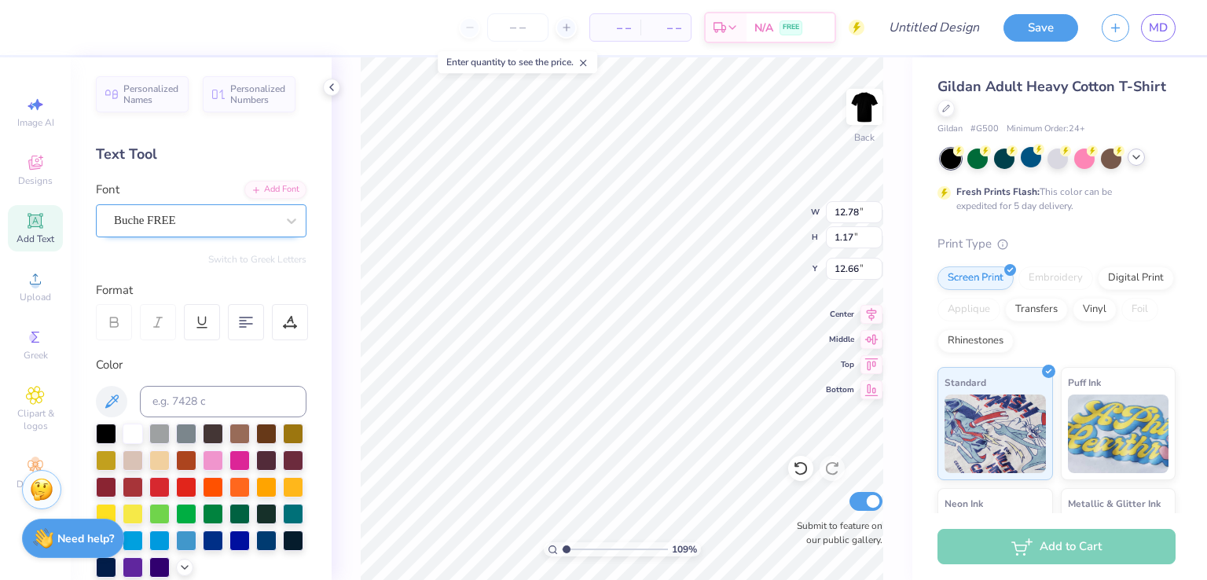
type textarea "CLASS 2511"
click at [193, 225] on div "Buche FREE" at bounding box center [194, 220] width 165 height 24
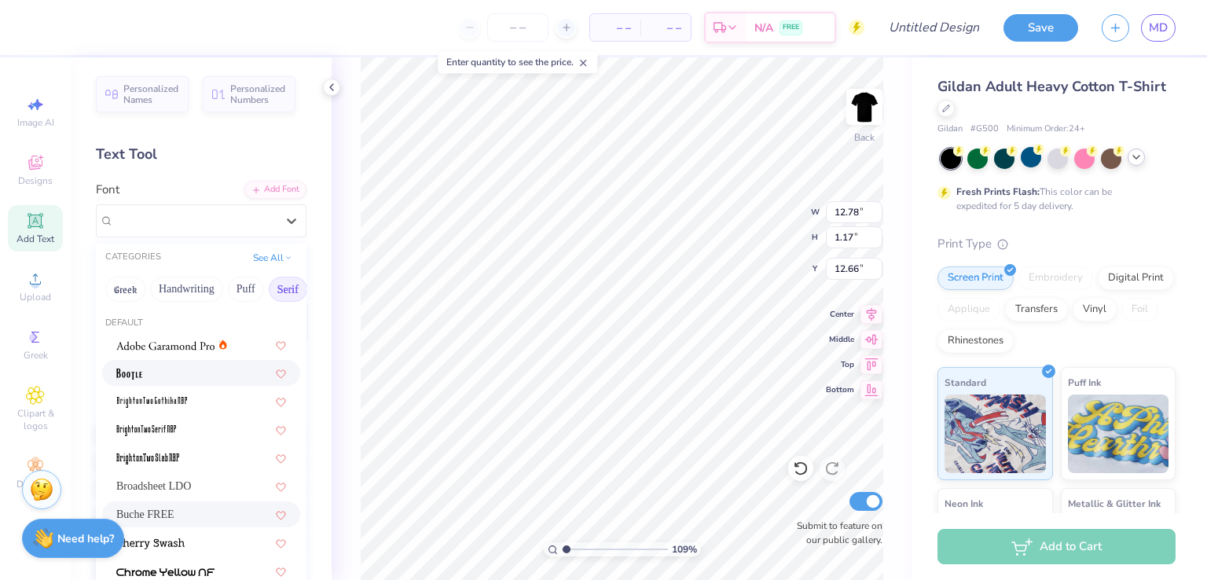
click at [174, 365] on div at bounding box center [201, 373] width 170 height 17
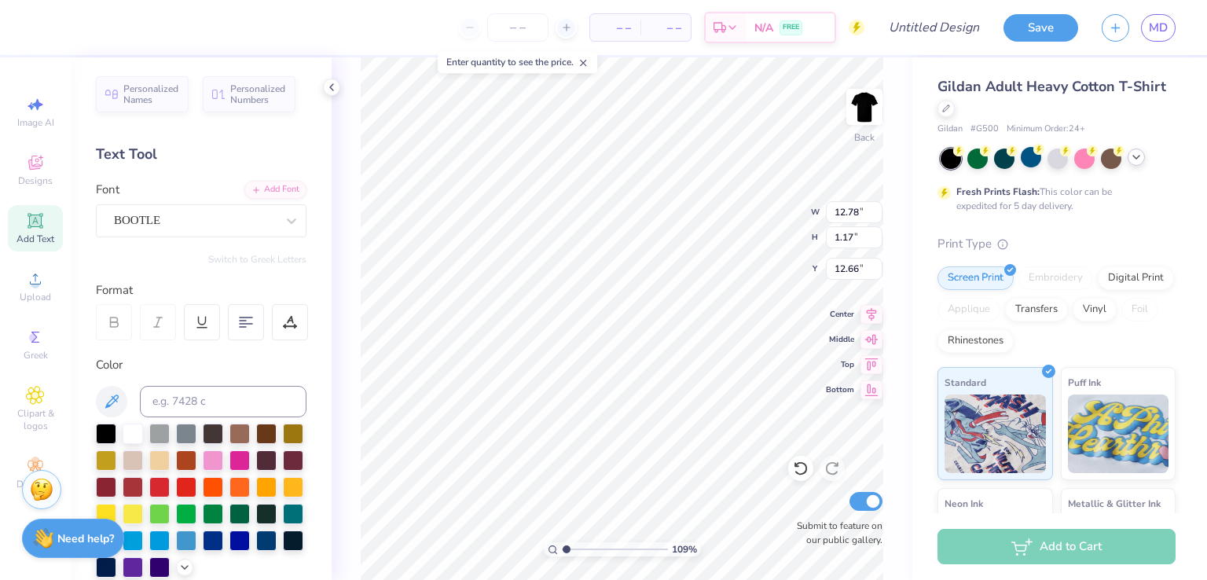
type input "1.08547132656946"
type textarea "CLASS 2511-"
type input "1.08547132656946"
type textarea "CLASS 2511"
type input "1.08547132656946"
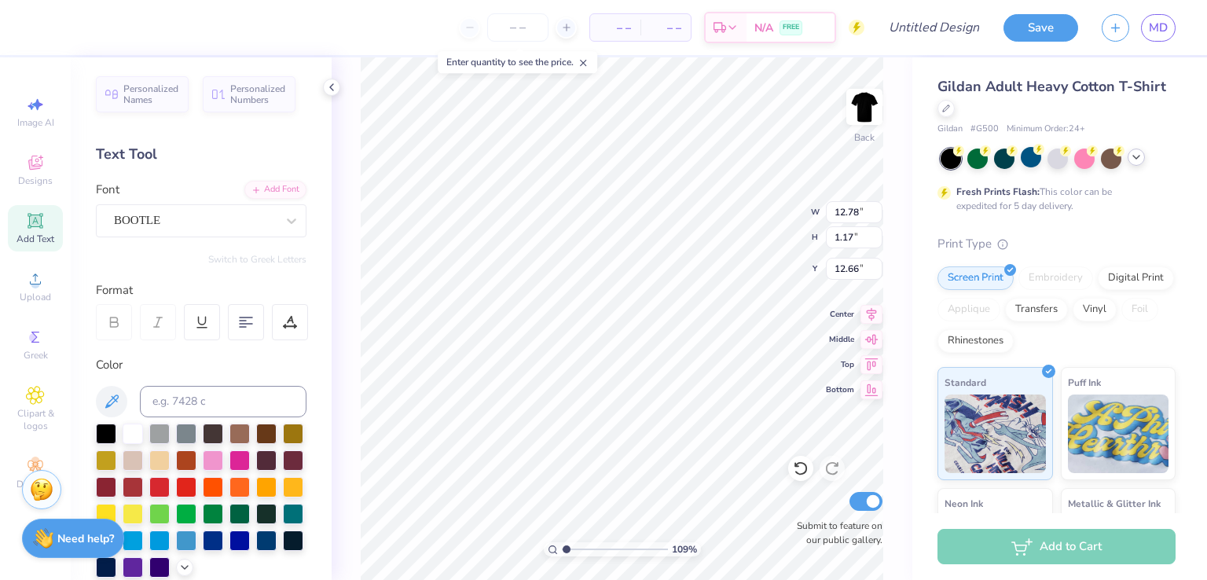
type textarea "CLASS 2511-"
type input "1.08547132656946"
type textarea "CLASS 2511-2"
type input "1.08547132656946"
type textarea "CLASS 2511-25"
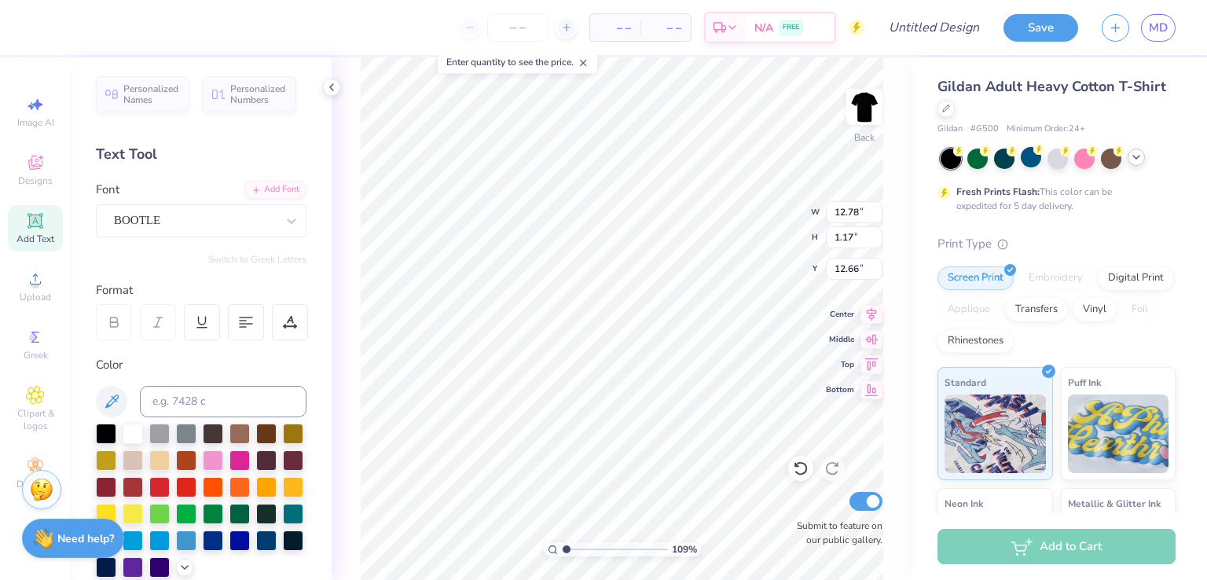
type input "1.08547132656946"
type textarea "CLASS 2511-251"
type input "1.08547132656946"
type textarea "CLASS 2511-2512"
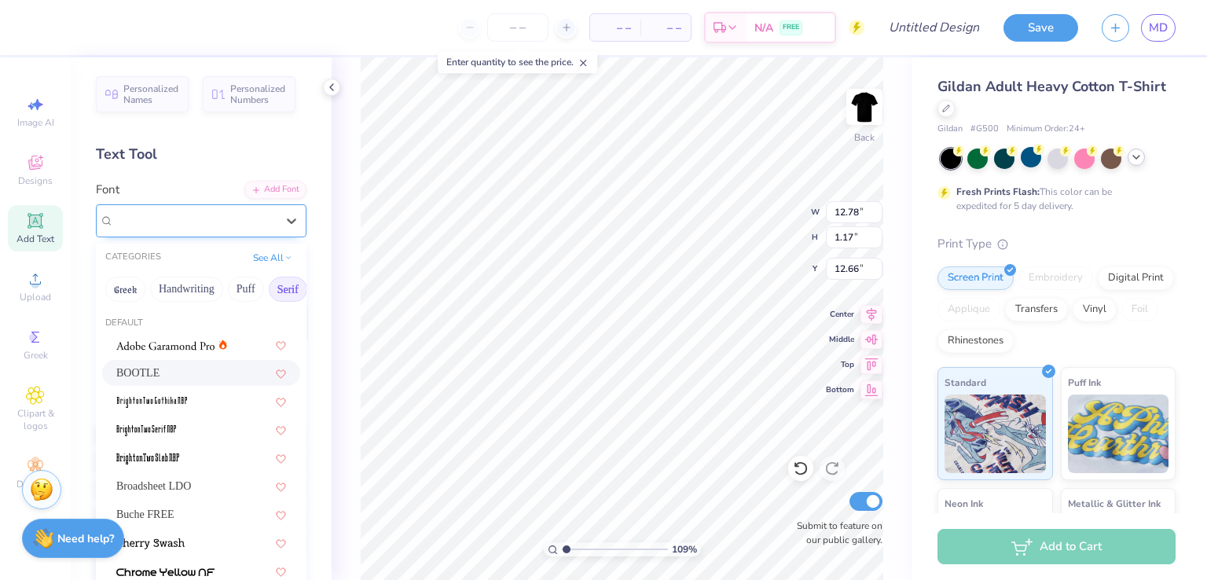
click at [228, 207] on div "BOOTLE" at bounding box center [201, 220] width 211 height 33
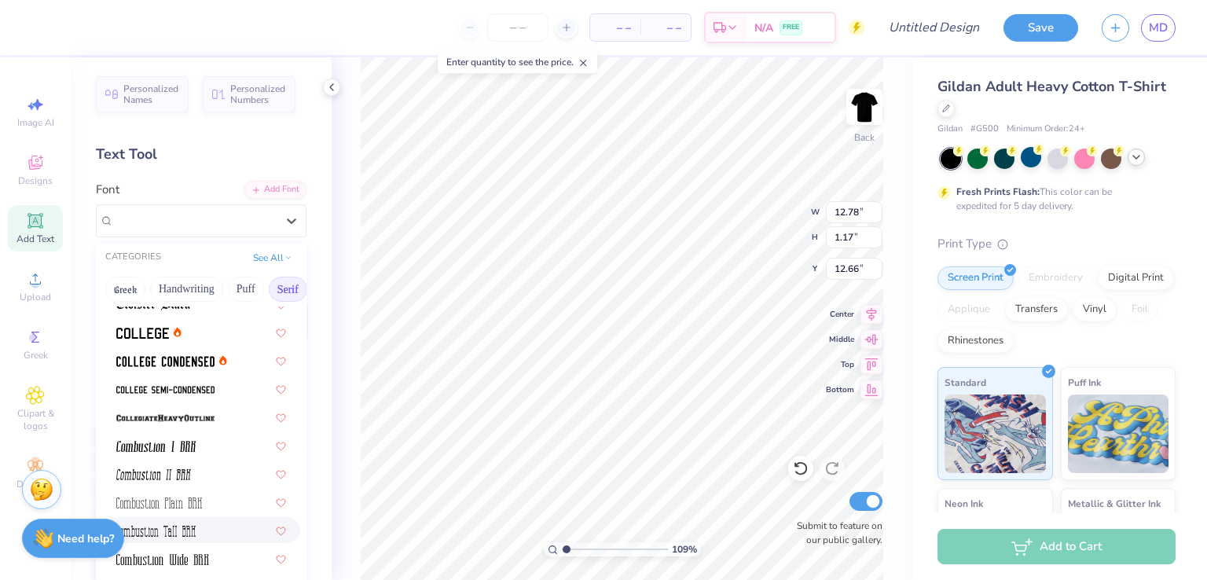
scroll to position [437, 0]
click at [160, 426] on div at bounding box center [201, 417] width 198 height 26
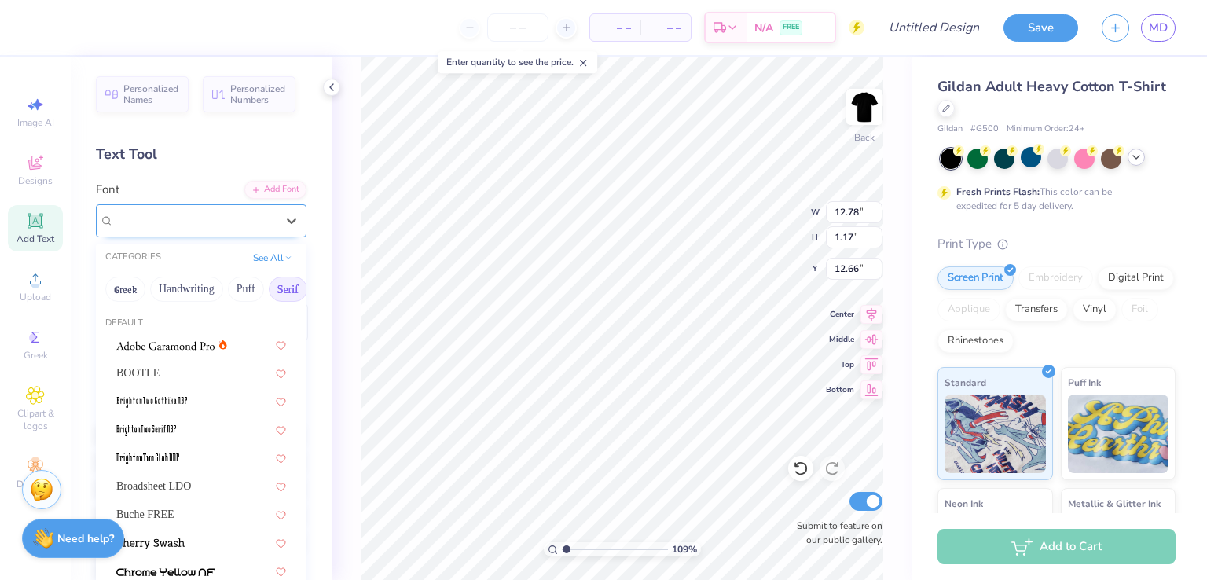
click at [157, 224] on div "CollegiateHeavyOutline" at bounding box center [194, 220] width 165 height 24
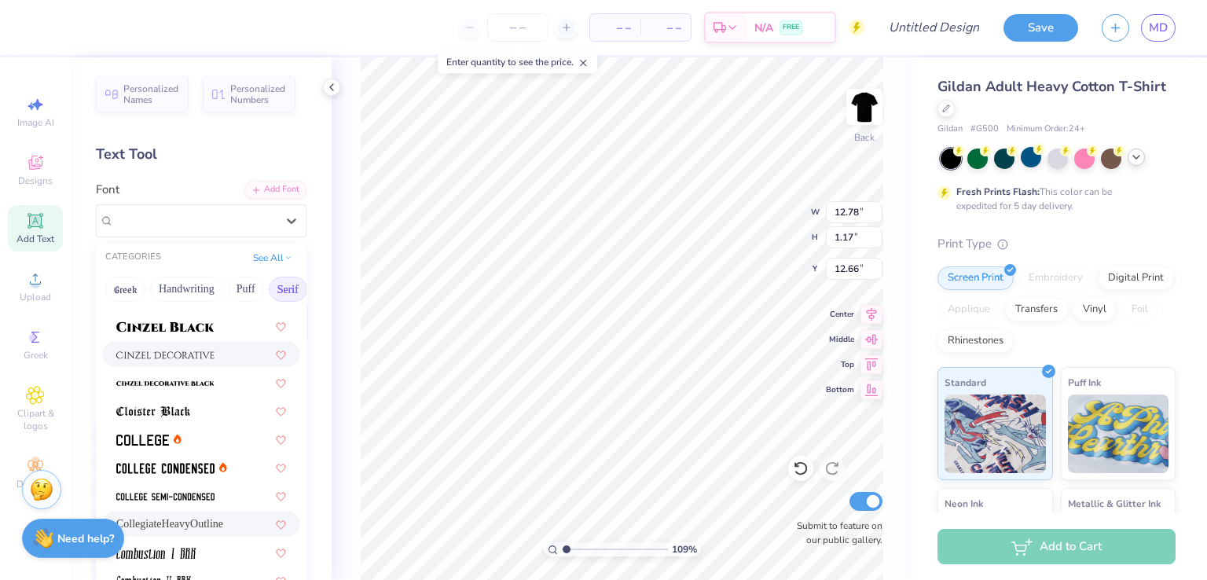
click at [173, 359] on img at bounding box center [165, 355] width 98 height 11
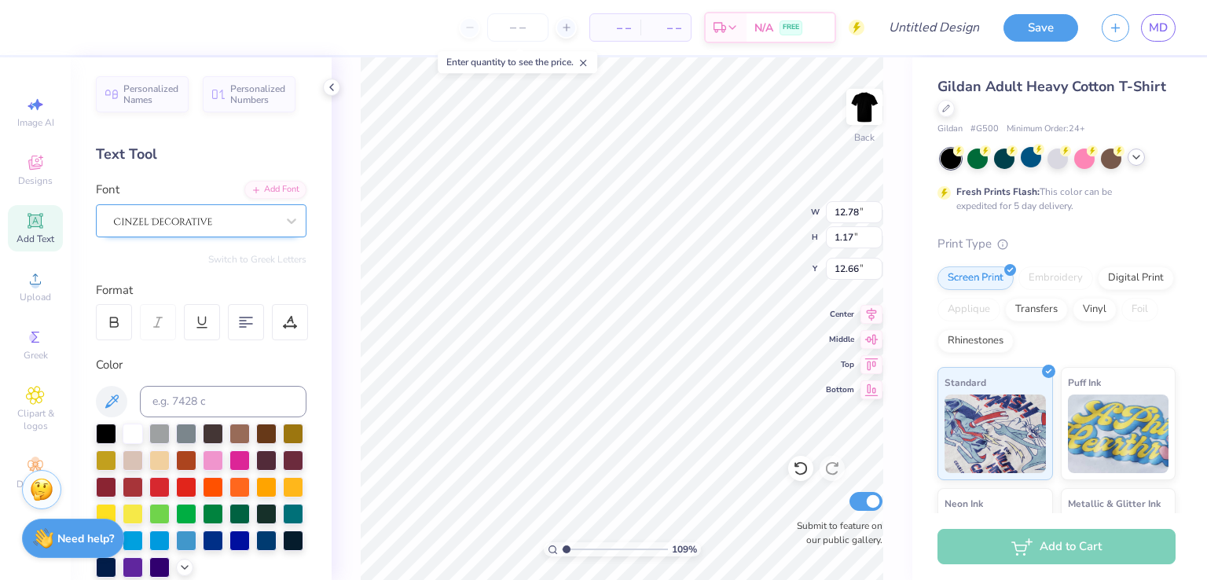
click at [195, 219] on div at bounding box center [194, 220] width 165 height 24
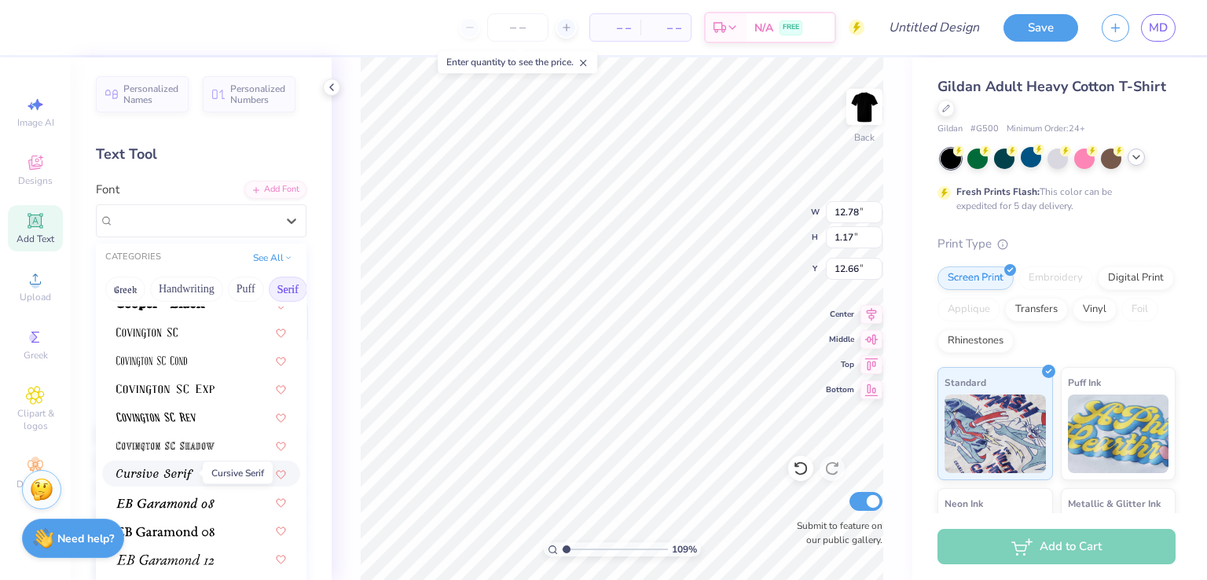
scroll to position [778, 0]
click at [160, 330] on img at bounding box center [146, 331] width 61 height 11
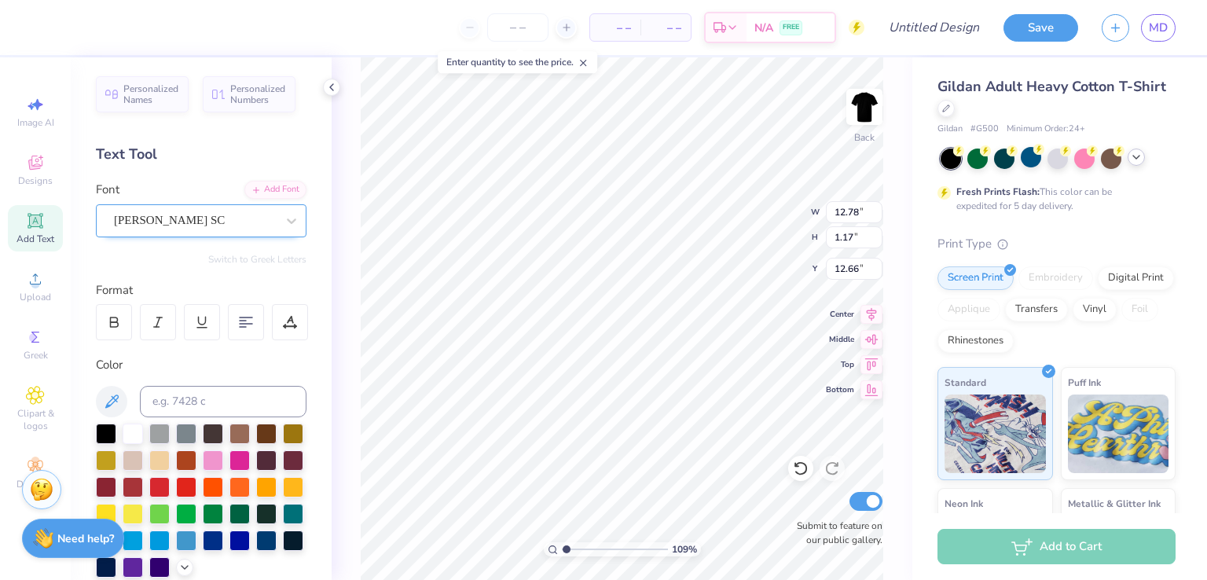
click at [207, 222] on div "Covington SC" at bounding box center [194, 220] width 165 height 24
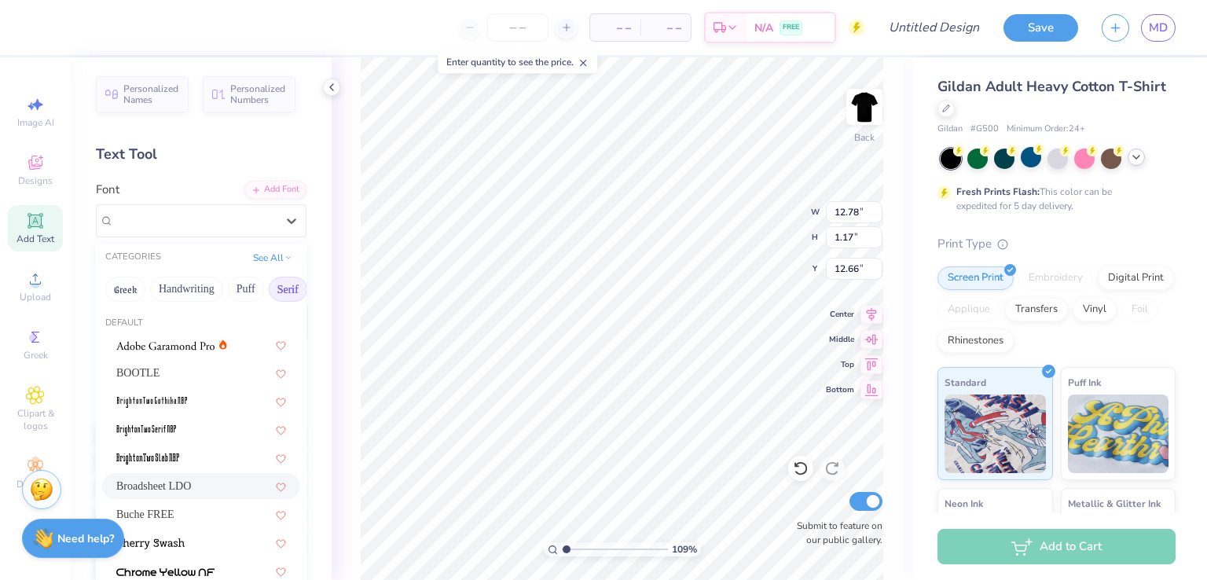
click at [166, 486] on span "Broadsheet LDO" at bounding box center [153, 486] width 75 height 17
type input "1.08547132656946"
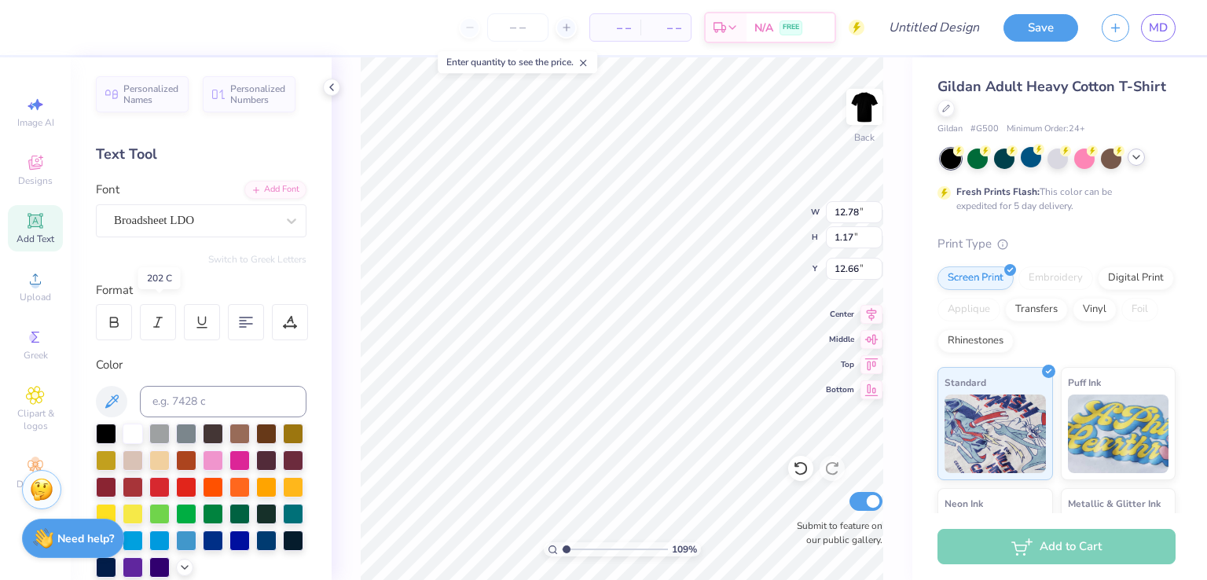
scroll to position [359, 0]
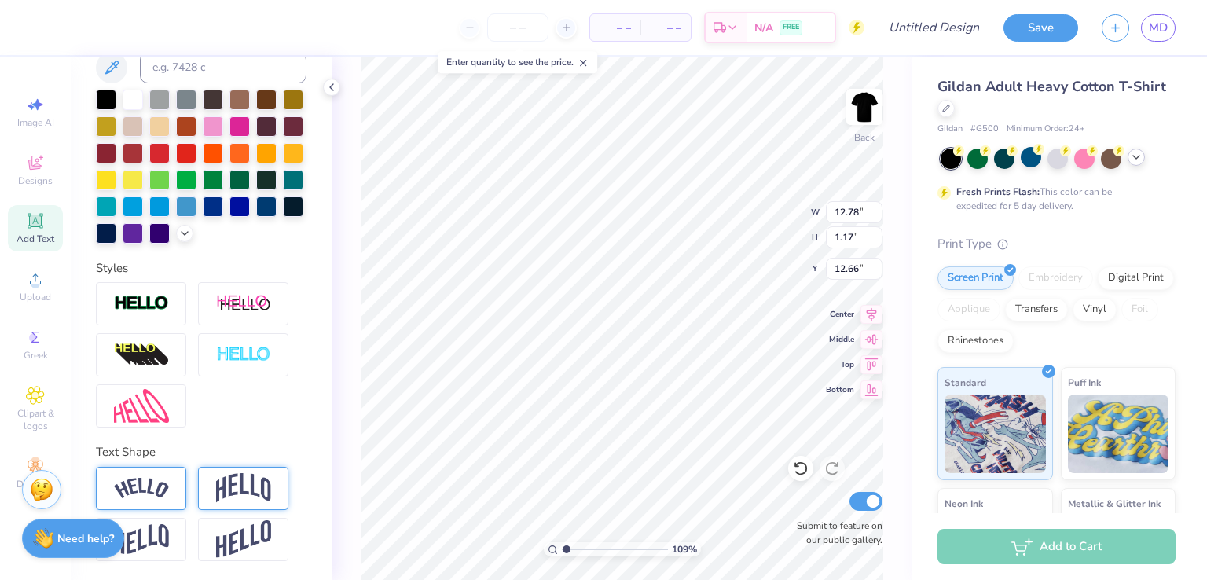
click at [260, 481] on img at bounding box center [243, 488] width 55 height 30
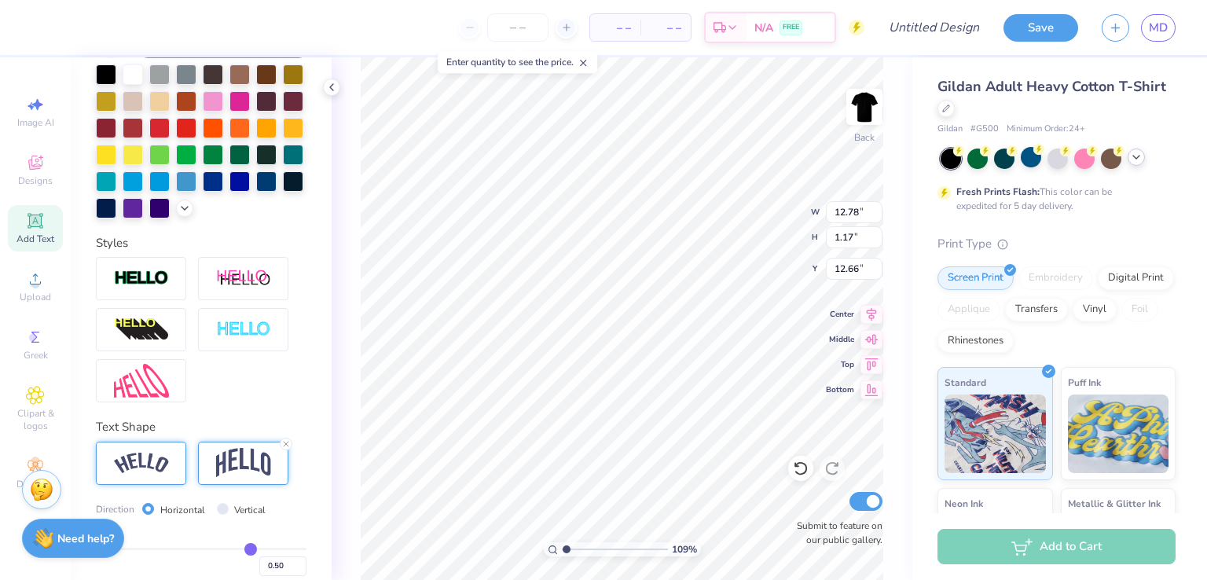
scroll to position [450, 0]
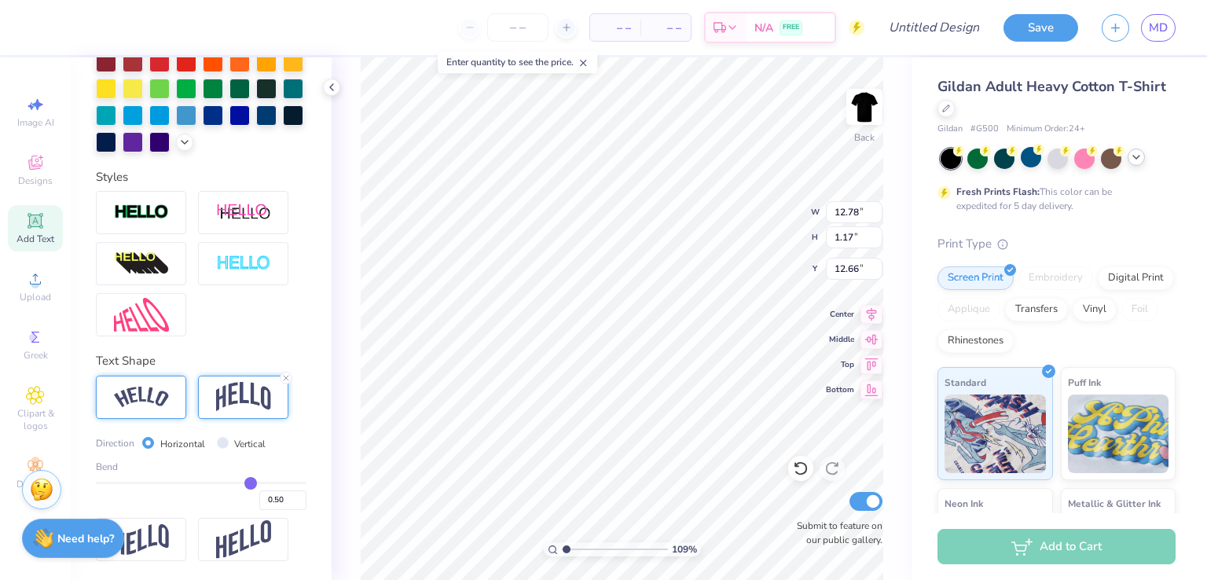
click at [272, 486] on div "0.50" at bounding box center [201, 496] width 211 height 28
click at [272, 480] on div "Bend 0.50" at bounding box center [201, 485] width 211 height 50
click at [272, 485] on div "0.50" at bounding box center [201, 496] width 211 height 28
type input "0.83"
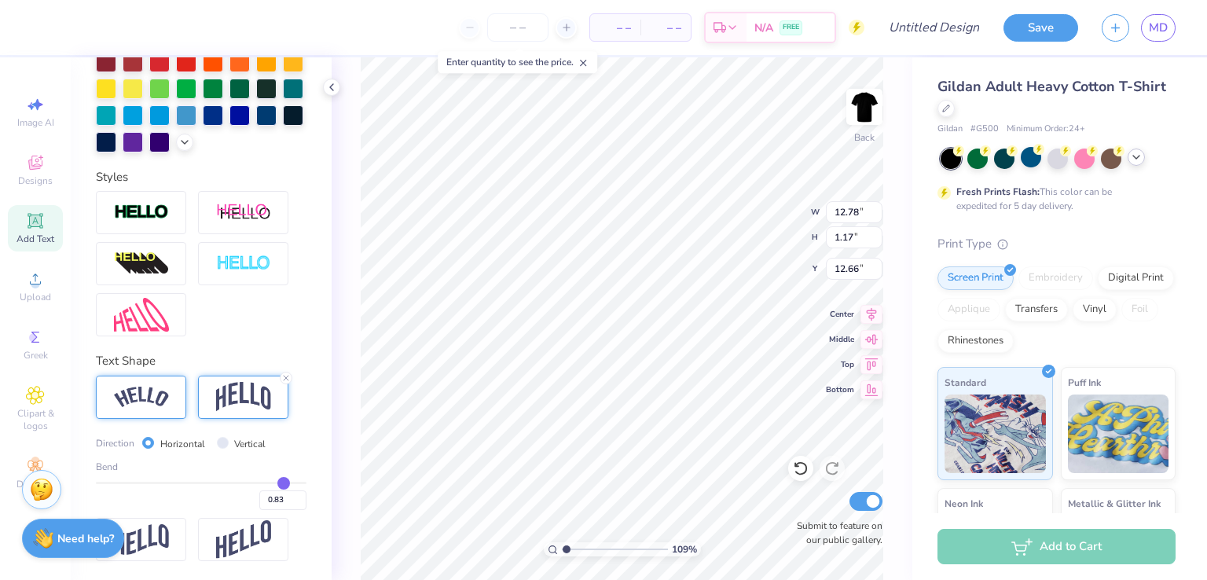
type input "0.83"
click at [272, 483] on input "range" at bounding box center [201, 483] width 211 height 2
click at [286, 375] on icon at bounding box center [285, 377] width 9 height 9
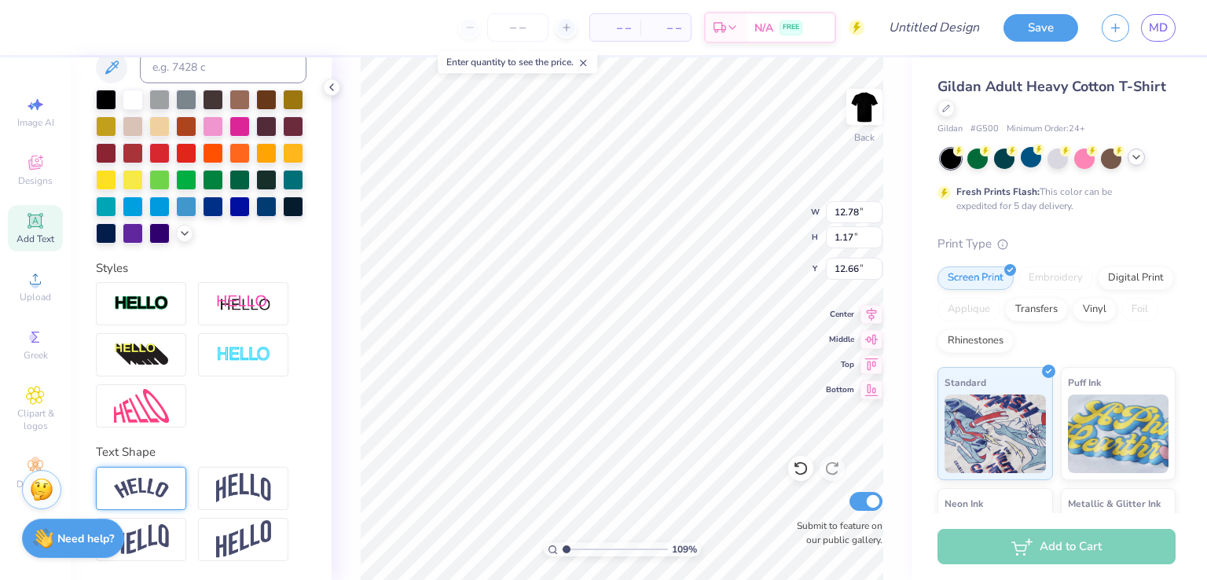
click at [135, 496] on img at bounding box center [141, 488] width 55 height 21
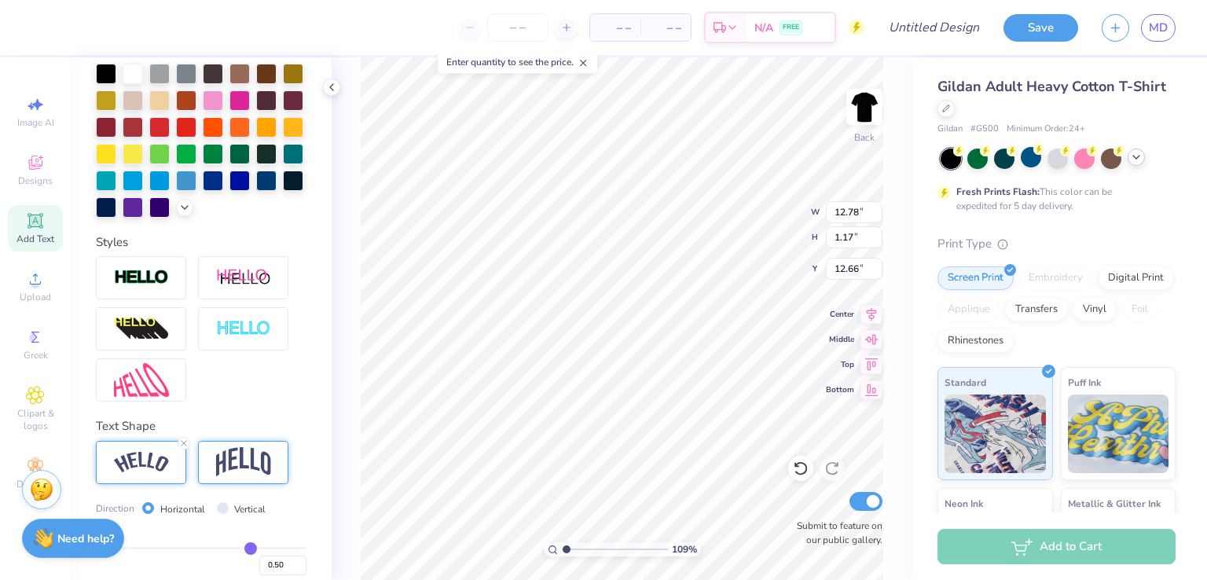
scroll to position [450, 0]
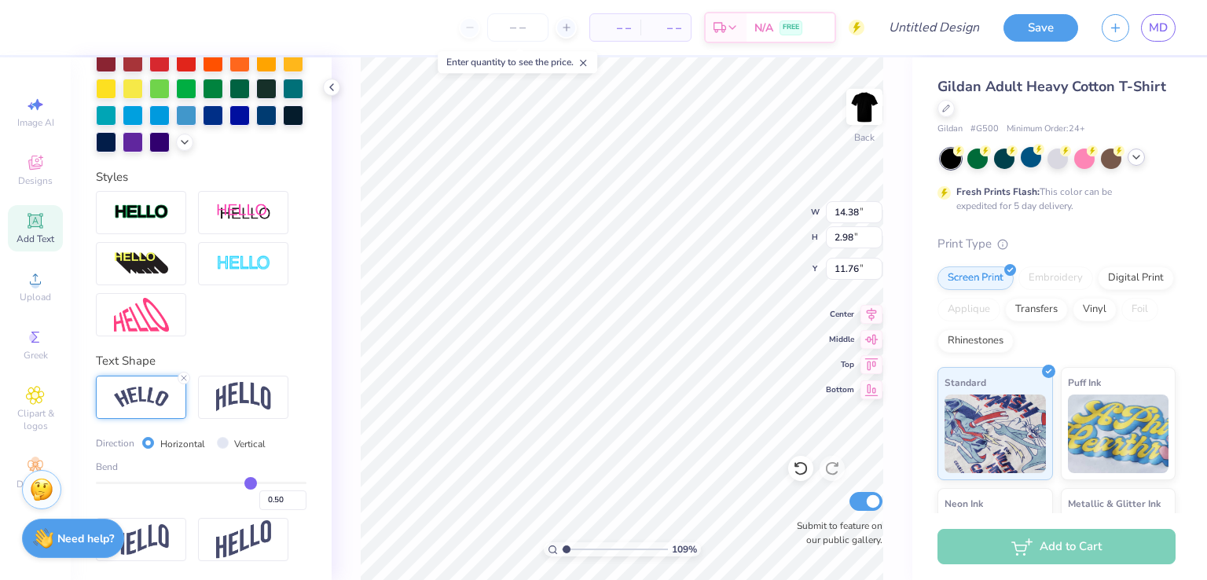
type input "1.08547132656946"
type input "8.79"
type input "1.82"
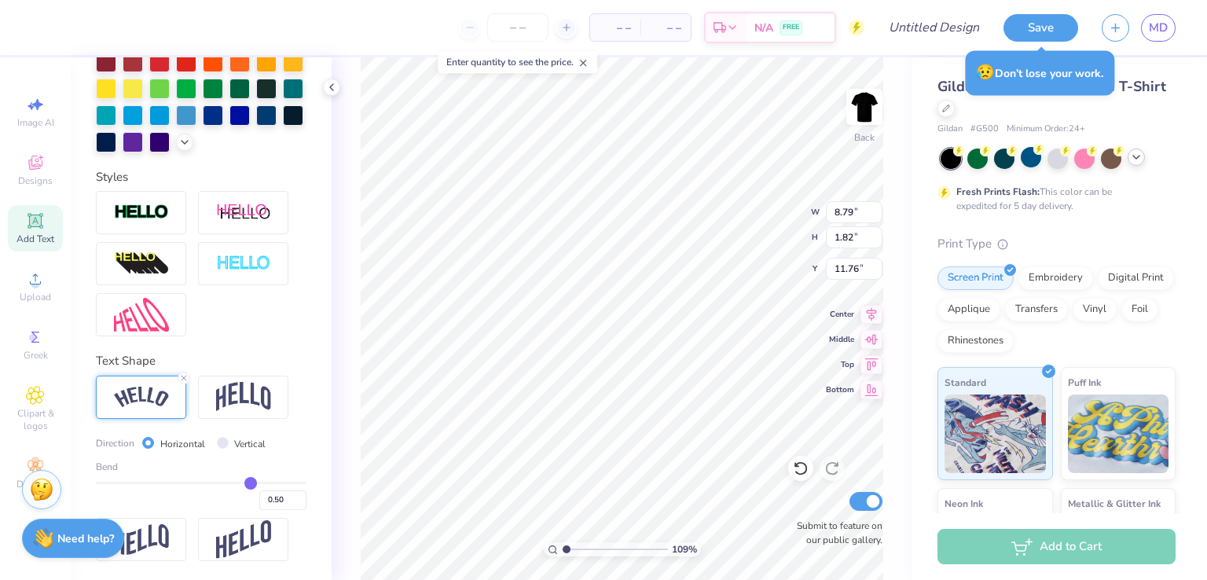
type input "1.08547132656946"
type input "4.30"
type input "0.89"
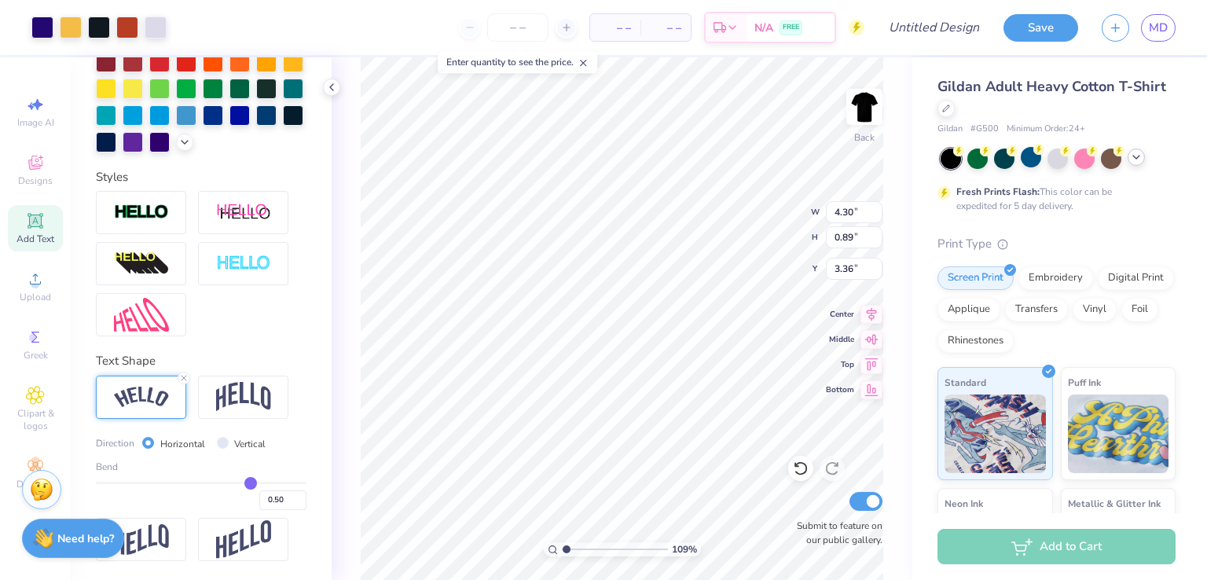
type input "1.08547132656946"
type input "3.60"
type input "3.36"
type input "1.08547132656946"
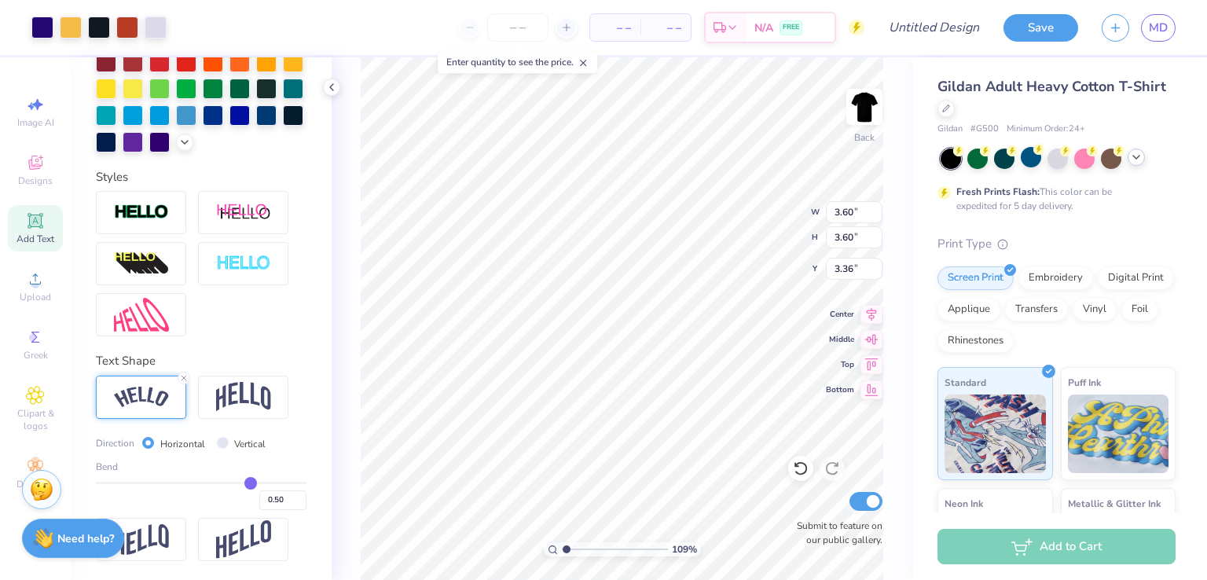
type input "4.30"
type input "0.89"
type input "11.76"
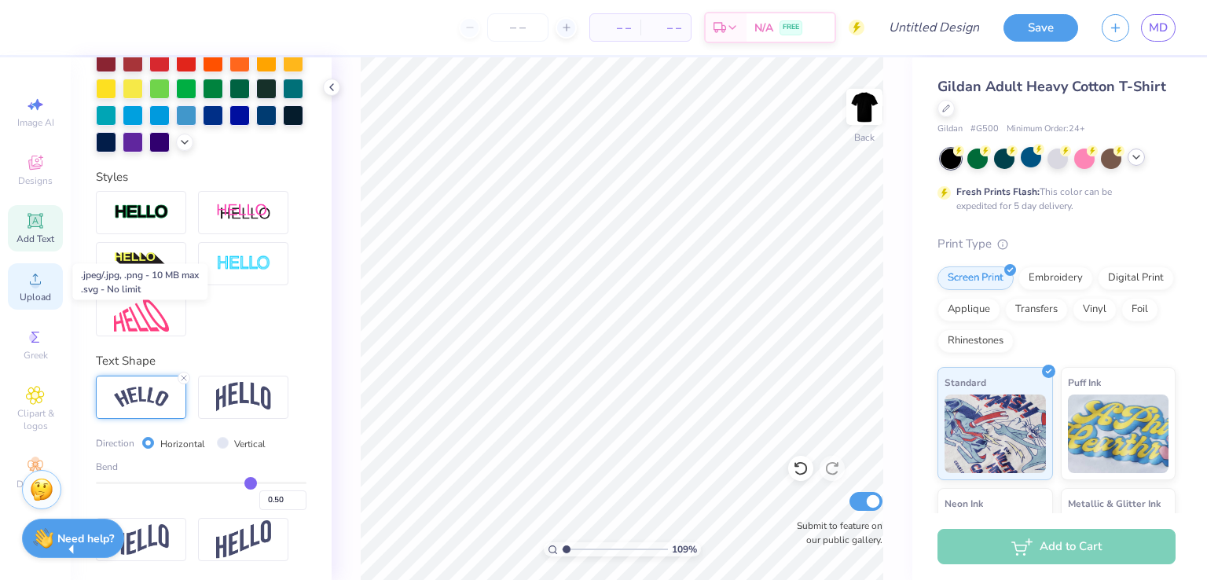
click at [20, 296] on span "Upload" at bounding box center [35, 297] width 31 height 13
click at [182, 377] on line at bounding box center [184, 378] width 5 height 5
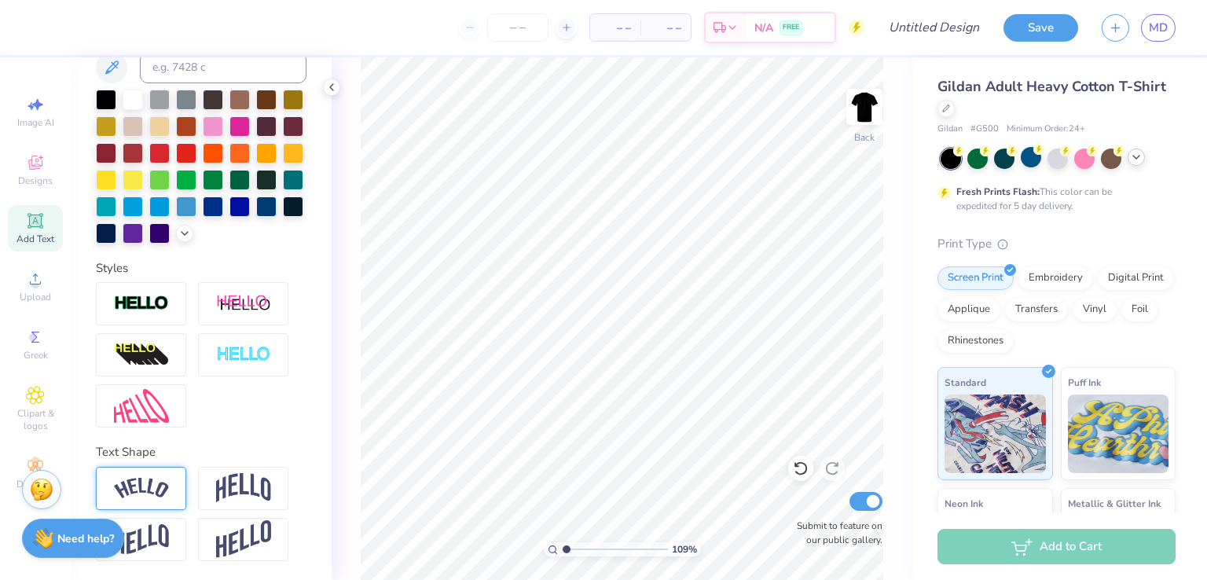
scroll to position [0, 0]
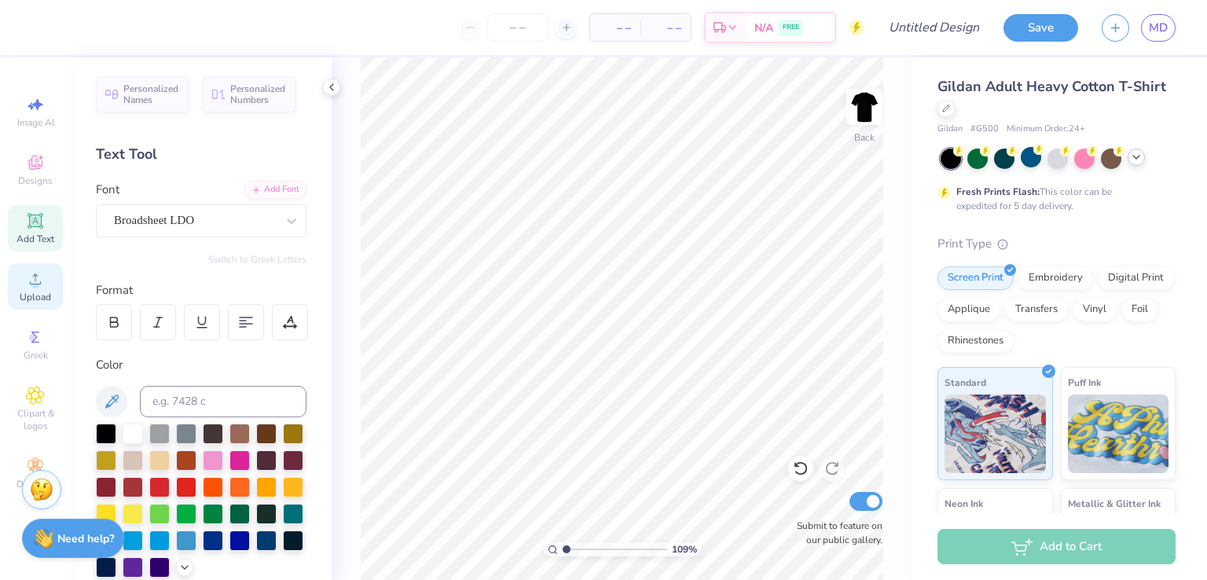
click at [19, 287] on div "Upload" at bounding box center [35, 286] width 55 height 46
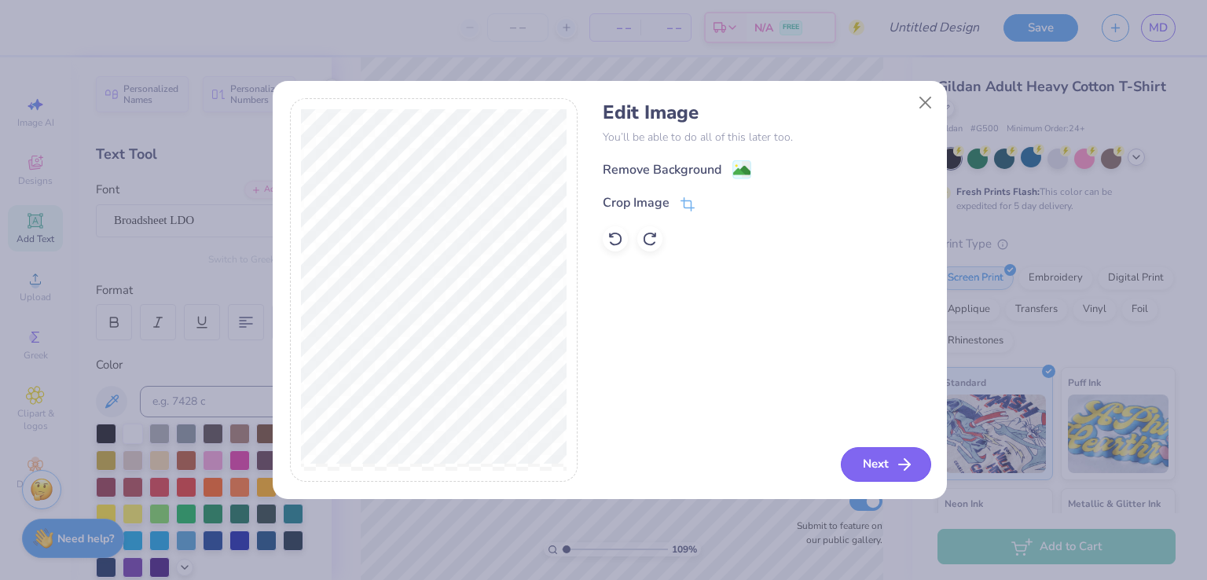
click at [878, 463] on button "Next" at bounding box center [886, 464] width 90 height 35
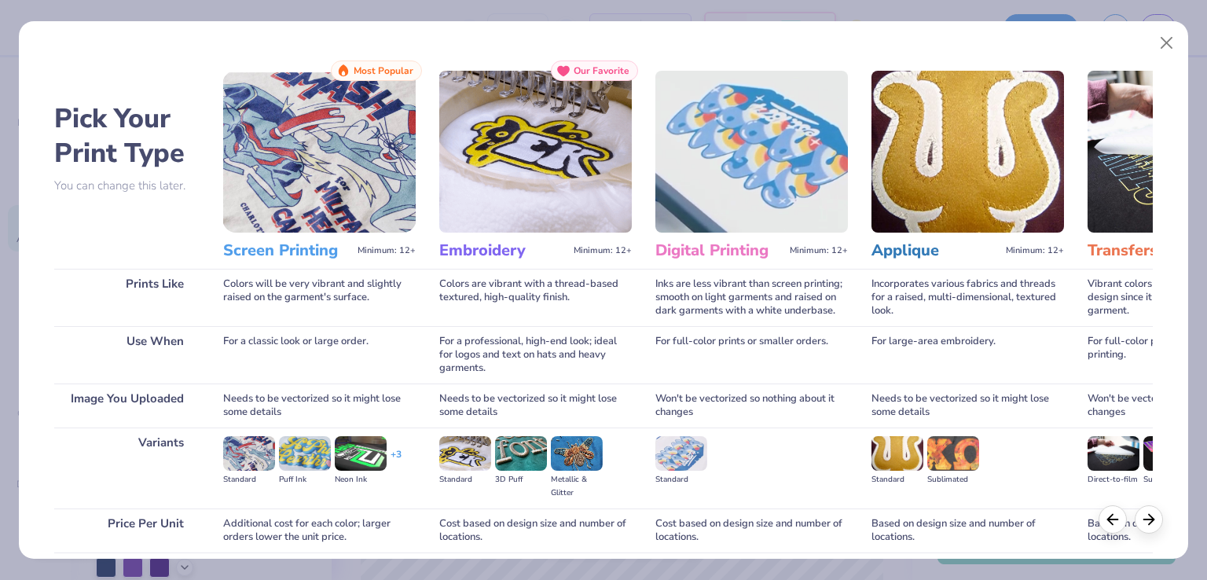
scroll to position [125, 0]
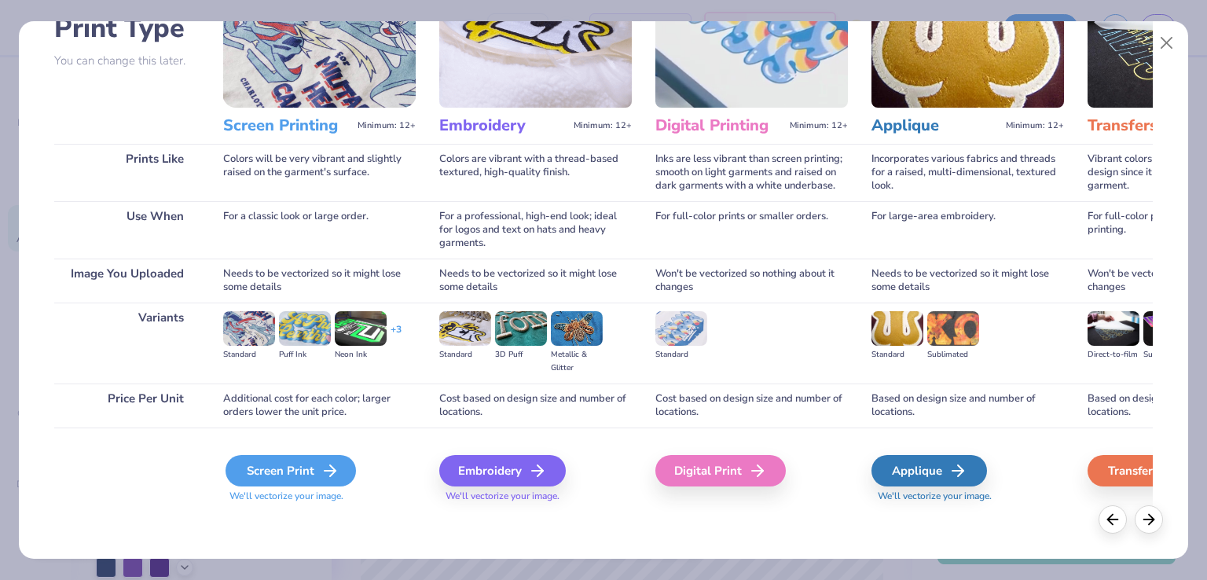
click at [292, 471] on div "Screen Print" at bounding box center [291, 470] width 130 height 31
type input "1.08547132656946"
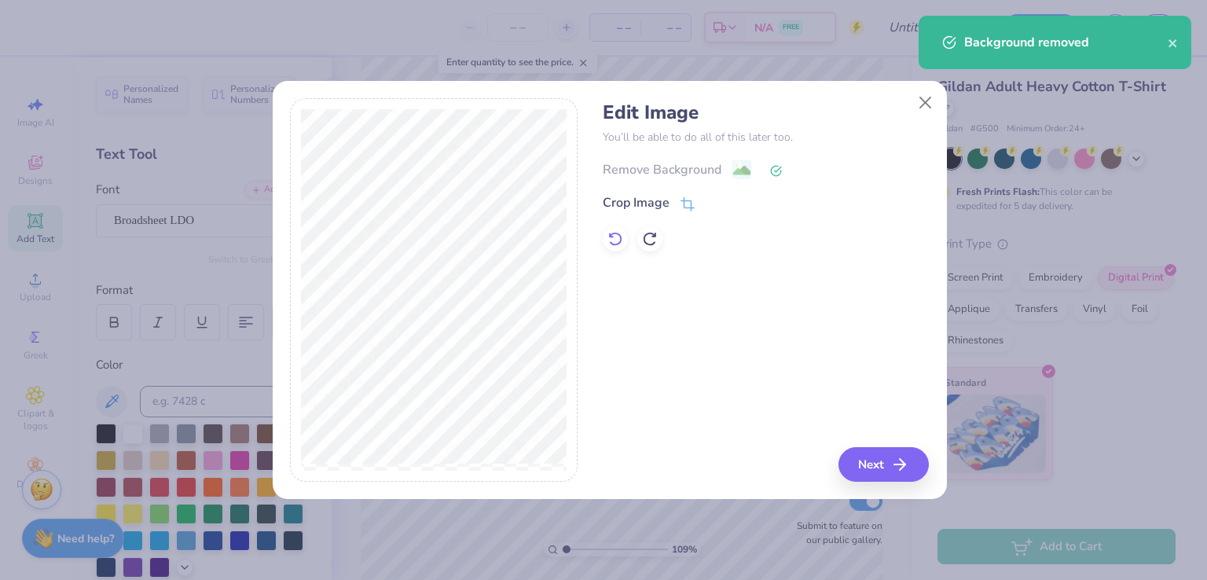
click at [619, 233] on icon at bounding box center [616, 239] width 16 height 16
click at [901, 460] on icon "button" at bounding box center [904, 464] width 19 height 19
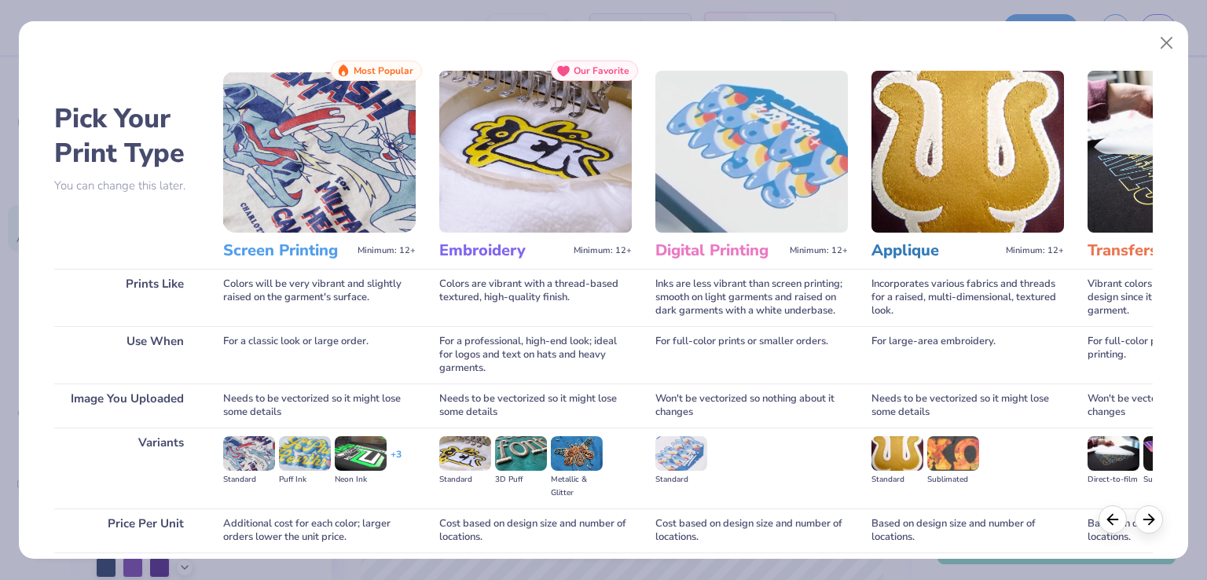
scroll to position [125, 0]
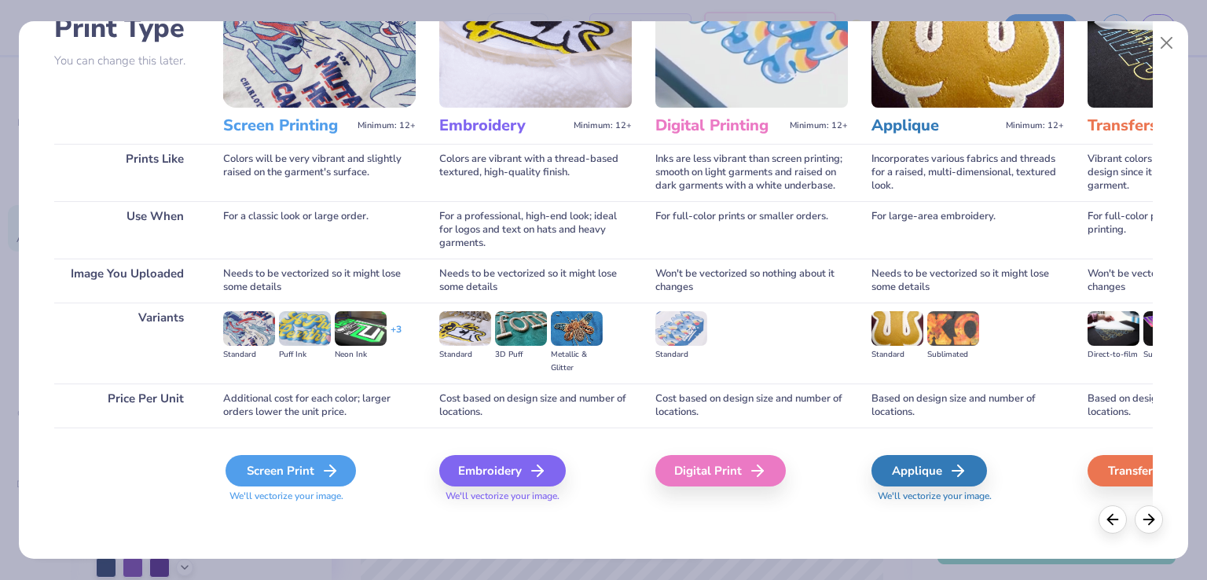
click at [272, 483] on div "Screen Print" at bounding box center [291, 470] width 130 height 31
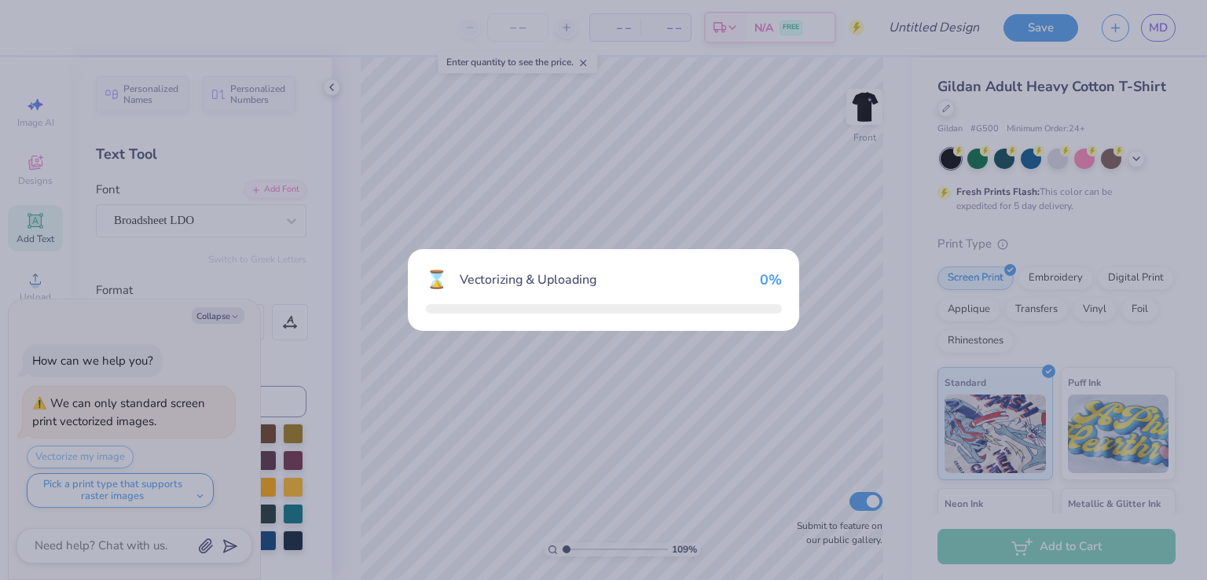
type input "1.08547132656946"
type textarea "x"
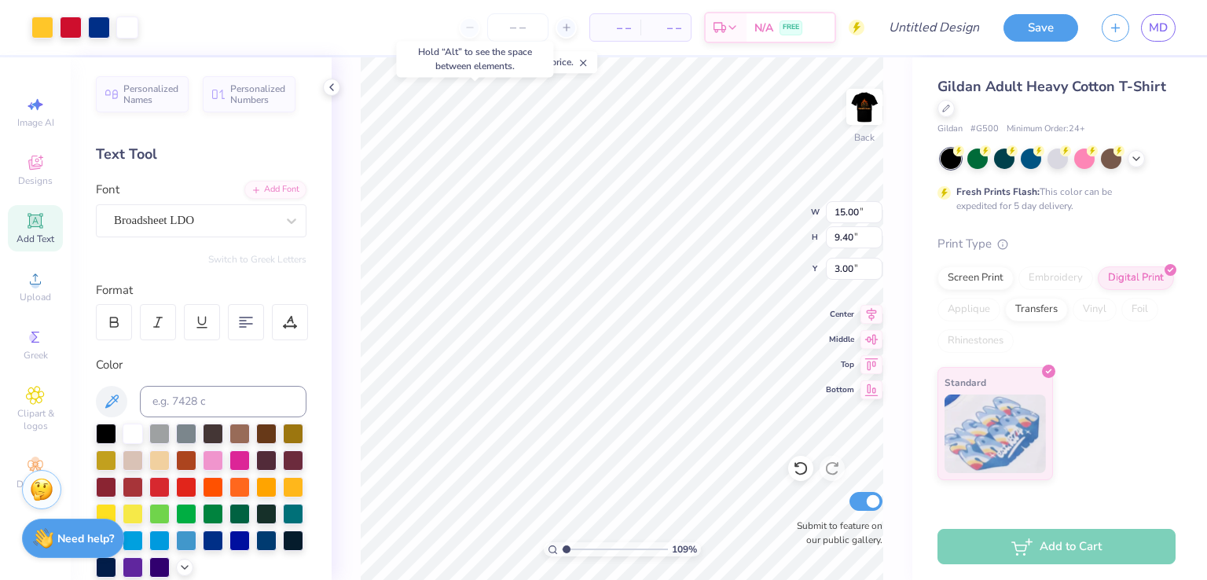
type input "1.08547132656946"
click at [61, 534] on strong "Need help?" at bounding box center [85, 536] width 57 height 15
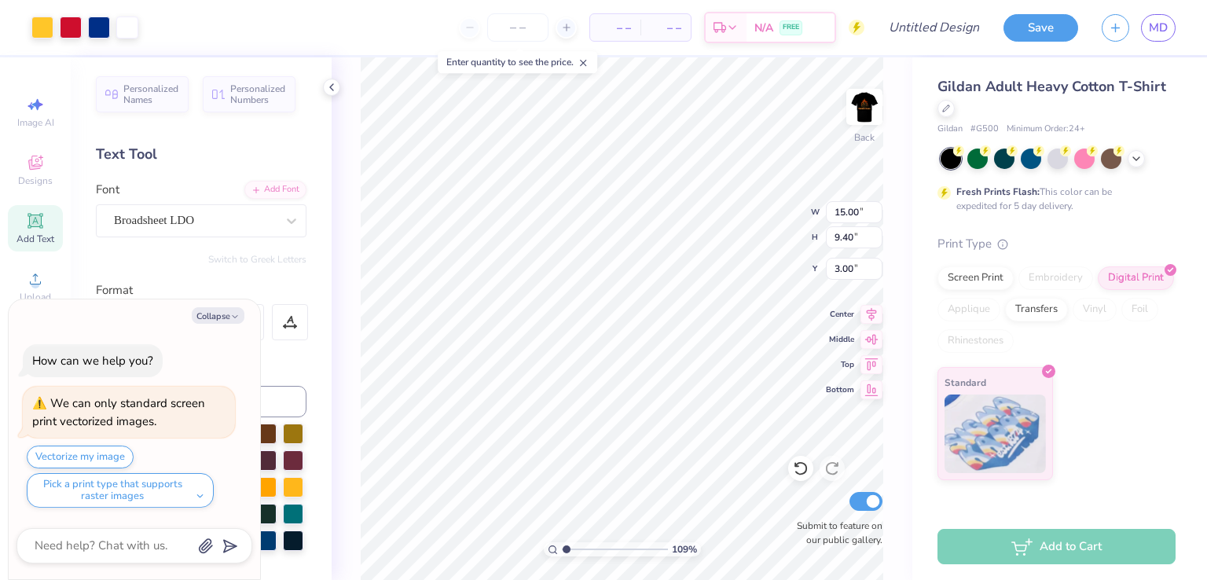
click at [61, 534] on div at bounding box center [135, 545] width 236 height 35
click at [72, 548] on textarea at bounding box center [113, 545] width 160 height 21
type textarea "x"
type textarea "a"
type textarea "x"
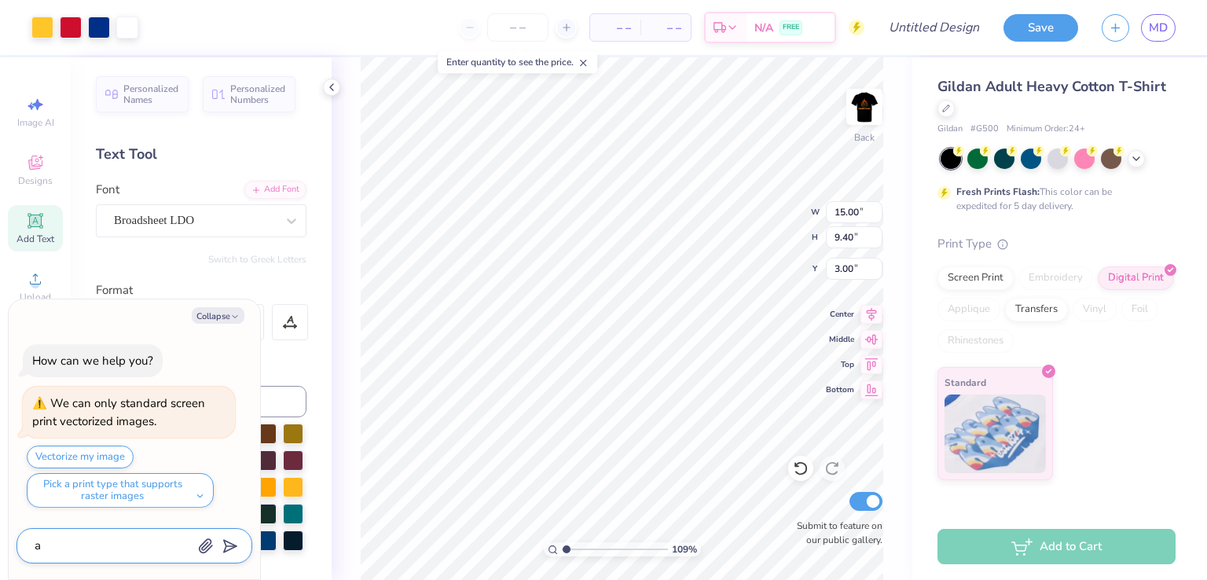
type textarea "am"
type textarea "x"
type textarea "am"
type textarea "x"
type textarea "am i"
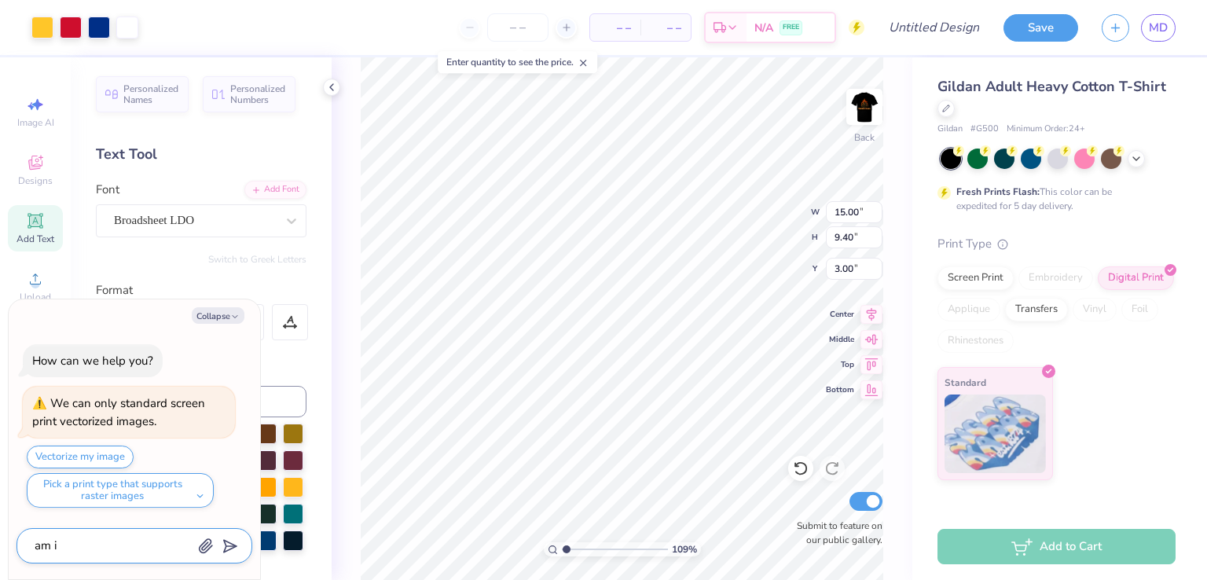
type textarea "x"
type textarea "am i b"
type textarea "x"
type textarea "am i"
type textarea "x"
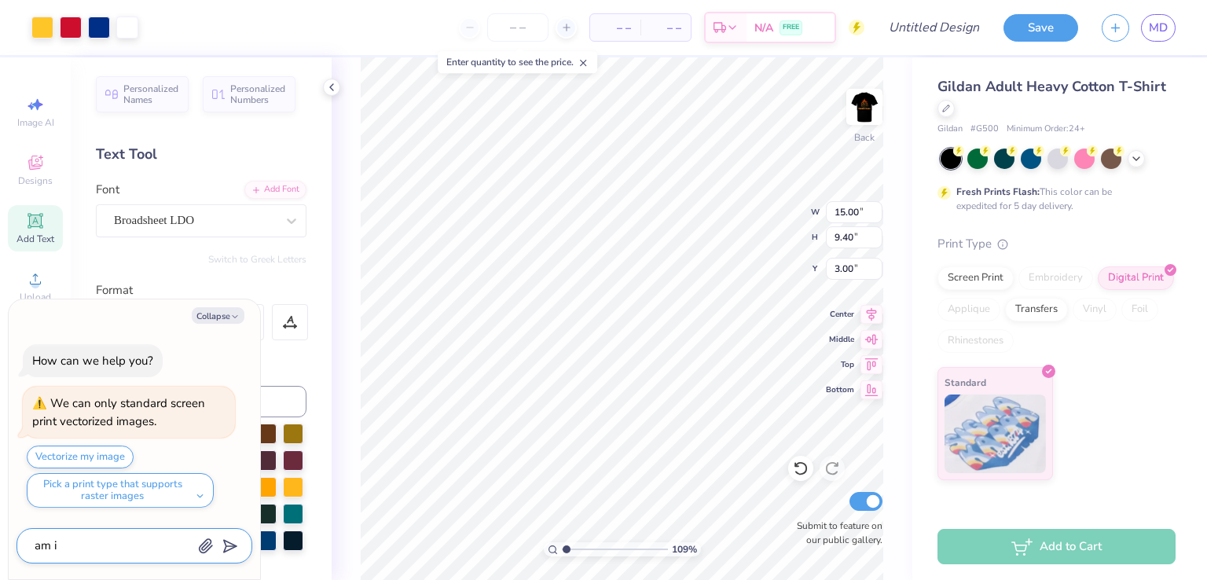
type textarea "am i a"
type textarea "x"
type textarea "am i ab"
type textarea "x"
type textarea "am i abl"
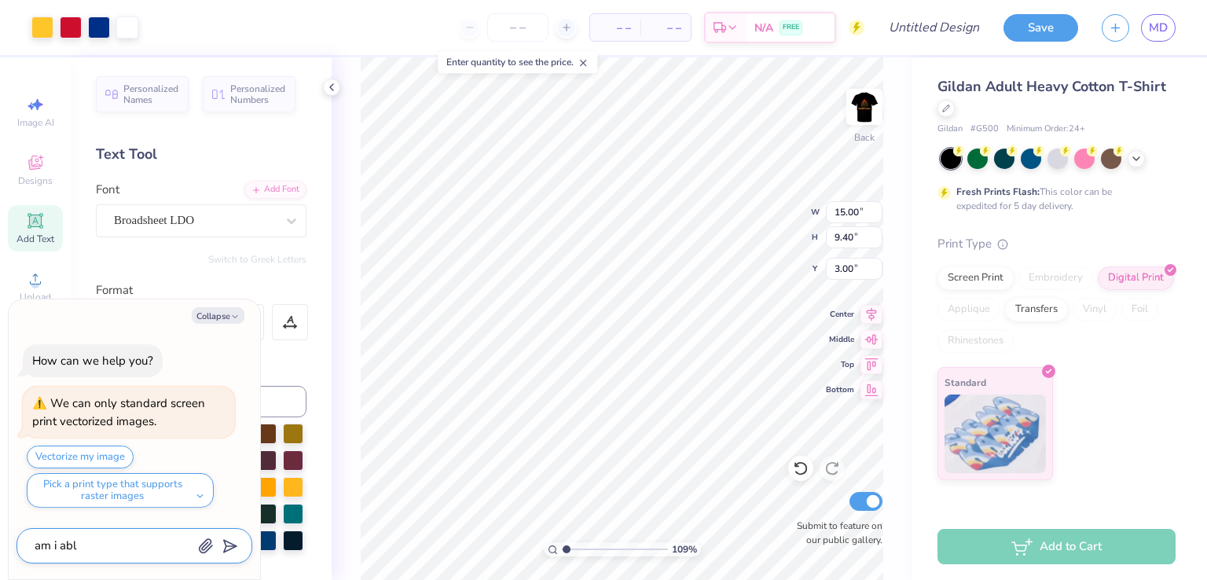
type textarea "x"
type textarea "am i able"
type textarea "x"
type textarea "am i able"
type textarea "x"
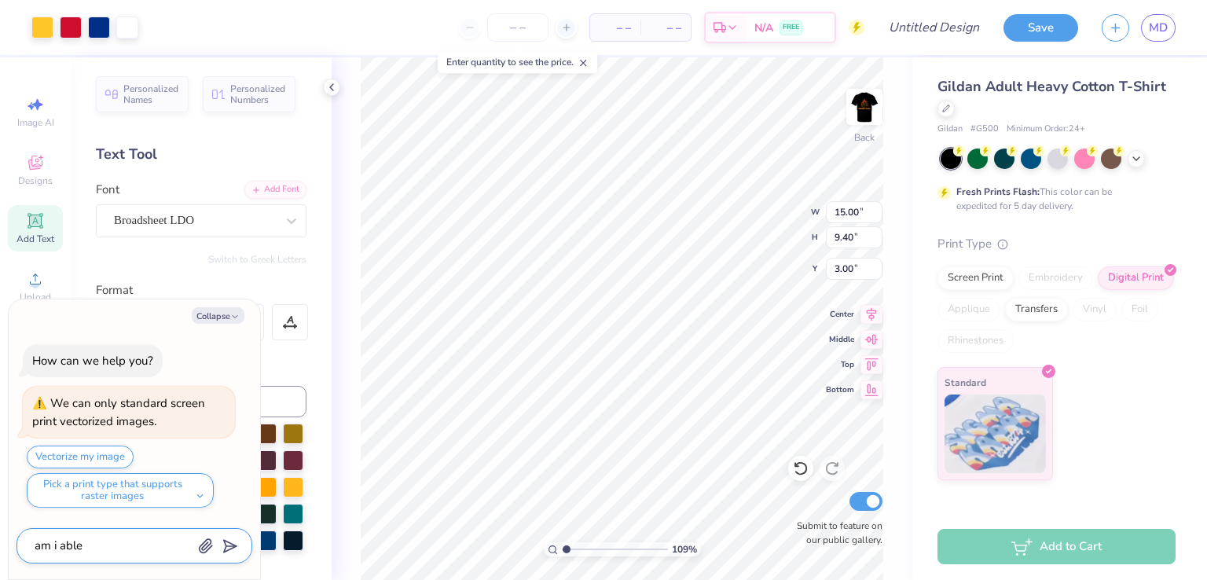
type textarea "am i able t"
type textarea "x"
type textarea "am i able to"
type textarea "x"
type textarea "am i able to"
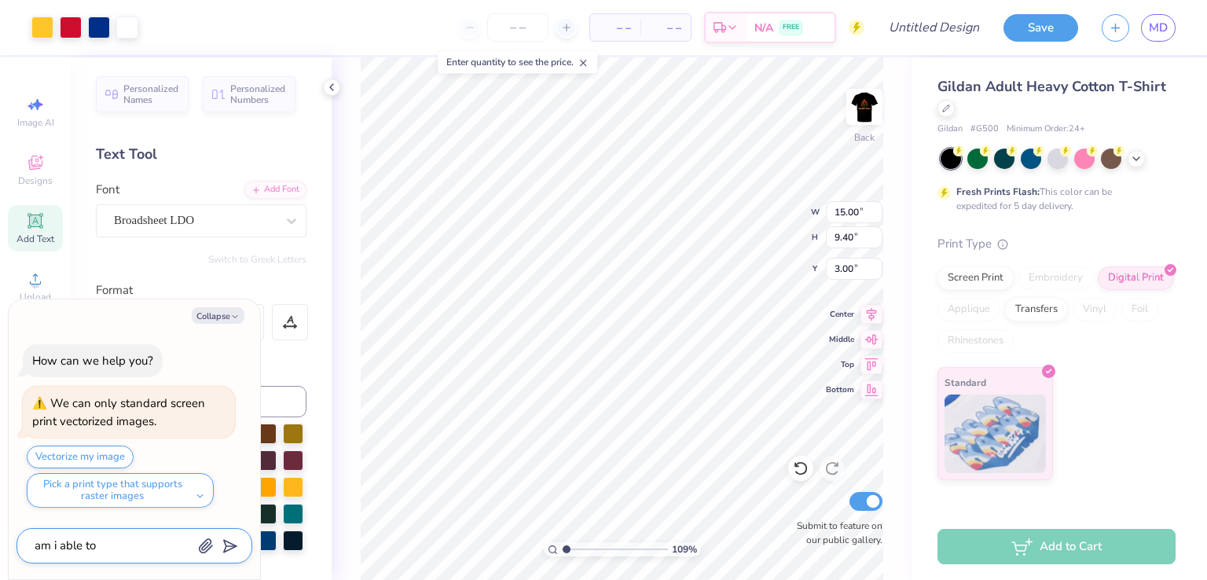
type textarea "x"
type textarea "am i able to p"
type textarea "x"
type textarea "am i able to pu"
type textarea "x"
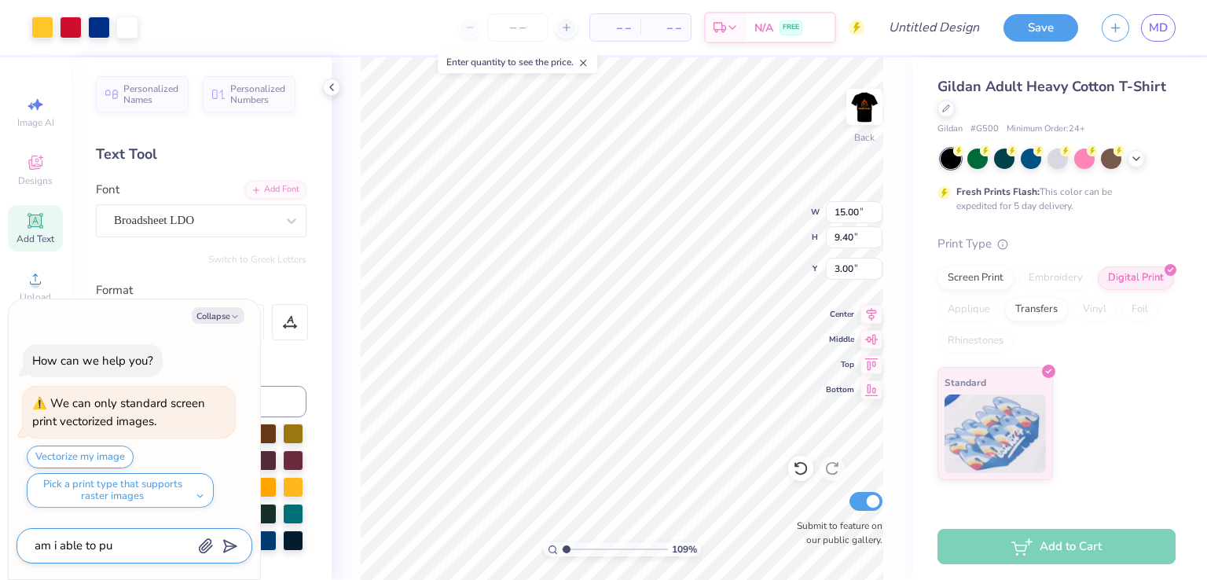
type textarea "am i able to put"
type textarea "x"
type textarea "am i able to put"
type textarea "x"
type textarea "am i able to put a"
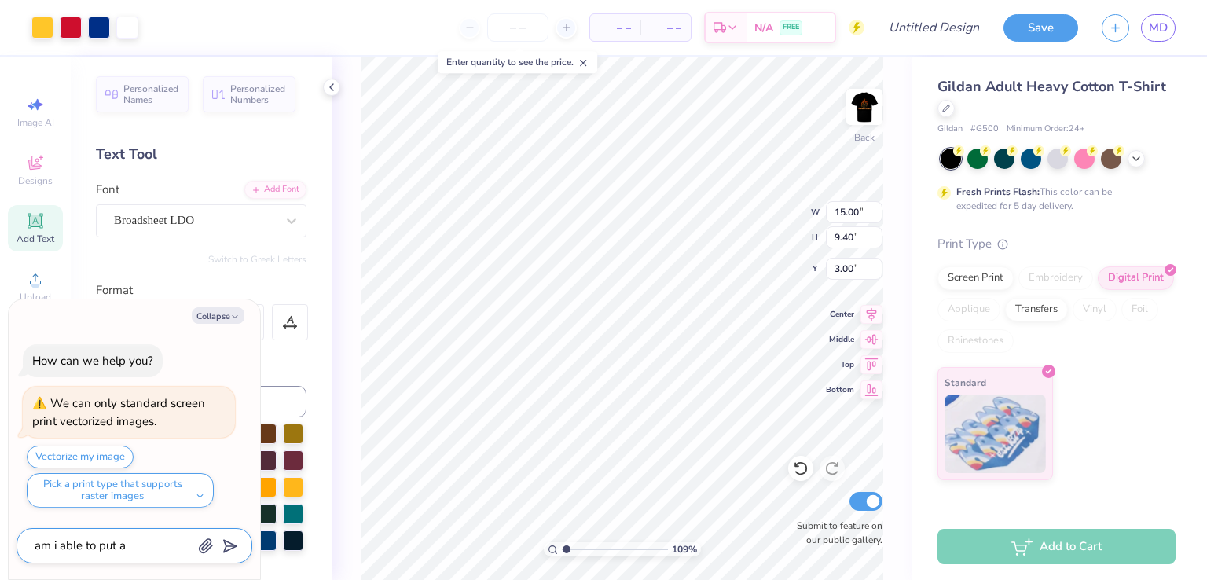
type textarea "x"
type textarea "am i able to put a"
type textarea "x"
type textarea "am i able to put a"
type textarea "x"
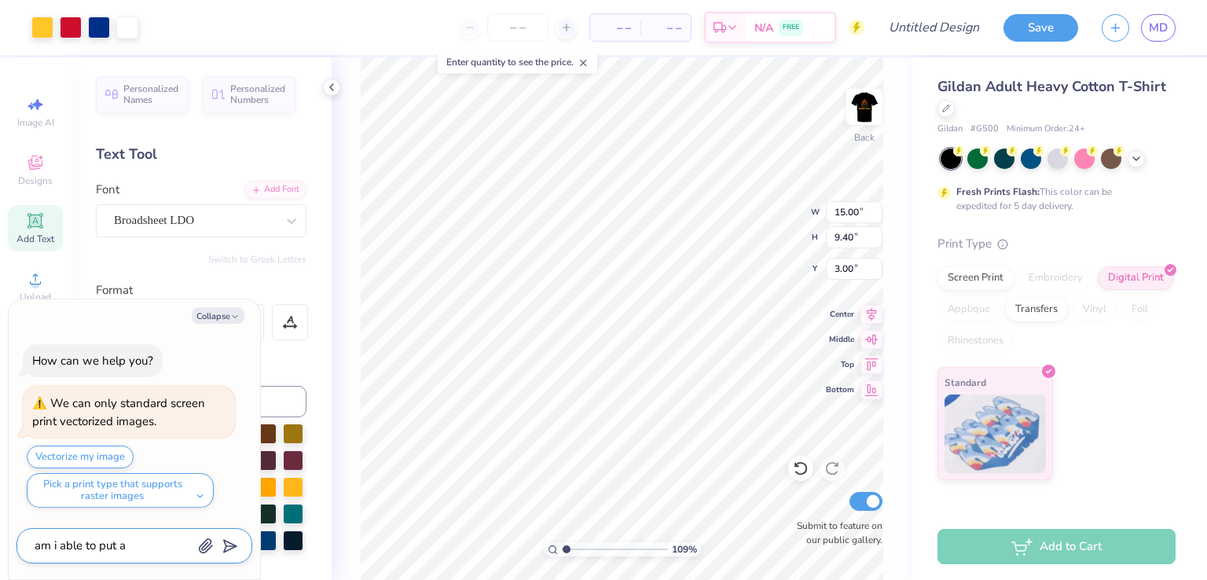
type textarea "am i able to put"
type textarea "x"
type textarea "am i able to put"
type textarea "x"
type textarea "am i able to put"
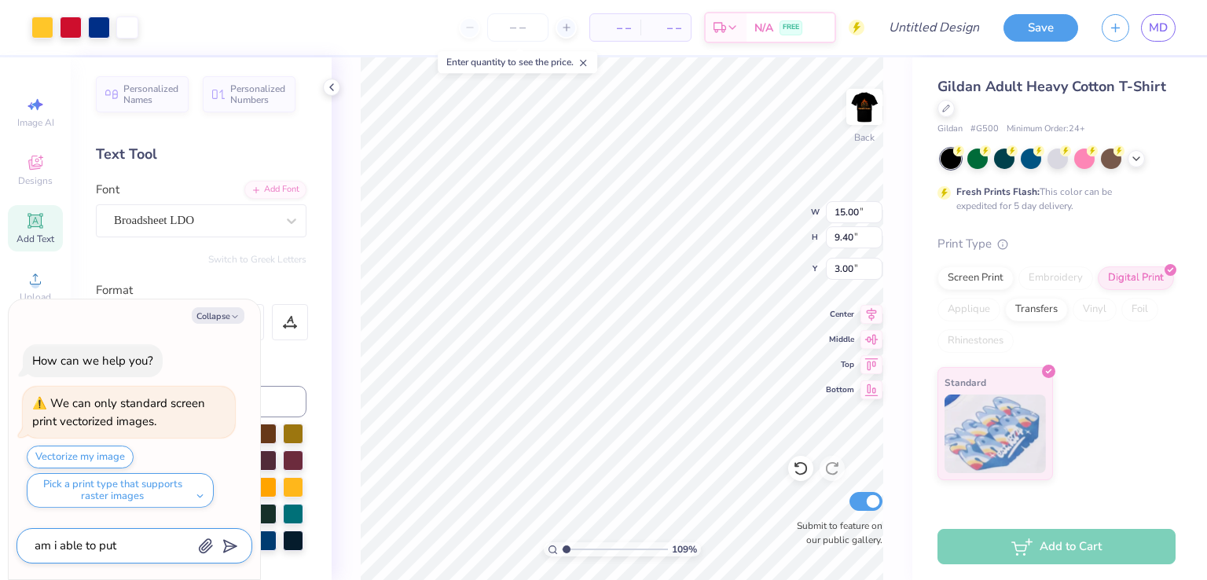
type textarea "x"
type textarea "am i able to put c"
type textarea "x"
type textarea "am i able to put cl"
type textarea "x"
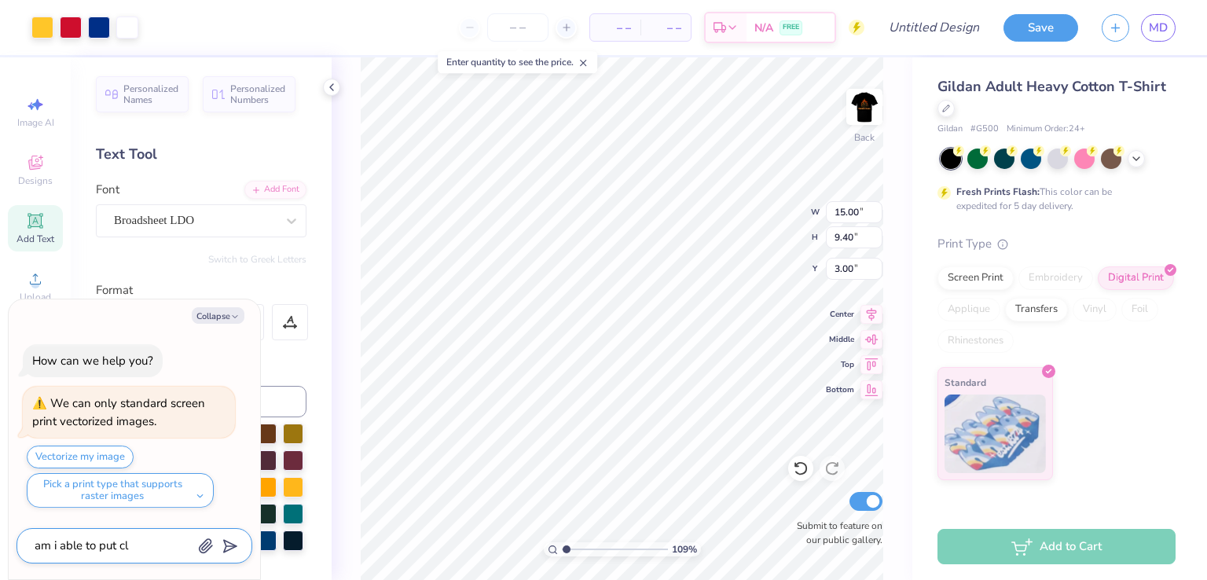
type textarea "am i able to put cli"
type textarea "x"
type textarea "am i able to put clip"
type textarea "x"
type textarea "am i able to put clipa"
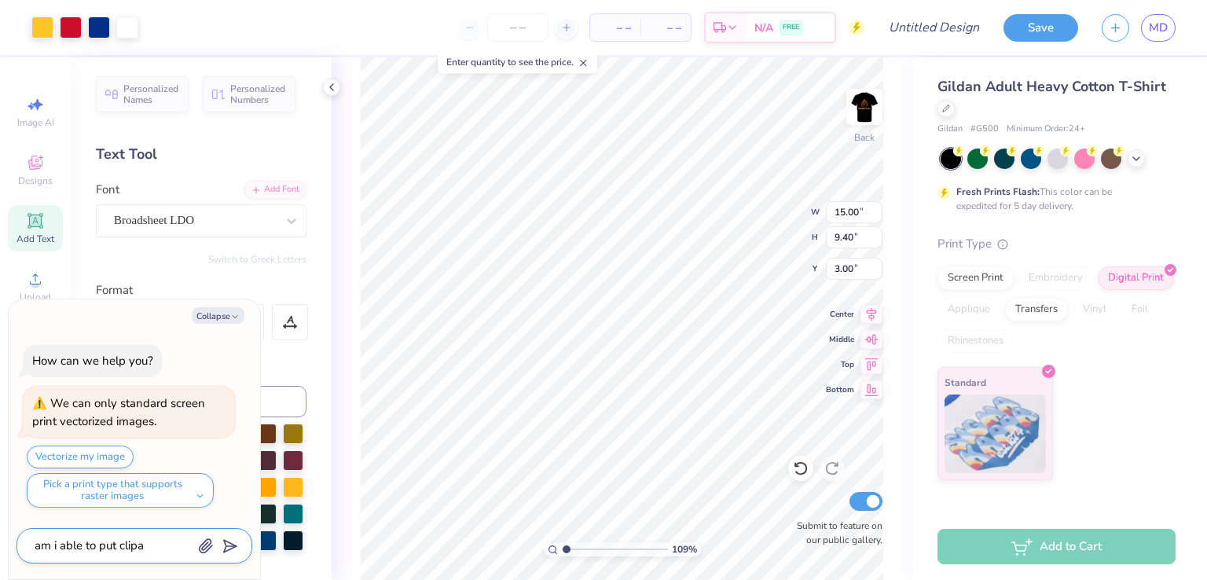
type textarea "x"
type textarea "am i able to put clipar"
type textarea "x"
type textarea "am i able to put clipart"
type textarea "x"
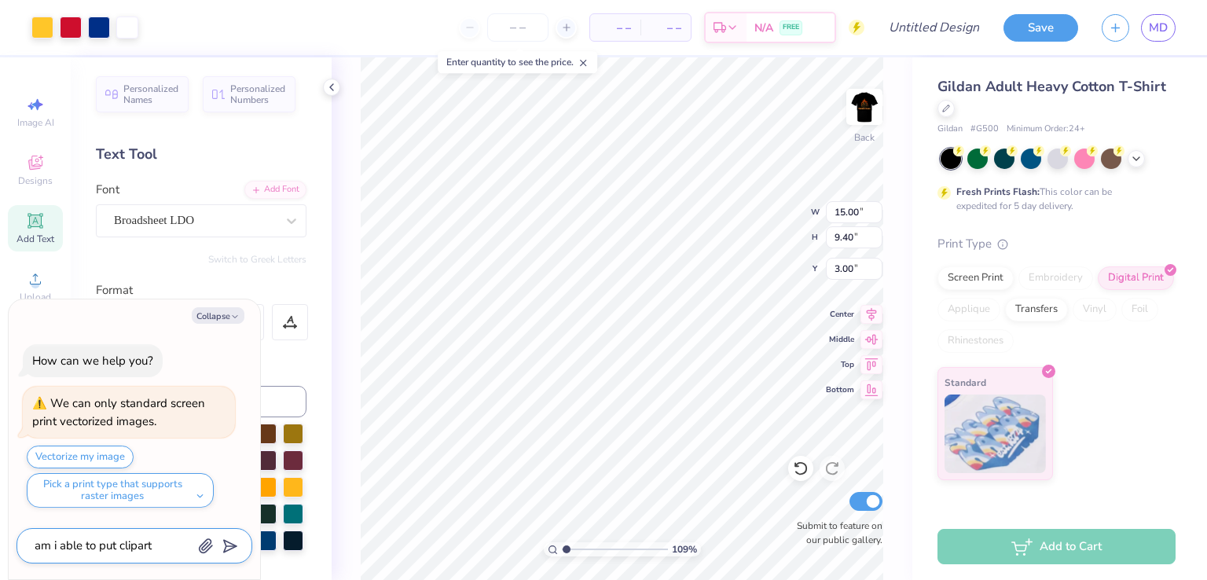
type textarea "am i able to put clipart"
type textarea "x"
type textarea "am i able to put clipart o"
type textarea "x"
type textarea "am i able to put clipart on"
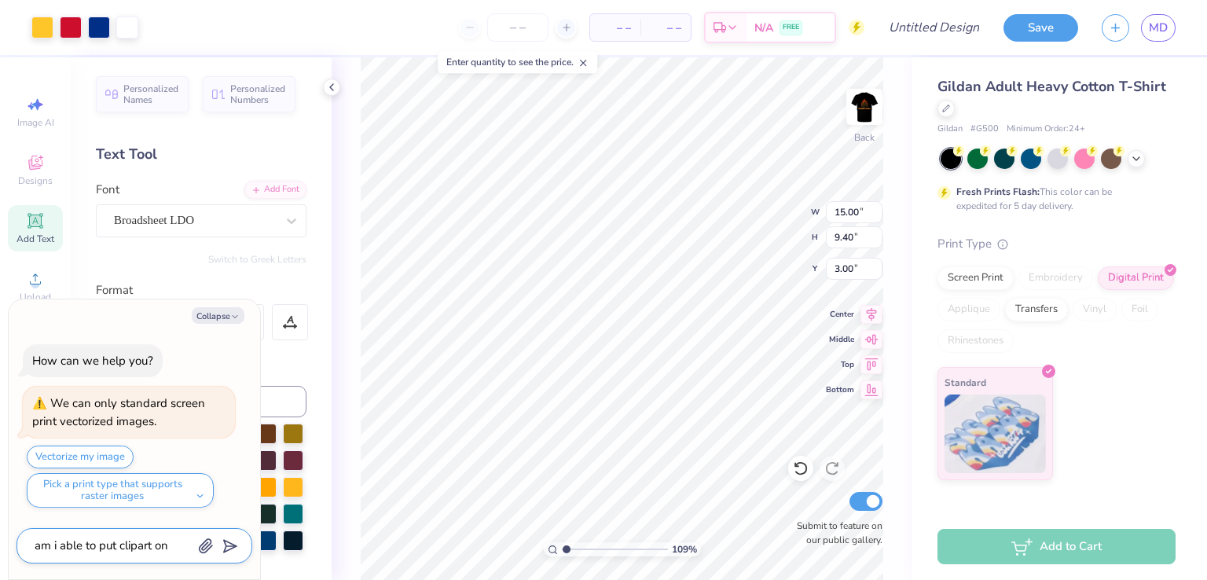
type textarea "x"
type textarea "am i able to put clipart on"
type textarea "x"
type textarea "am i able to put clipart on t"
type textarea "x"
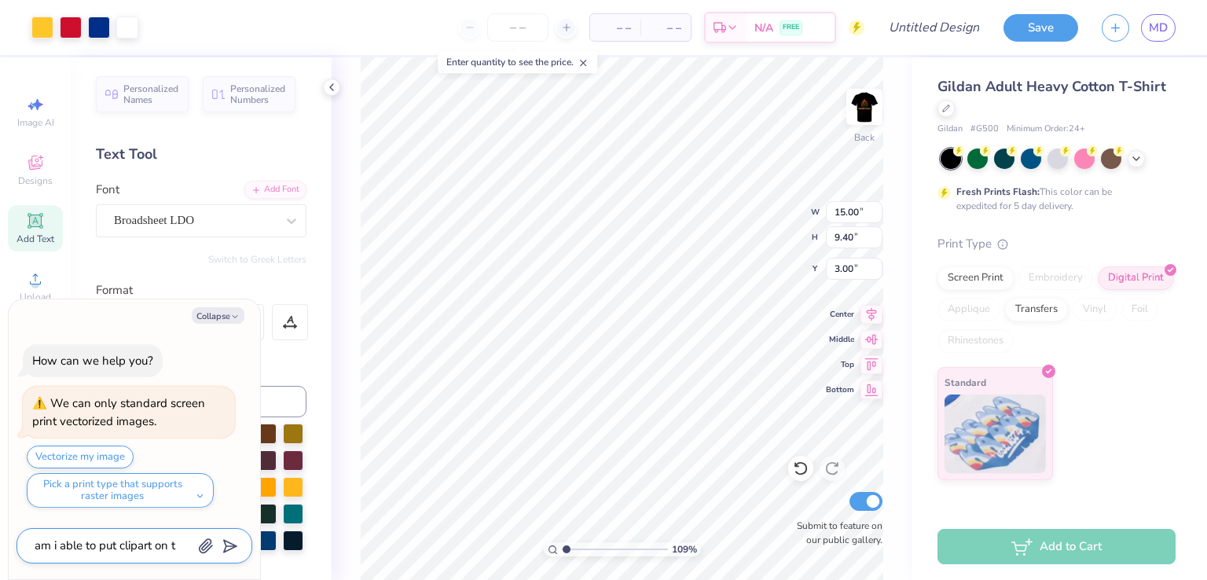
type textarea "am i able to put clipart on th"
type textarea "x"
type textarea "am i able to put clipart on the"
type textarea "x"
type textarea "am i able to put clipart on the"
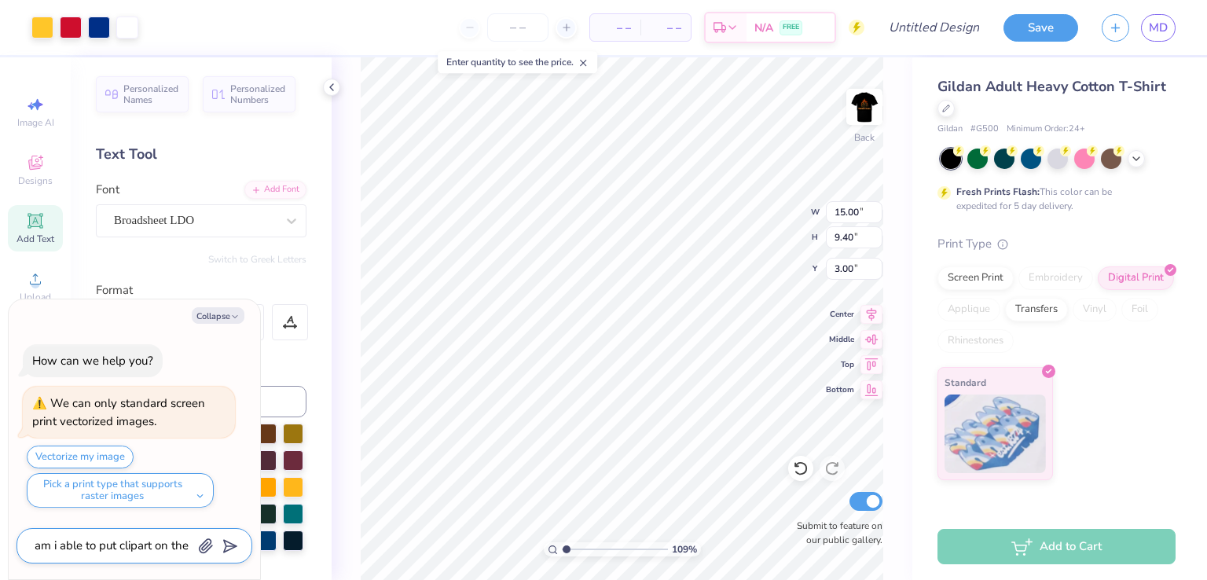
type textarea "x"
type textarea "am i able to put clipart on the s"
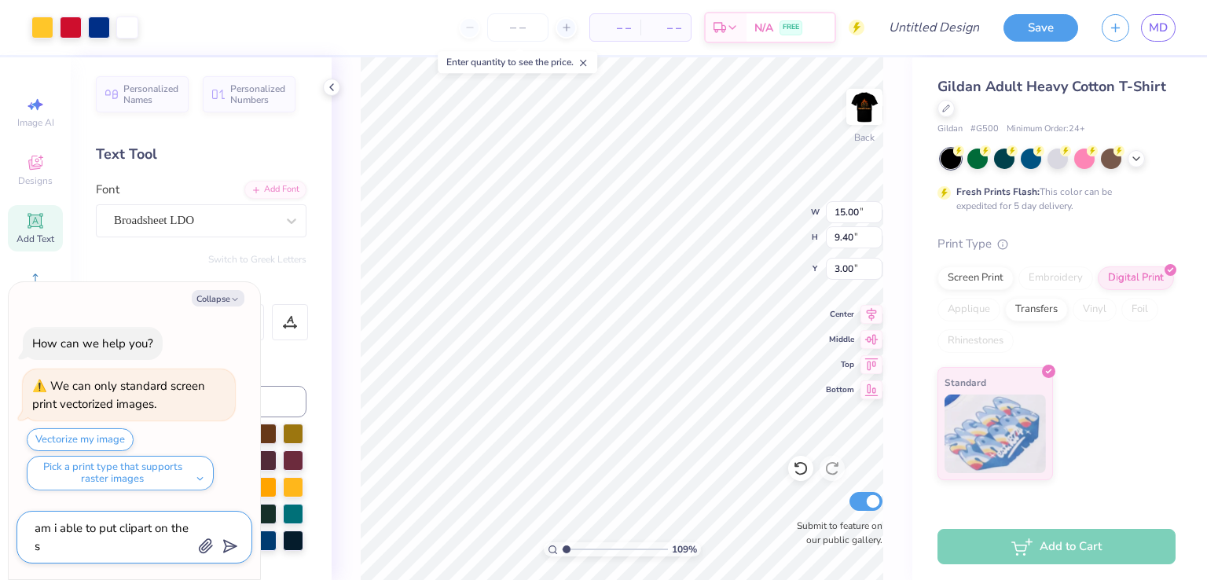
type textarea "x"
type textarea "am i able to put clipart on the sl"
type textarea "x"
type textarea "am i able to put clipart on the sle"
type textarea "x"
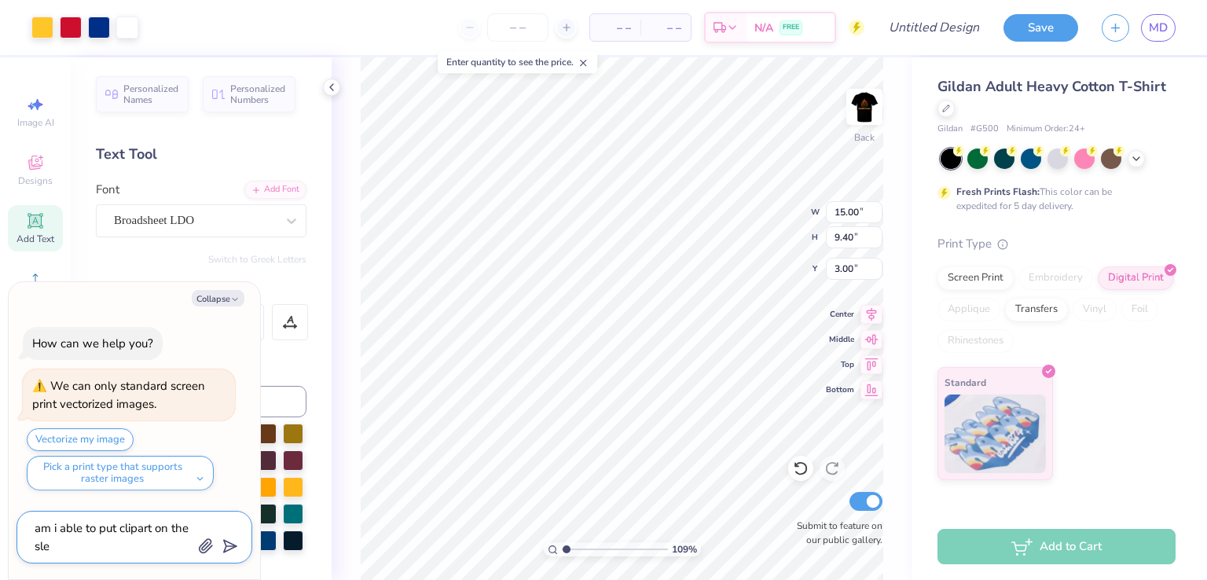
type textarea "am i able to put clipart on the slee"
type textarea "x"
type textarea "am i able to put clipart on the sleev"
type textarea "x"
type textarea "am i able to put clipart on the sleeve"
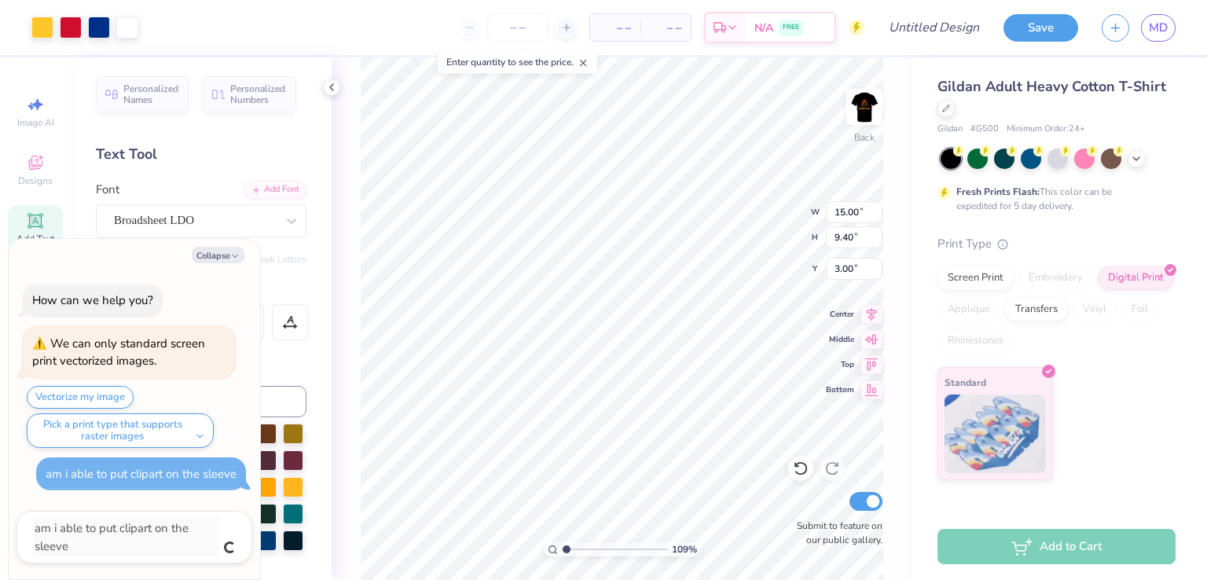
type textarea "x"
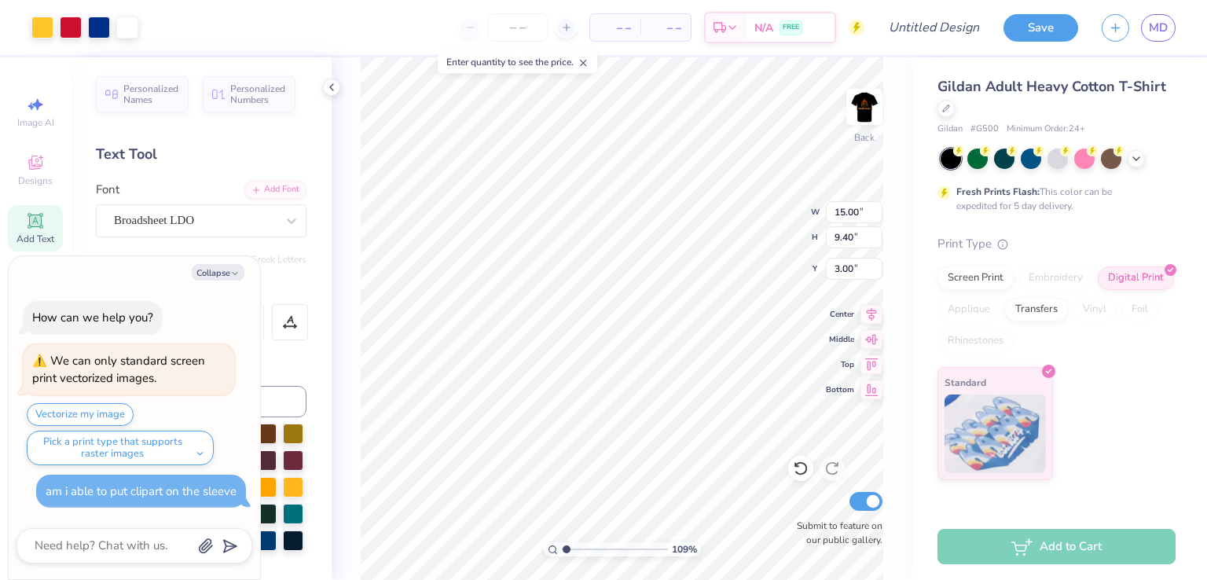
type textarea "x"
type input "1.08547132656946"
type textarea "x"
type input "1.08547132656946"
type textarea "x"
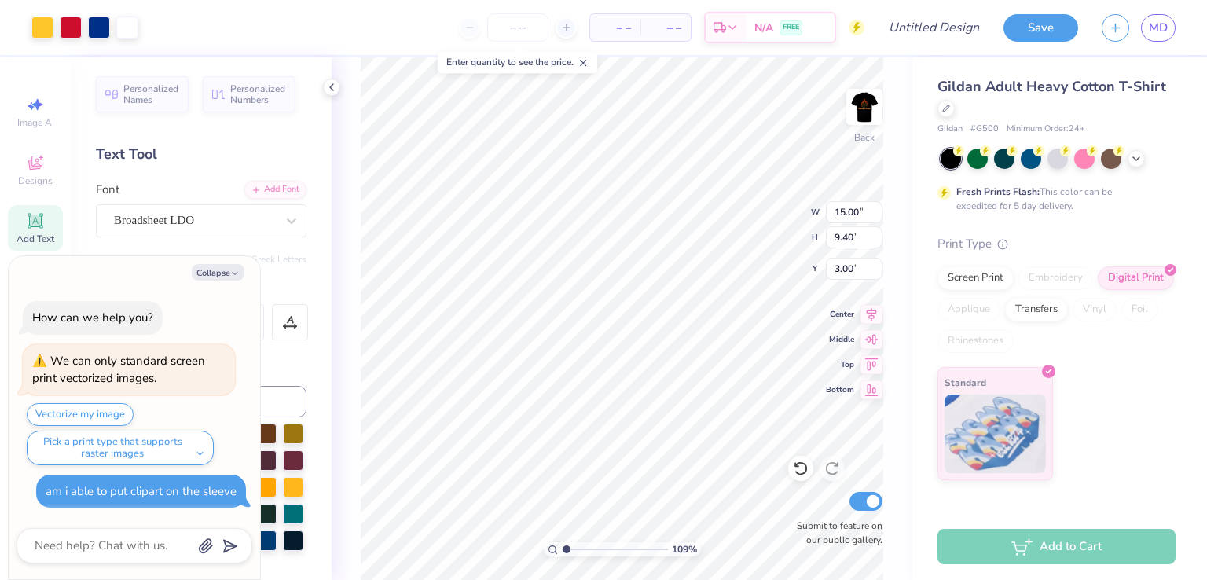
type input "1.08547132656946"
type textarea "x"
type input "1.08547132656946"
type input "4.85"
type input "3.04"
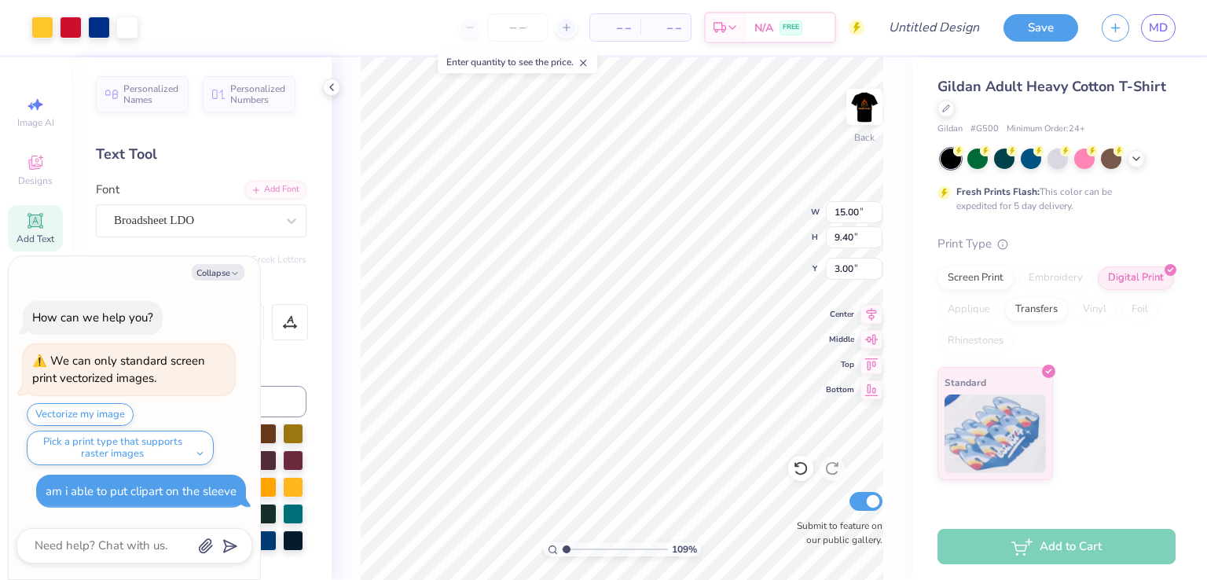
type input "9.36"
type textarea "x"
type input "1.08547132656946"
type textarea "x"
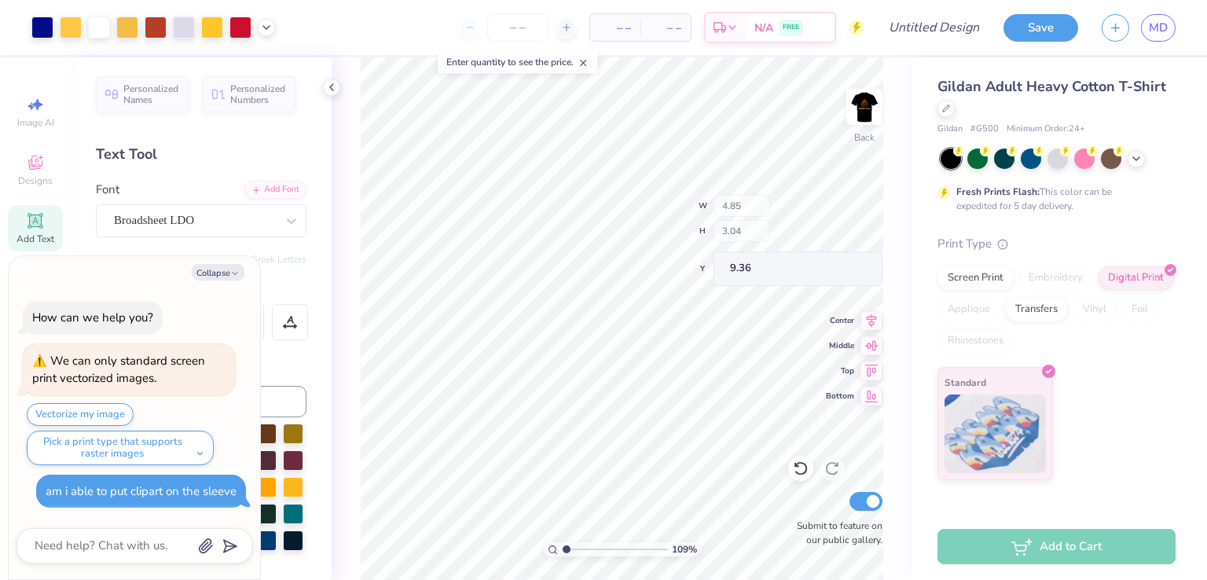
type input "1.08547132656946"
type textarea "x"
type input "1.08547132656946"
type textarea "x"
type input "1.08547132656946"
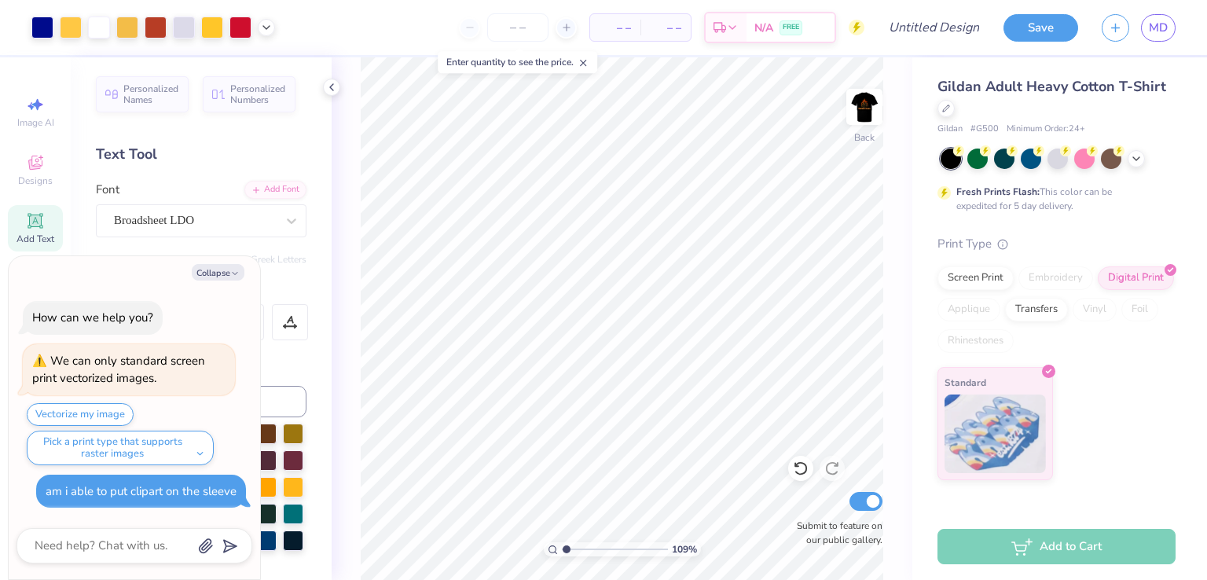
type textarea "x"
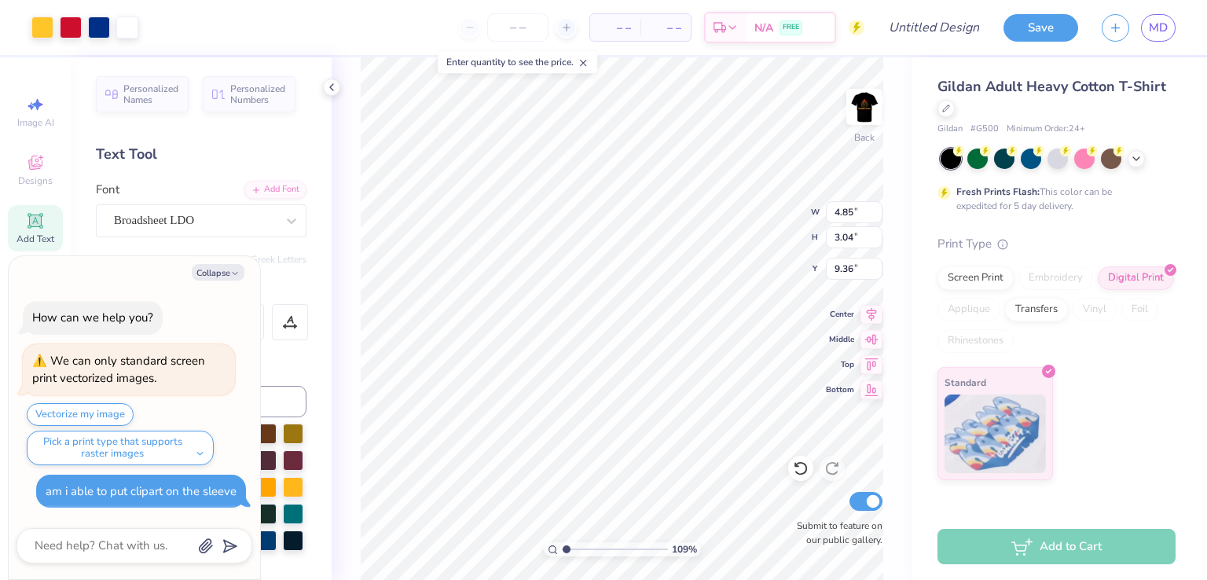
type input "1.08547132656946"
type textarea "x"
type input "1.08547132656946"
type textarea "x"
type input "1.08547132656946"
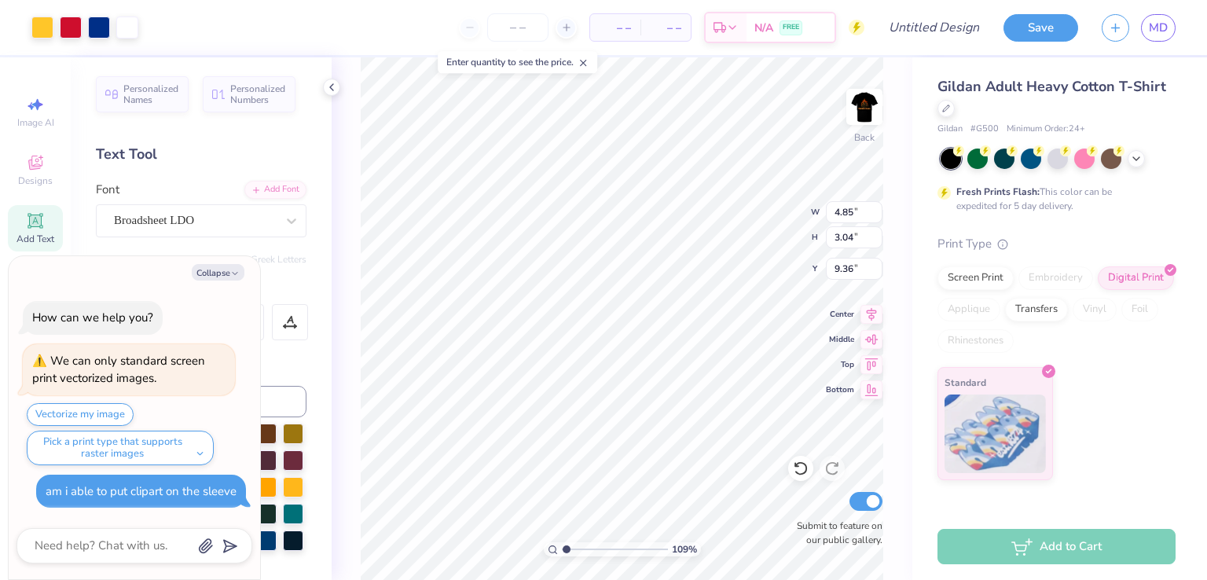
type textarea "x"
type input "1.08547132656946"
type textarea "x"
type input "1.08547132656946"
type textarea "x"
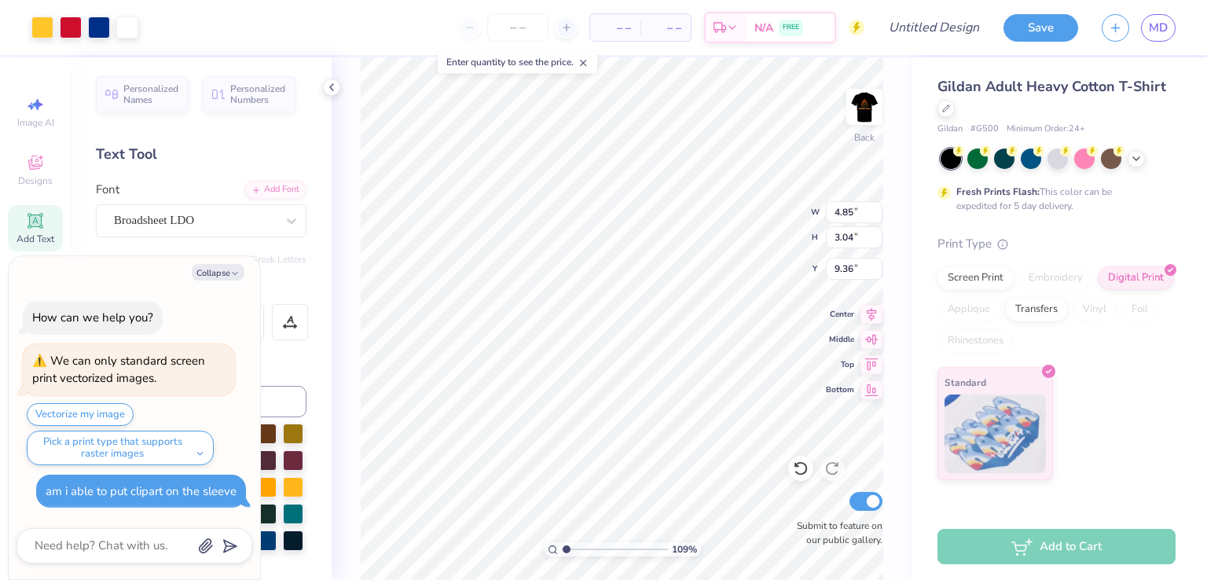
type input "1.08547132656946"
type textarea "x"
type input "1.08547132656946"
type textarea "x"
type input "1.08547132656946"
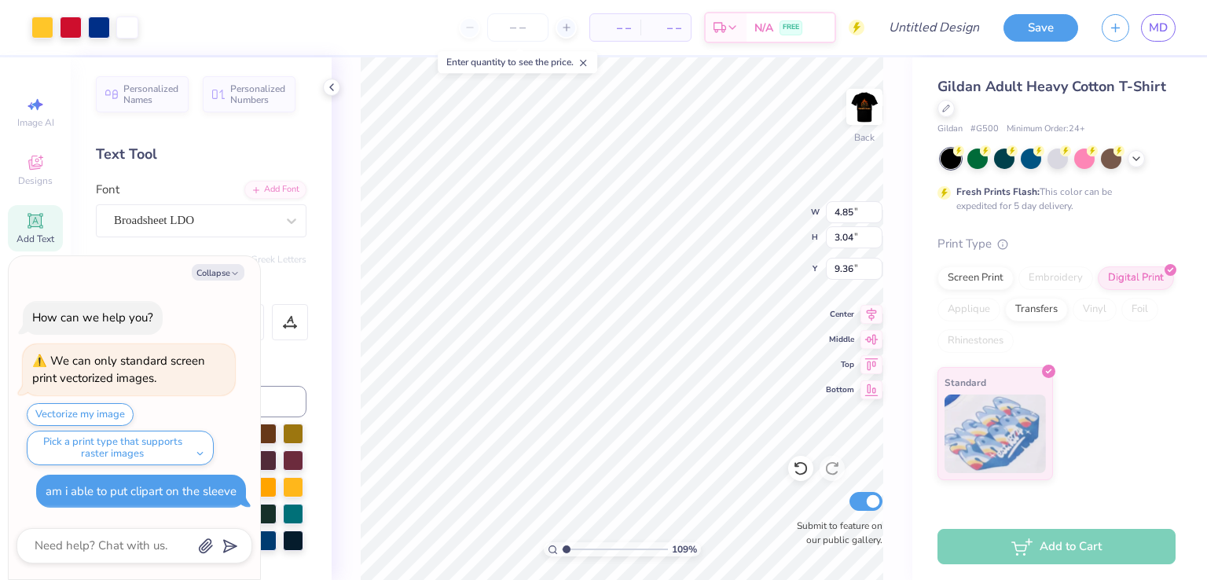
type textarea "x"
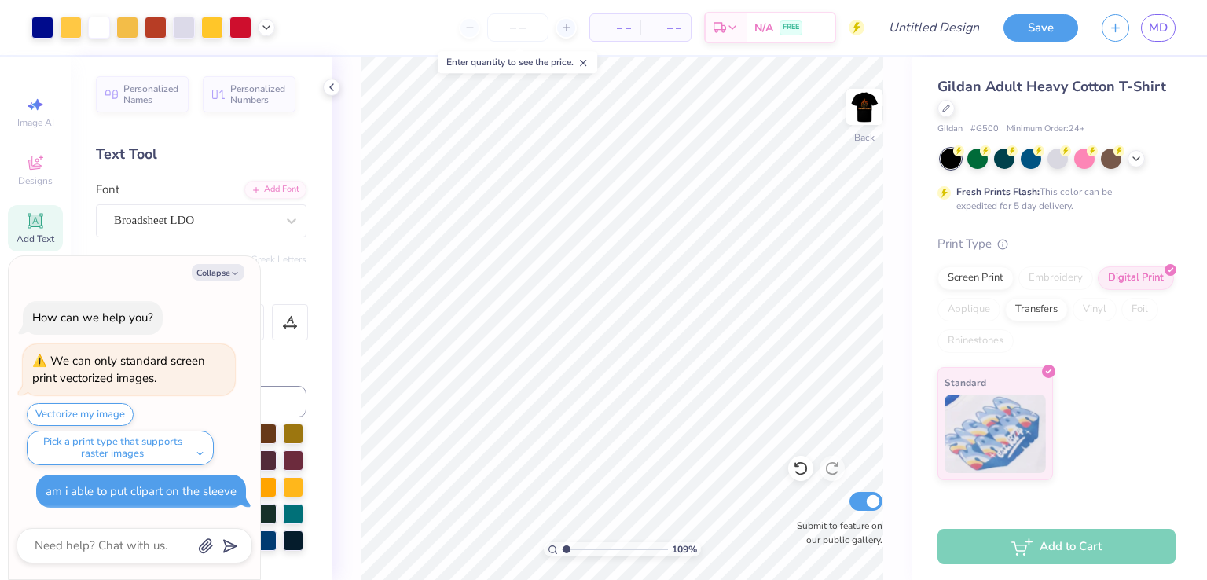
type input "1.08547132656946"
type textarea "x"
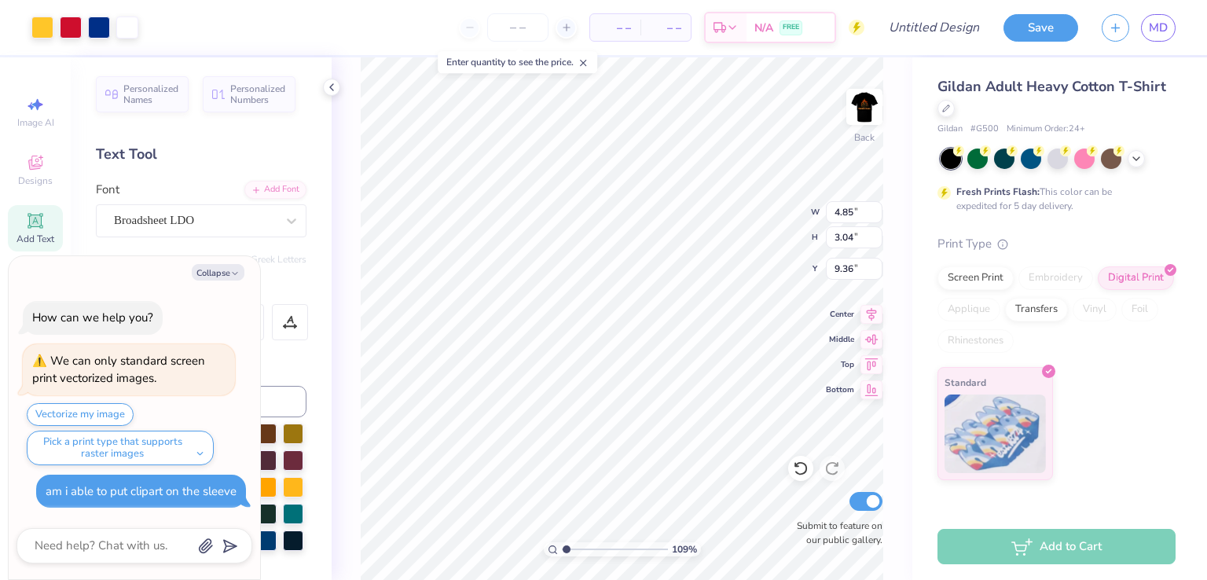
type input "1.08547132656946"
type textarea "x"
type input "1.08547132656946"
type textarea "x"
type input "1.08547132656946"
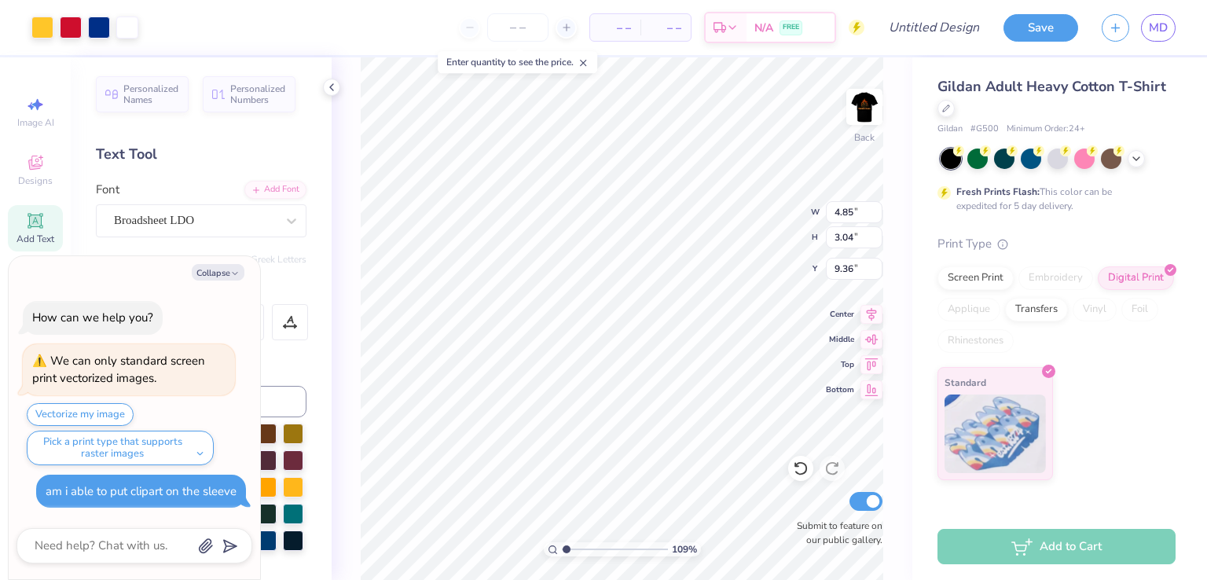
type textarea "x"
